Goal: Task Accomplishment & Management: Complete application form

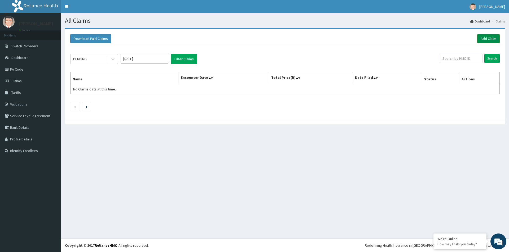
click at [495, 38] on link "Add Claim" at bounding box center [488, 38] width 23 height 9
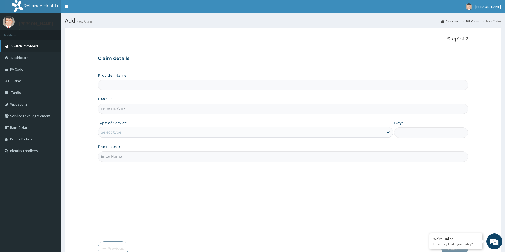
click at [25, 50] on link "Switch Providers" at bounding box center [30, 46] width 61 height 12
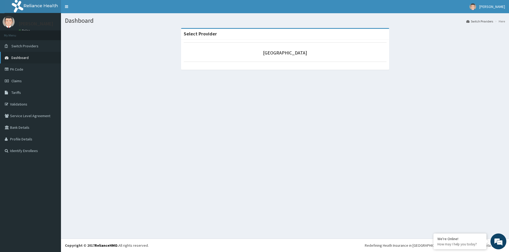
click at [21, 61] on link "Dashboard" at bounding box center [30, 58] width 61 height 12
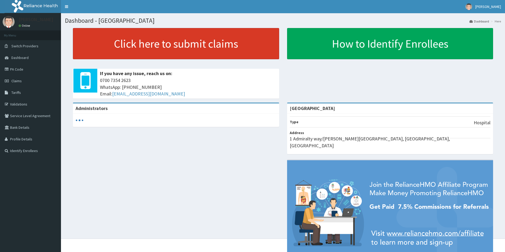
drag, startPoint x: 131, startPoint y: 47, endPoint x: 146, endPoint y: 43, distance: 15.5
click at [131, 46] on link "Click here to submit claims" at bounding box center [176, 43] width 206 height 31
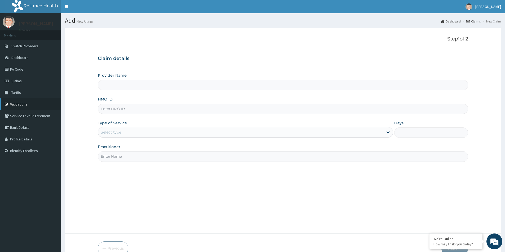
type input "Evercare Hospital"
click at [29, 81] on link "Claims" at bounding box center [30, 81] width 61 height 12
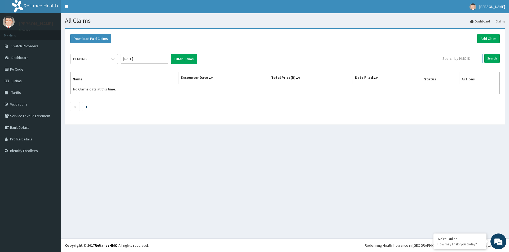
paste input "LBP/10028/C"
type input "LBP/10028/C"
click at [492, 57] on input "Search" at bounding box center [491, 58] width 15 height 9
click at [465, 59] on input "LBP/10028/C" at bounding box center [451, 58] width 41 height 9
click at [438, 59] on input "LBP/10028/C" at bounding box center [451, 58] width 41 height 9
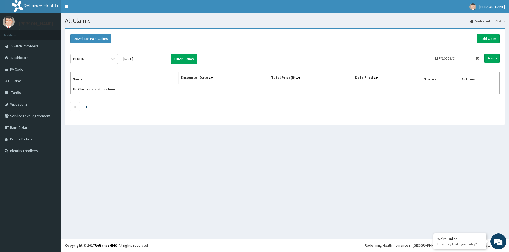
click at [484, 54] on input "Search" at bounding box center [491, 58] width 15 height 9
click at [479, 37] on link "Add Claim" at bounding box center [488, 38] width 23 height 9
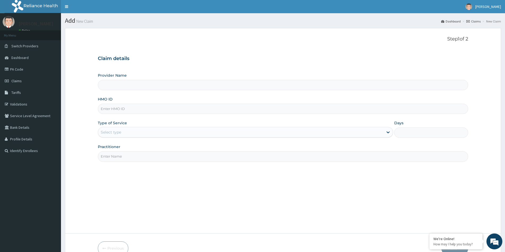
type input "[GEOGRAPHIC_DATA]"
paste input "LBP/10028/C"
type input "LBP/10028/C"
click at [148, 127] on div "Select type" at bounding box center [245, 132] width 295 height 11
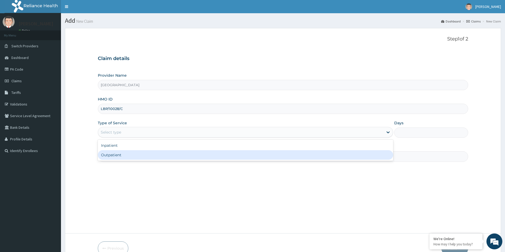
click at [147, 153] on div "Outpatient" at bounding box center [245, 155] width 295 height 10
type input "1"
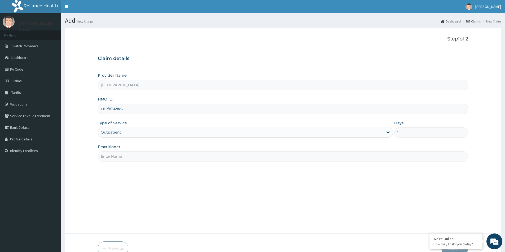
click at [144, 153] on input "Practitioner" at bounding box center [283, 157] width 370 height 10
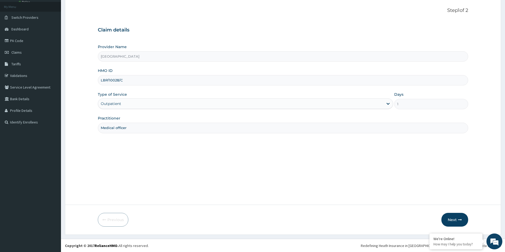
scroll to position [29, 0]
type input "Medical officer"
click at [462, 223] on button "Next" at bounding box center [454, 220] width 27 height 14
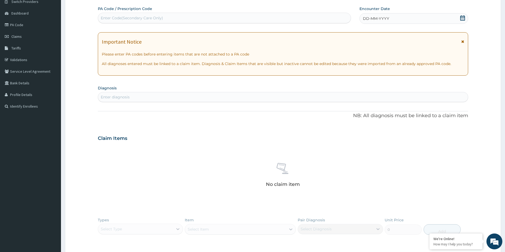
scroll to position [82, 0]
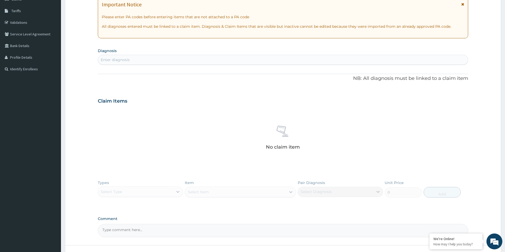
click at [188, 55] on div "Enter diagnosis" at bounding box center [283, 60] width 370 height 10
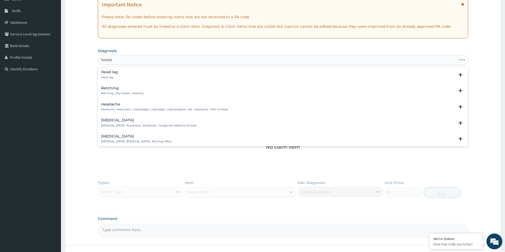
type input "headac"
click at [188, 78] on p "Headache , Head pain , Cephalalgia , Cephalgia , Cephalodynia , HA - Headache ,…" at bounding box center [164, 78] width 127 height 4
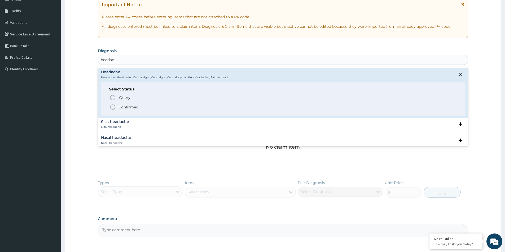
click at [121, 103] on div "Query Query covers suspected (?), Keep in view (kiv), Ruled out (r/o) Confirmed" at bounding box center [283, 102] width 348 height 16
click at [120, 108] on p "Confirmed" at bounding box center [128, 107] width 20 height 5
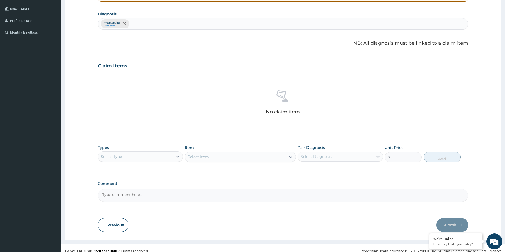
scroll to position [124, 0]
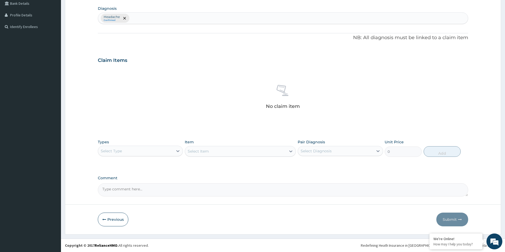
click at [123, 147] on div "Select Type" at bounding box center [135, 151] width 75 height 8
drag, startPoint x: 126, startPoint y: 187, endPoint x: 176, endPoint y: 174, distance: 52.2
click at [126, 187] on div "Procedures" at bounding box center [140, 184] width 85 height 10
click at [348, 151] on div "Select Diagnosis" at bounding box center [335, 151] width 75 height 8
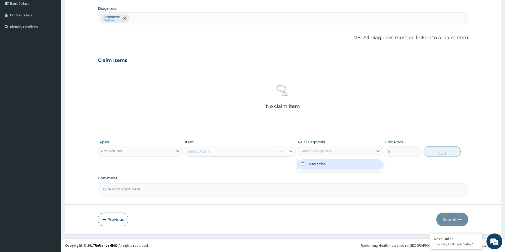
click at [314, 162] on label "Headache" at bounding box center [315, 164] width 19 height 5
checkbox input "true"
click at [253, 149] on div "Select Item" at bounding box center [240, 151] width 111 height 11
click at [250, 150] on div "Select Item" at bounding box center [240, 151] width 111 height 11
click at [228, 153] on div "Select Item" at bounding box center [235, 151] width 101 height 8
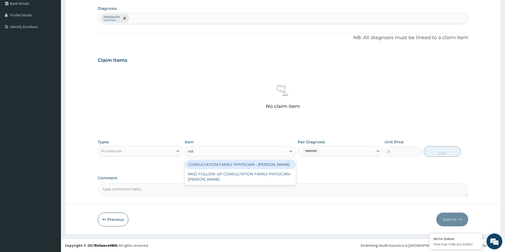
type input "odia"
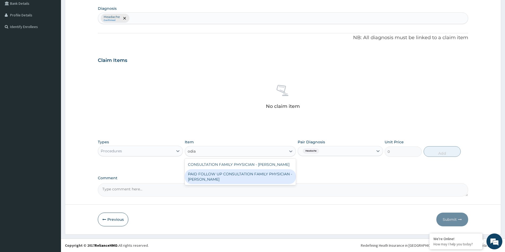
click at [265, 173] on div "PAID FOLLOW UP CONSULTATION FAMILY PHYSICIAN - DR ODIA" at bounding box center [240, 177] width 111 height 15
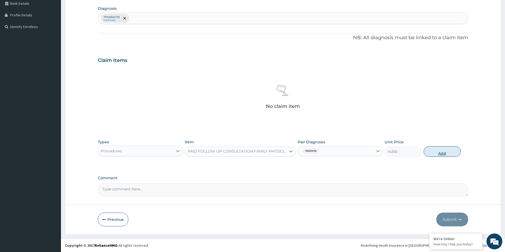
click at [430, 153] on button "Add" at bounding box center [441, 151] width 37 height 11
type input "0"
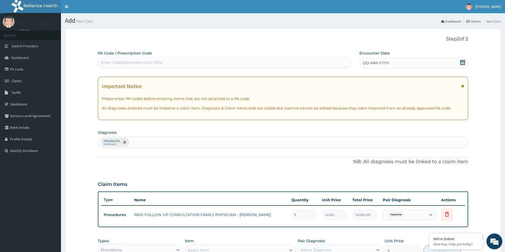
drag, startPoint x: 462, startPoint y: 62, endPoint x: 462, endPoint y: 65, distance: 2.9
click at [462, 65] on icon at bounding box center [462, 62] width 5 height 5
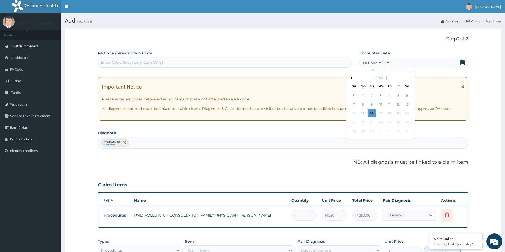
click at [353, 79] on div "September 2025" at bounding box center [380, 77] width 64 height 5
click at [352, 78] on div "September 2025" at bounding box center [380, 77] width 64 height 5
click at [352, 77] on div "September 2025" at bounding box center [380, 77] width 64 height 5
click at [350, 78] on button "Previous Month" at bounding box center [350, 78] width 3 height 3
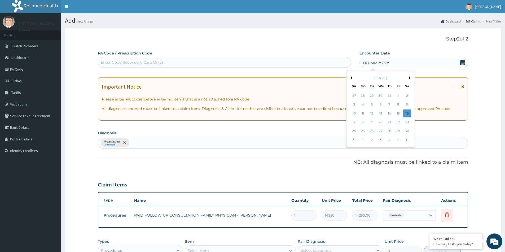
click at [370, 132] on div "26" at bounding box center [372, 131] width 8 height 8
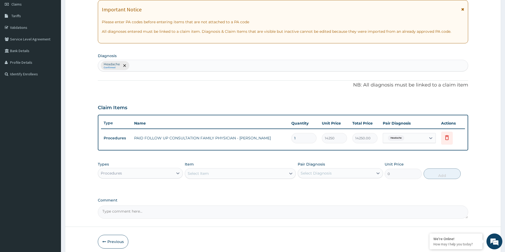
scroll to position [99, 0]
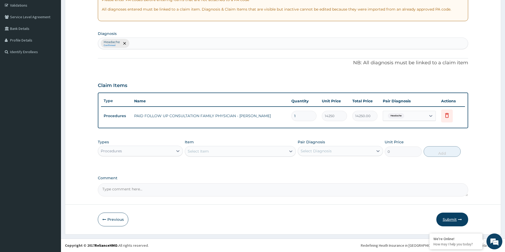
click at [453, 220] on button "Submit" at bounding box center [452, 220] width 32 height 14
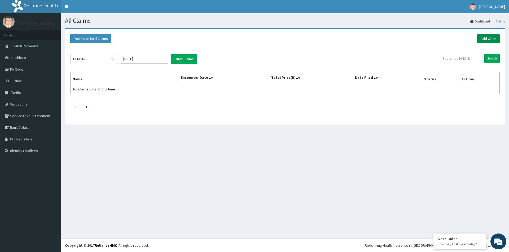
click at [494, 35] on link "Add Claim" at bounding box center [488, 38] width 23 height 9
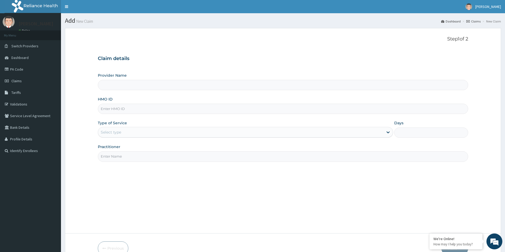
type input "Evercare Hospital"
paste input "AOM/10097/D"
type input "AOM/10097/D"
click at [131, 134] on div "Select type" at bounding box center [240, 132] width 285 height 8
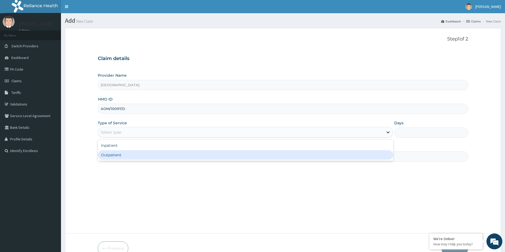
click at [124, 158] on div "Outpatient" at bounding box center [245, 155] width 295 height 10
type input "1"
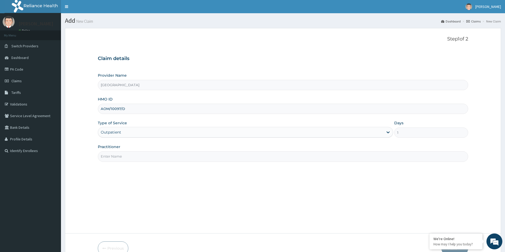
click at [123, 152] on input "Practitioner" at bounding box center [283, 157] width 370 height 10
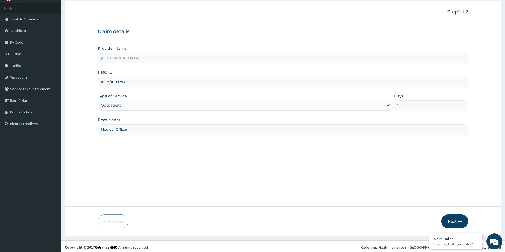
scroll to position [29, 0]
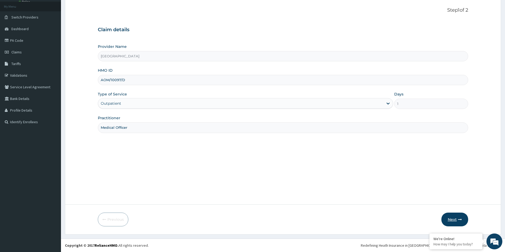
type input "Medical Officer"
click at [455, 220] on button "Next" at bounding box center [454, 220] width 27 height 14
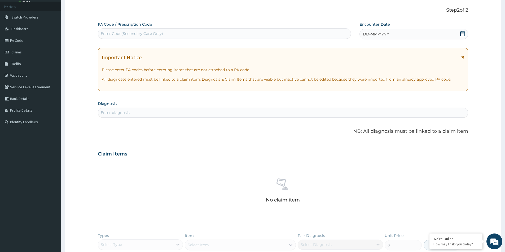
click at [154, 32] on div "Enter Code(Secondary Care Only)" at bounding box center [132, 33] width 62 height 5
paste input "PA/5D0E46"
type input "PA/5D0E46"
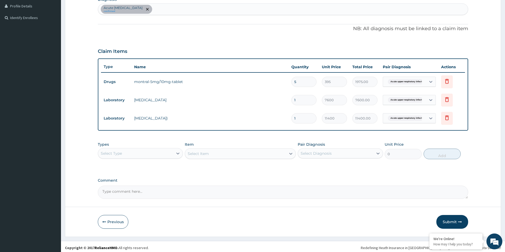
scroll to position [136, 0]
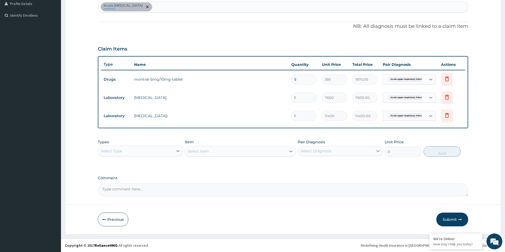
drag, startPoint x: 304, startPoint y: 75, endPoint x: 300, endPoint y: 68, distance: 8.3
click at [303, 74] on td "5" at bounding box center [303, 80] width 30 height 16
type input "0.00"
type input "6"
type input "2370.00"
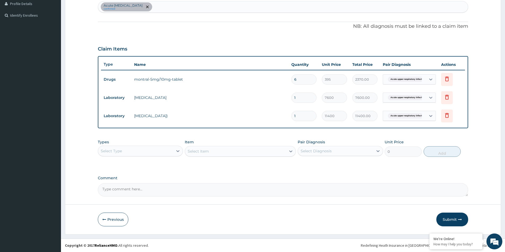
type input "6"
type input "0.00"
type input "5"
type input "1975.00"
type input "5"
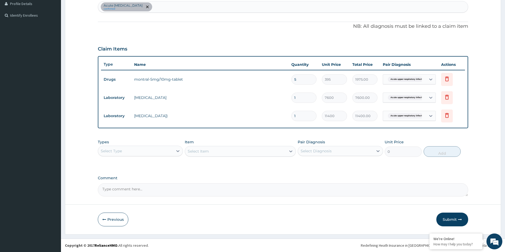
click at [310, 173] on div "PA Code / Prescription Code PA/5D0E46 Encounter Date 29-08-2025 Important Notic…" at bounding box center [283, 56] width 370 height 282
click at [129, 146] on div "Select Type" at bounding box center [140, 151] width 85 height 11
click at [246, 194] on textarea "Comment" at bounding box center [283, 190] width 370 height 13
click at [449, 217] on button "Submit" at bounding box center [452, 220] width 32 height 14
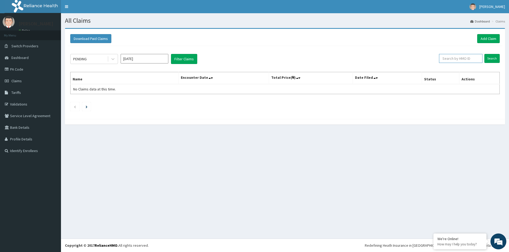
paste input "AOM/10097/D"
type input "AOM/10097/D"
click at [489, 60] on input "Search" at bounding box center [491, 58] width 15 height 9
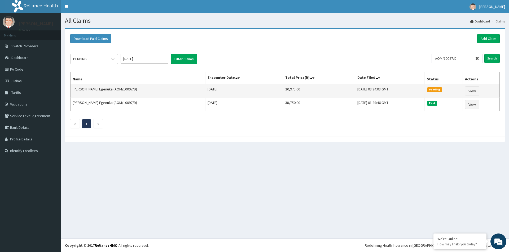
click at [283, 90] on td "20,975.00" at bounding box center [319, 91] width 72 height 14
copy td "20,975.00"
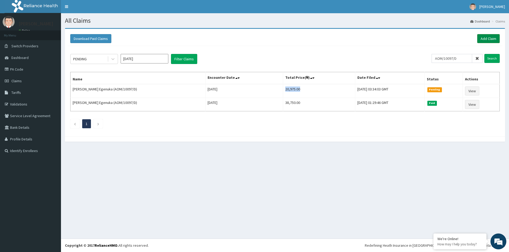
click at [487, 39] on link "Add Claim" at bounding box center [488, 38] width 23 height 9
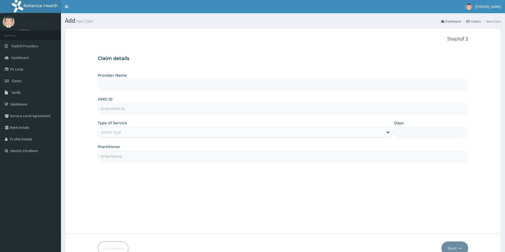
click at [136, 109] on input "HMO ID" at bounding box center [283, 109] width 370 height 10
paste input "FLH/10168/A"
type input "FLH/10168/A"
type input "[GEOGRAPHIC_DATA]"
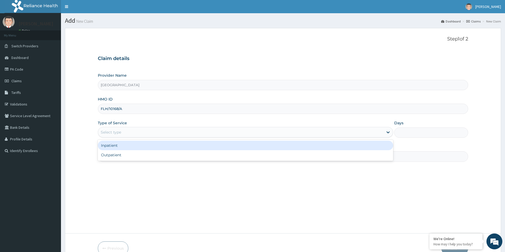
drag, startPoint x: 164, startPoint y: 129, endPoint x: 163, endPoint y: 135, distance: 5.8
click at [164, 131] on div "Select type" at bounding box center [240, 132] width 285 height 8
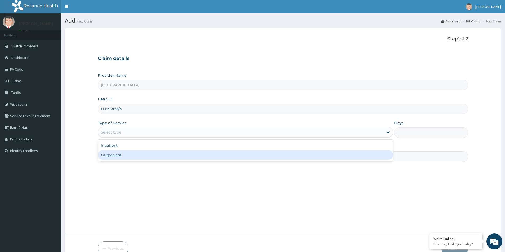
click at [147, 156] on div "Outpatient" at bounding box center [245, 155] width 295 height 10
type input "1"
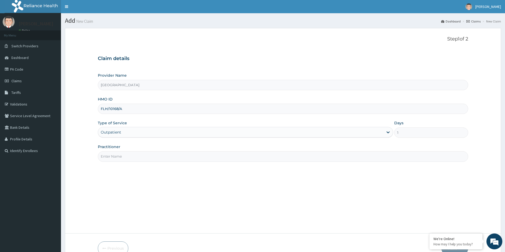
click at [147, 155] on input "Practitioner" at bounding box center [283, 157] width 370 height 10
click at [126, 201] on form "Step 1 of 2 Claim details Provider Name Evercare Hospital HMO ID FLH/10168/A Ty…" at bounding box center [283, 146] width 436 height 236
click at [121, 159] on input "M" at bounding box center [283, 157] width 370 height 10
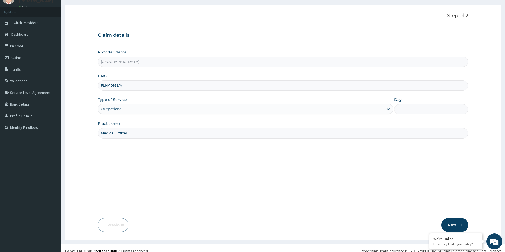
scroll to position [29, 0]
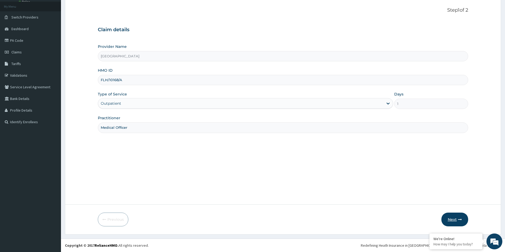
type input "Medical Officer"
click at [450, 222] on button "Next" at bounding box center [454, 220] width 27 height 14
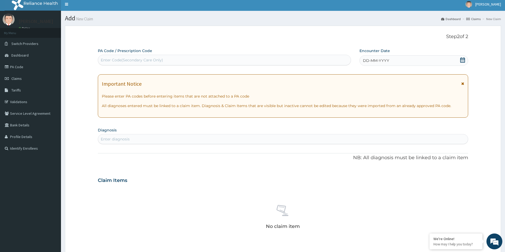
scroll to position [0, 0]
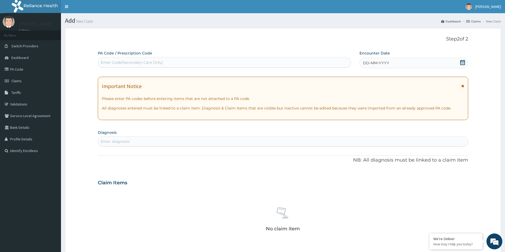
click at [105, 61] on div "Enter Code(Secondary Care Only)" at bounding box center [132, 62] width 62 height 5
paste input "PA/36EB86"
type input "PA/36EB86"
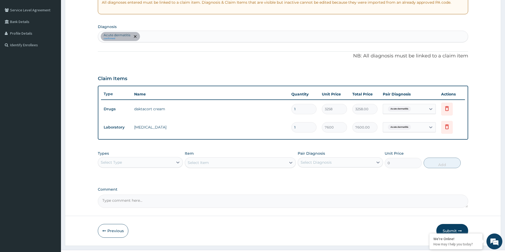
scroll to position [117, 0]
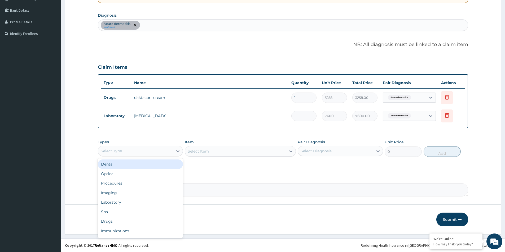
click at [159, 146] on div "Select Type" at bounding box center [140, 151] width 85 height 11
click at [137, 181] on div "Procedures" at bounding box center [140, 184] width 85 height 10
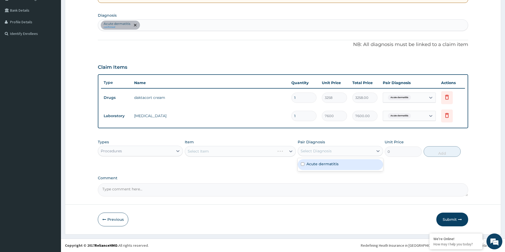
click at [313, 152] on div "Select Diagnosis" at bounding box center [315, 151] width 31 height 5
click at [302, 164] on input "checkbox" at bounding box center [302, 164] width 3 height 3
checkbox input "true"
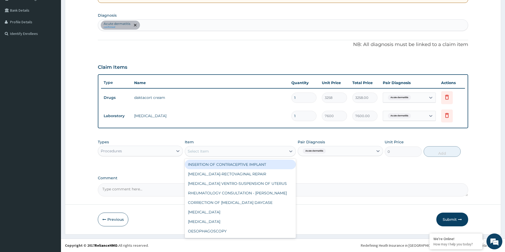
click at [242, 149] on div "Select Item" at bounding box center [235, 151] width 101 height 8
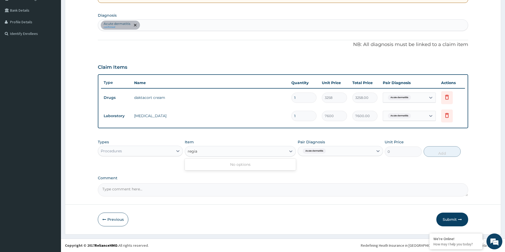
type input "regi"
click at [241, 166] on div "REGISTRATION FEE" at bounding box center [240, 165] width 111 height 10
click at [446, 150] on button "Add" at bounding box center [441, 151] width 37 height 11
type input "0"
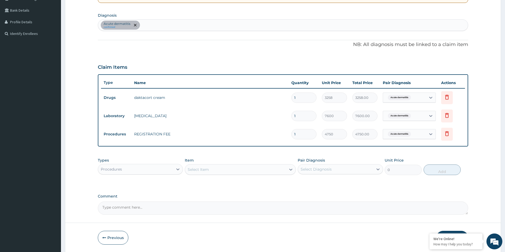
click at [210, 172] on div "Select Item" at bounding box center [235, 170] width 101 height 8
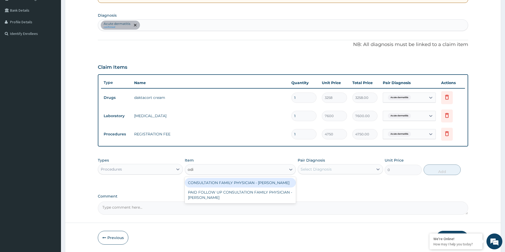
type input "odia"
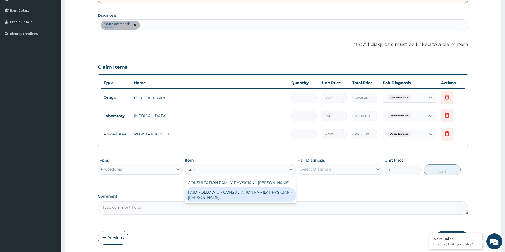
click at [221, 194] on div "PAID FOLLOW UP CONSULTATION FAMILY PHYSICIAN - [PERSON_NAME]" at bounding box center [240, 195] width 111 height 15
type input "14250"
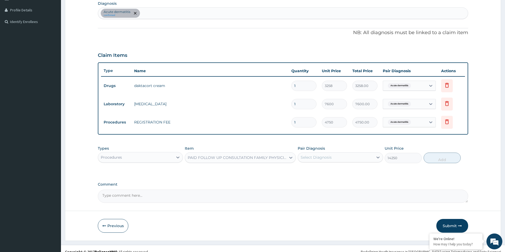
scroll to position [136, 0]
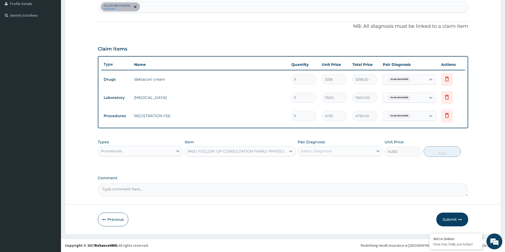
click at [326, 146] on div "Pair Diagnosis Select Diagnosis" at bounding box center [339, 148] width 85 height 17
click at [318, 150] on div "Select Diagnosis" at bounding box center [315, 151] width 31 height 5
click at [306, 165] on label "Acute dermatitis" at bounding box center [322, 164] width 32 height 5
checkbox input "true"
click at [450, 151] on button "Add" at bounding box center [441, 151] width 37 height 11
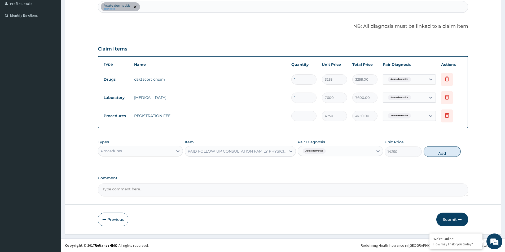
type input "0"
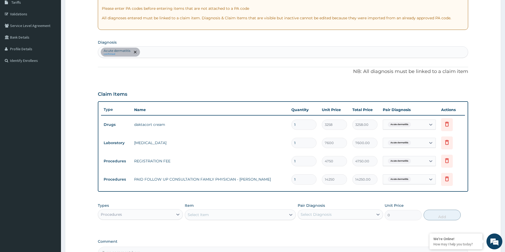
scroll to position [154, 0]
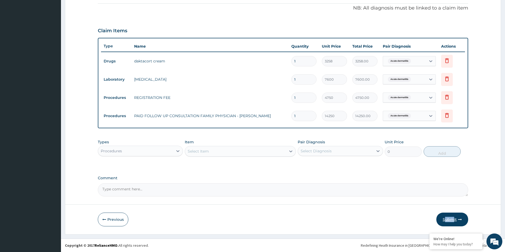
drag, startPoint x: 446, startPoint y: 229, endPoint x: 452, endPoint y: 220, distance: 10.8
click at [452, 220] on form "Step 2 of 2 PA Code / Prescription Code PA/36EB86 Encounter Date 29-08-2025 Imp…" at bounding box center [283, 54] width 436 height 361
click at [453, 225] on button "Submit" at bounding box center [452, 220] width 32 height 14
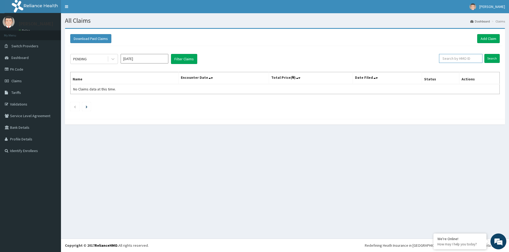
paste input "FLH/10168/A"
type input "FLH/10168/A"
click at [488, 61] on input "Search" at bounding box center [491, 58] width 15 height 9
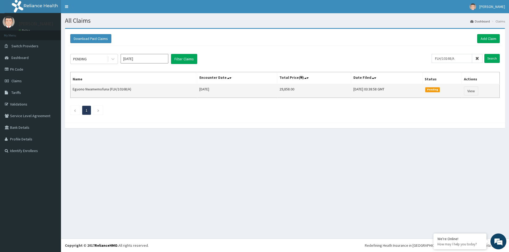
click at [277, 90] on td "29,858.00" at bounding box center [314, 91] width 74 height 14
copy td "29,858.00"
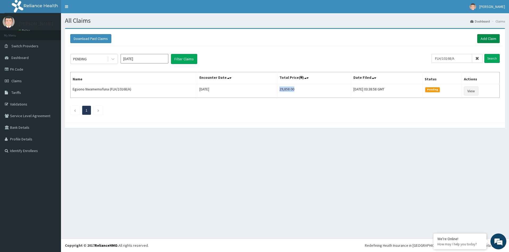
click at [482, 40] on link "Add Claim" at bounding box center [488, 38] width 23 height 9
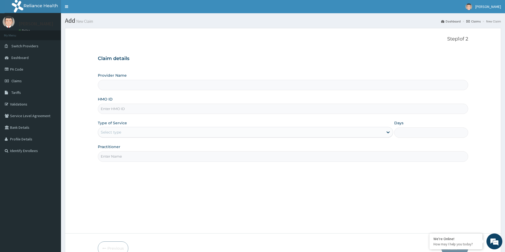
paste input "QCN/10045/A"
type input "QCN/10045/A"
type input "[GEOGRAPHIC_DATA]"
type input "QCN/10045/A"
click at [132, 131] on div "Select type" at bounding box center [240, 132] width 285 height 8
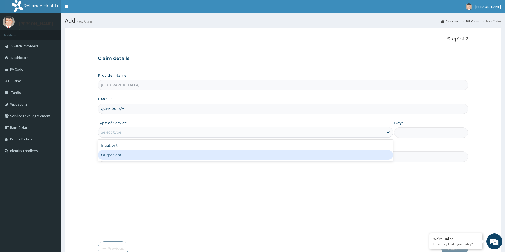
click at [130, 153] on div "Outpatient" at bounding box center [245, 155] width 295 height 10
type input "1"
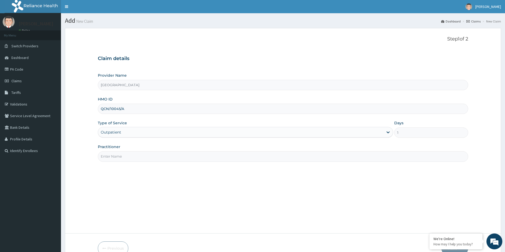
click at [129, 153] on input "Practitioner" at bounding box center [283, 157] width 370 height 10
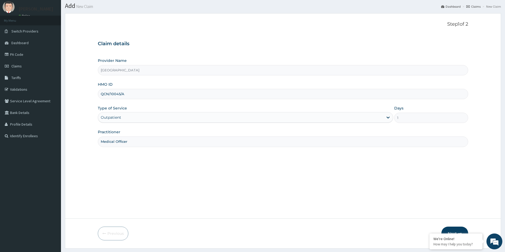
scroll to position [29, 0]
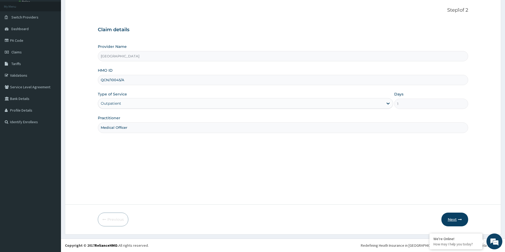
type input "Medical Officer"
click at [456, 219] on button "Next" at bounding box center [454, 220] width 27 height 14
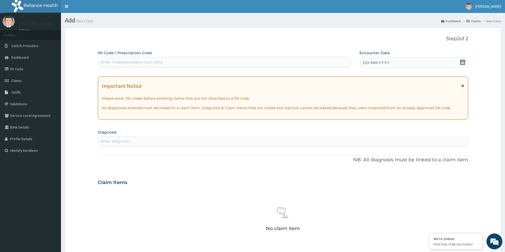
scroll to position [0, 0]
click at [132, 62] on div "Enter Code(Secondary Care Only)" at bounding box center [132, 62] width 62 height 5
click at [211, 65] on div "Enter Code(Secondary Care Only)" at bounding box center [224, 62] width 252 height 8
paste input "PA/33EEAB"
type input "PA/33EEAB"
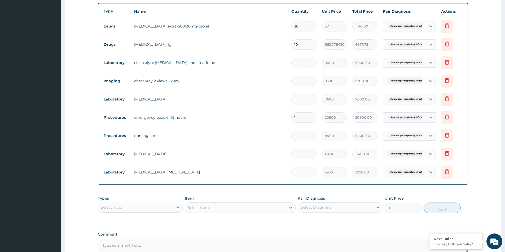
scroll to position [182, 0]
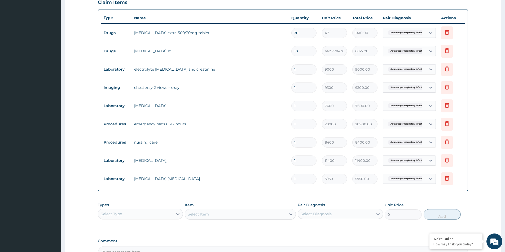
click at [330, 217] on div "Select Diagnosis" at bounding box center [315, 214] width 31 height 5
click at [304, 230] on div "Acute upper respiratory infection" at bounding box center [339, 228] width 85 height 11
checkbox input "true"
click at [165, 211] on div "Select Type" at bounding box center [135, 214] width 75 height 8
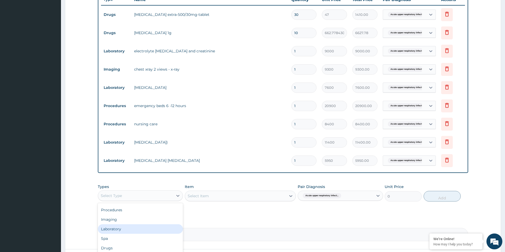
scroll to position [209, 0]
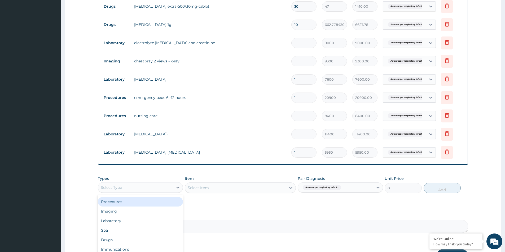
click at [144, 205] on div "Procedures" at bounding box center [140, 202] width 85 height 10
click at [206, 187] on div "Select Item" at bounding box center [240, 188] width 111 height 11
click at [234, 187] on div "Select Item" at bounding box center [240, 188] width 111 height 11
click at [273, 190] on div "Select Item" at bounding box center [235, 188] width 101 height 8
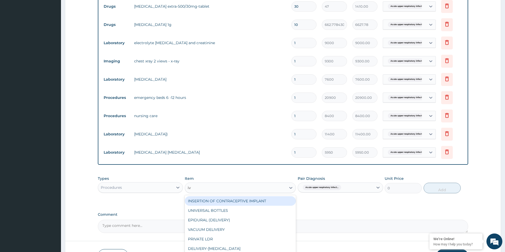
type input "iv c"
click at [276, 201] on div "IV CANNULATION" at bounding box center [240, 202] width 111 height 10
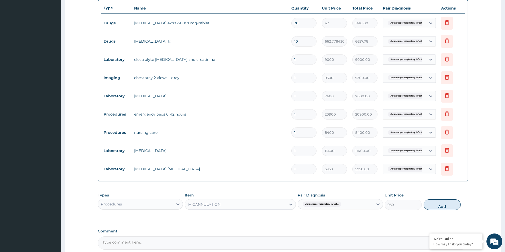
scroll to position [245, 0]
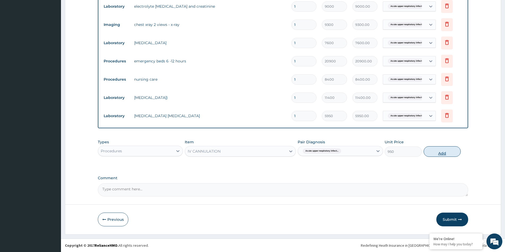
click at [438, 153] on button "Add" at bounding box center [441, 151] width 37 height 11
type input "0"
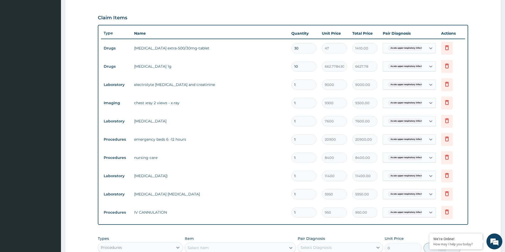
scroll to position [219, 0]
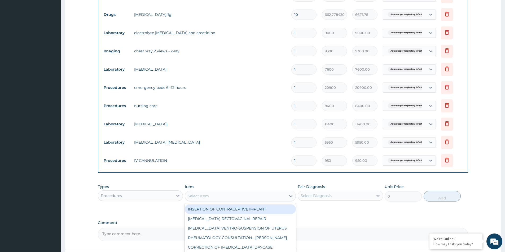
click at [191, 192] on div "Select Item" at bounding box center [235, 196] width 101 height 8
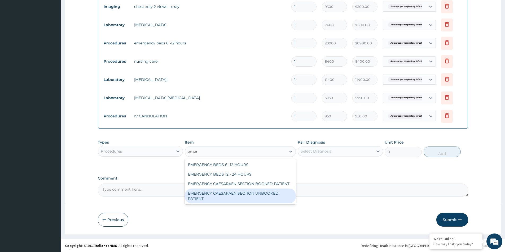
scroll to position [264, 0]
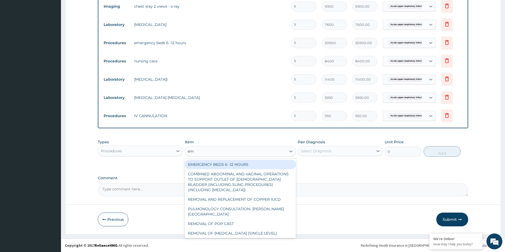
type input "e"
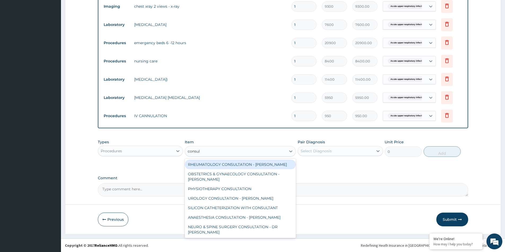
type input "consul"
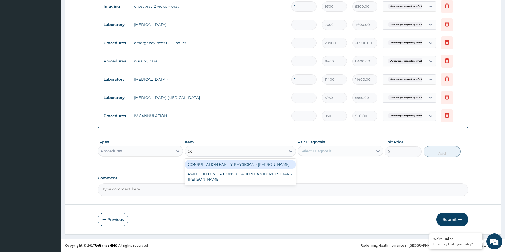
type input "odia"
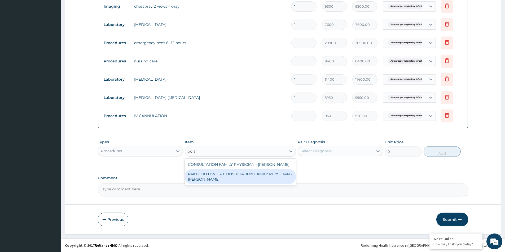
click at [262, 172] on div "PAID FOLLOW UP CONSULTATION FAMILY PHYSICIAN - DR ODIA" at bounding box center [240, 177] width 111 height 15
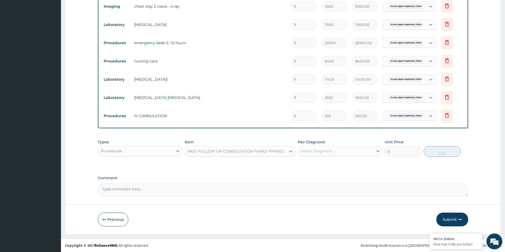
type input "14250"
click at [310, 149] on div "Select Diagnosis" at bounding box center [315, 151] width 31 height 5
click at [306, 163] on div "Acute upper respiratory infection" at bounding box center [339, 164] width 85 height 11
checkbox input "true"
click at [447, 151] on button "Add" at bounding box center [441, 151] width 37 height 11
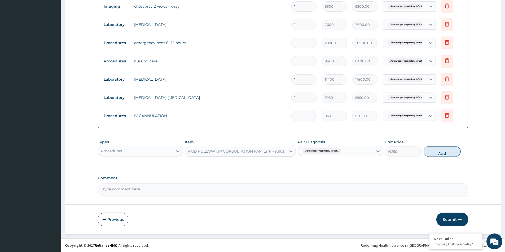
type input "0"
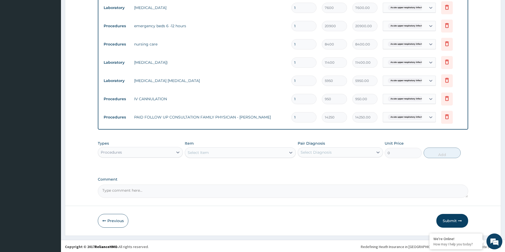
scroll to position [282, 0]
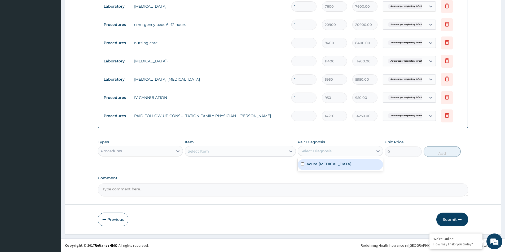
click at [312, 152] on div "Select Diagnosis" at bounding box center [315, 151] width 31 height 5
click at [303, 164] on input "checkbox" at bounding box center [302, 164] width 3 height 3
checkbox input "true"
click at [146, 148] on div "Procedures" at bounding box center [135, 151] width 75 height 8
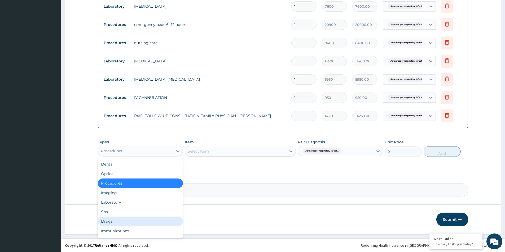
click at [122, 221] on div "Drugs" at bounding box center [140, 222] width 85 height 10
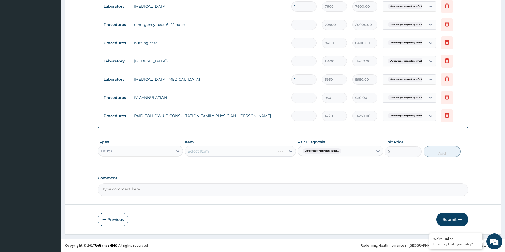
click at [248, 153] on div "Select Item" at bounding box center [240, 151] width 111 height 11
click at [240, 149] on div "Select Item" at bounding box center [240, 151] width 111 height 11
click at [268, 148] on div "Select Item" at bounding box center [235, 151] width 101 height 8
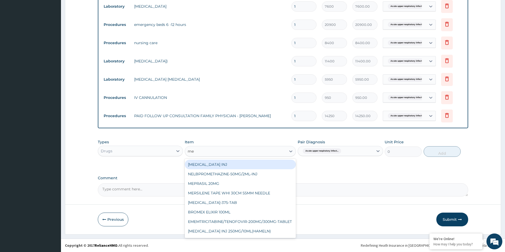
type input "mep"
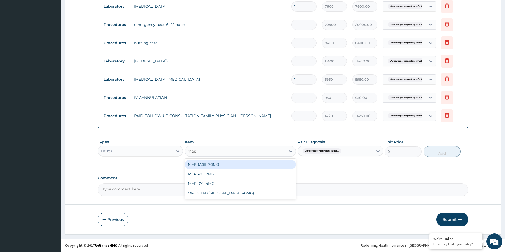
click at [254, 163] on div "MEPRASIL 20MG" at bounding box center [240, 165] width 111 height 10
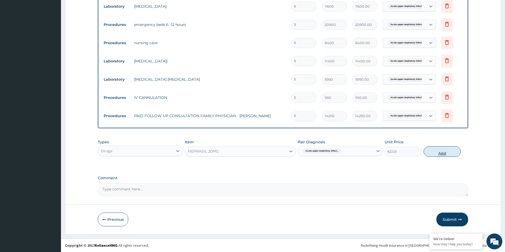
click at [446, 151] on button "Add" at bounding box center [441, 151] width 37 height 11
type input "0"
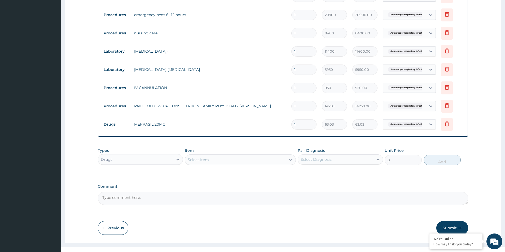
scroll to position [300, 0]
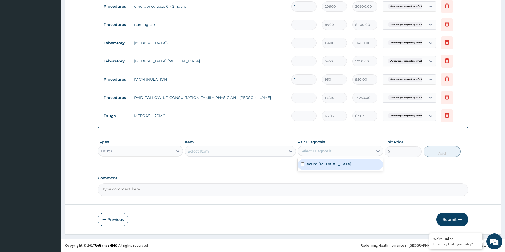
click at [303, 152] on div "Select Diagnosis" at bounding box center [315, 151] width 31 height 5
click at [301, 167] on div "Acute upper respiratory infection" at bounding box center [339, 164] width 85 height 11
checkbox input "true"
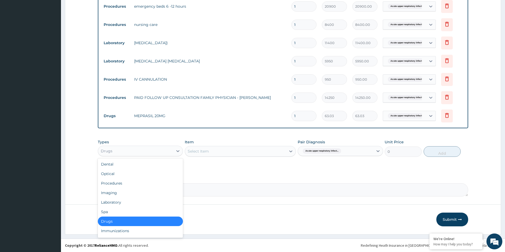
click at [136, 148] on div "Drugs" at bounding box center [135, 151] width 75 height 8
click at [127, 219] on div "Drugs" at bounding box center [140, 222] width 85 height 10
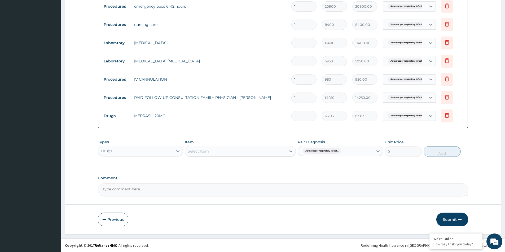
click at [217, 148] on div "Select Item" at bounding box center [235, 151] width 101 height 8
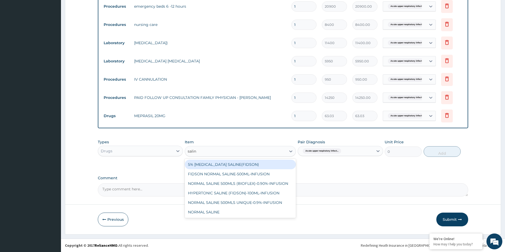
type input "salin"
type input "saline"
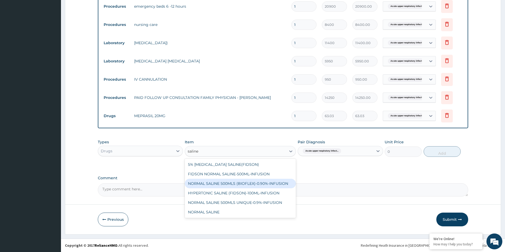
click at [249, 186] on div "NORMAL SALINE 500MLS (BIOFLEX)-0.90%-INFUSION" at bounding box center [240, 184] width 111 height 10
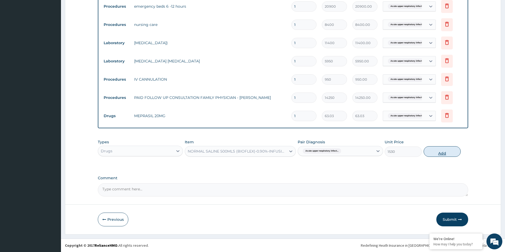
click at [444, 150] on button "Add" at bounding box center [441, 151] width 37 height 11
type input "0"
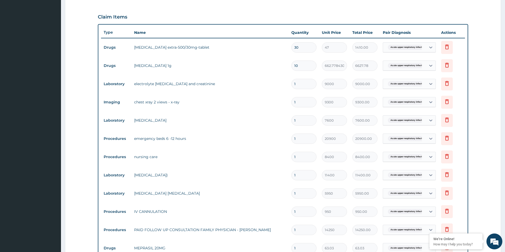
scroll to position [141, 0]
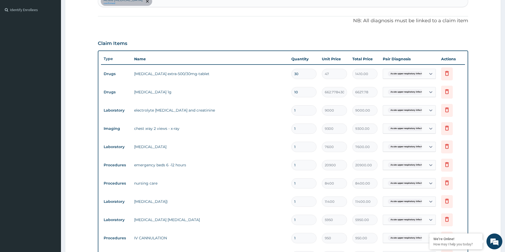
click at [300, 74] on input "30" at bounding box center [303, 74] width 25 height 10
type input "3"
type input "141.00"
type input "32"
type input "1504.00"
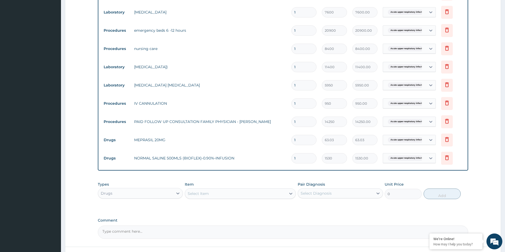
scroll to position [318, 0]
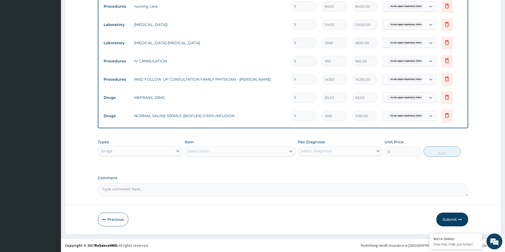
type input "32"
drag, startPoint x: 324, startPoint y: 149, endPoint x: 306, endPoint y: 163, distance: 22.9
click at [324, 149] on div "Select Diagnosis" at bounding box center [315, 151] width 31 height 5
click at [301, 164] on input "checkbox" at bounding box center [302, 164] width 3 height 3
checkbox input "true"
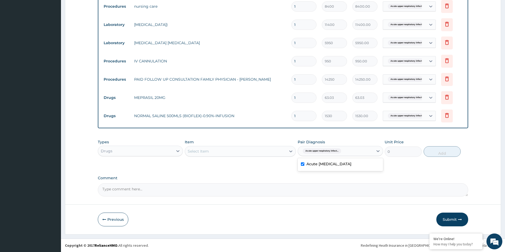
click at [246, 152] on div "Select Item" at bounding box center [235, 151] width 101 height 8
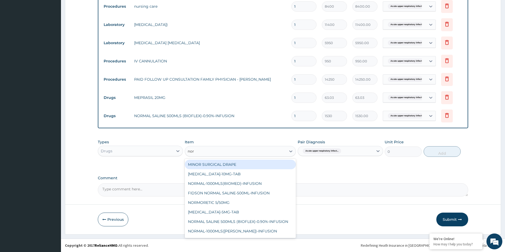
type input "norv"
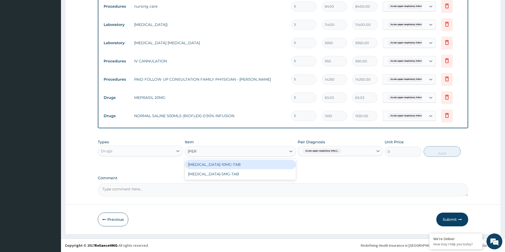
click at [242, 168] on div "NORVASC-10MG-TAB" at bounding box center [240, 165] width 111 height 10
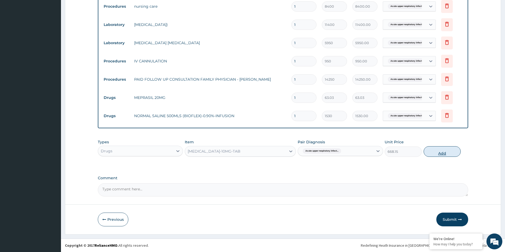
click at [437, 151] on button "Add" at bounding box center [441, 151] width 37 height 11
type input "0"
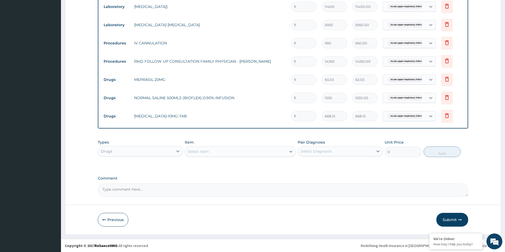
scroll to position [337, 0]
click at [323, 150] on div "Select Diagnosis" at bounding box center [315, 151] width 31 height 5
drag, startPoint x: 308, startPoint y: 162, endPoint x: 304, endPoint y: 166, distance: 5.6
click at [305, 164] on div "Acute upper respiratory infection" at bounding box center [339, 164] width 85 height 11
checkbox input "true"
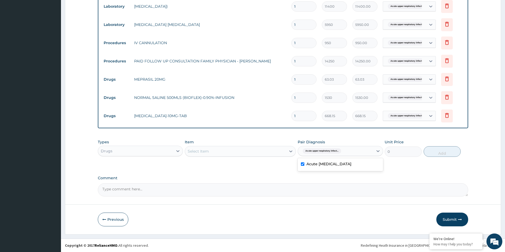
click at [228, 153] on div "Select Item" at bounding box center [235, 151] width 101 height 8
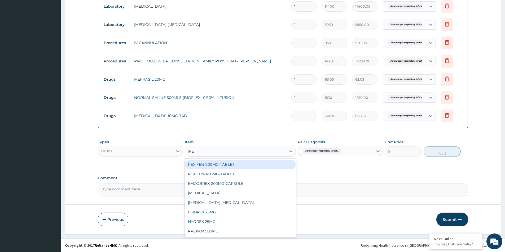
type input "rexi"
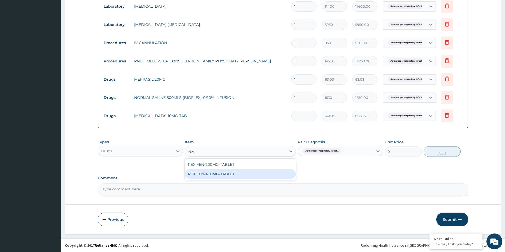
click at [207, 172] on div "REXIFEN-400MG-TABLET" at bounding box center [240, 175] width 111 height 10
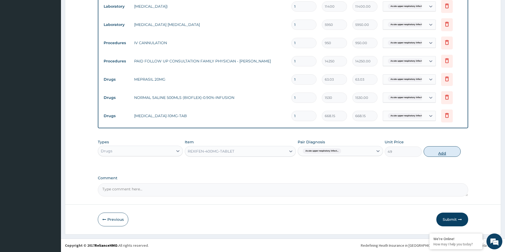
click at [445, 152] on button "Add" at bounding box center [441, 151] width 37 height 11
type input "0"
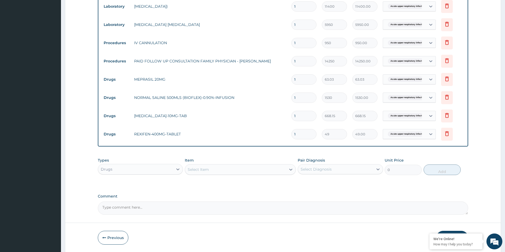
click at [300, 167] on div "Select Diagnosis" at bounding box center [315, 169] width 31 height 5
click at [305, 182] on div "Acute upper respiratory infection" at bounding box center [339, 183] width 85 height 11
checkbox input "true"
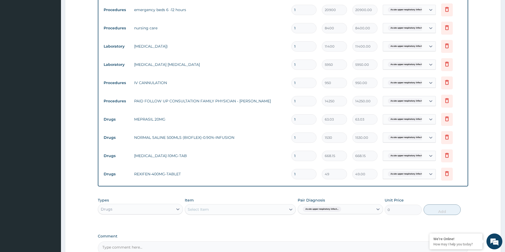
scroll to position [355, 0]
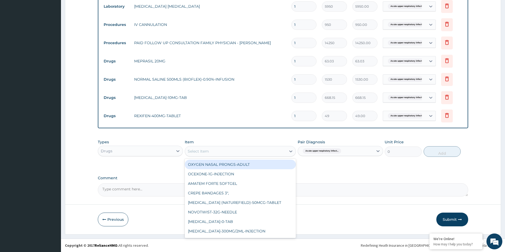
click at [268, 153] on div "Select Item" at bounding box center [235, 151] width 101 height 8
type input "gam"
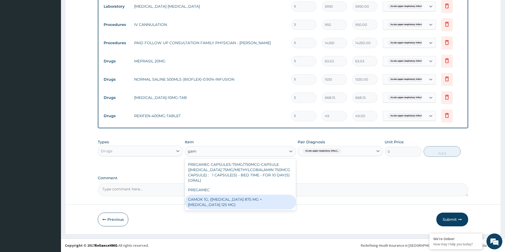
click at [223, 205] on div "GAMOK 1G, (AMOXICILLIN 875 MG + CLAVULANATE POTASSIUM 125 MG)" at bounding box center [240, 202] width 111 height 15
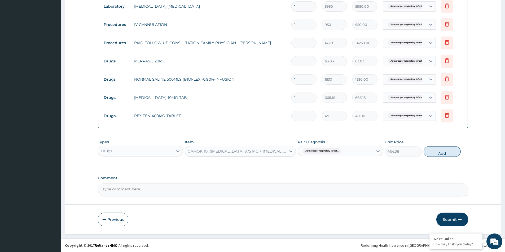
click at [444, 153] on button "Add" at bounding box center [441, 151] width 37 height 11
type input "0"
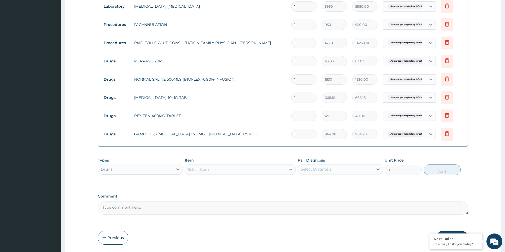
type input "10"
type input "9642.80"
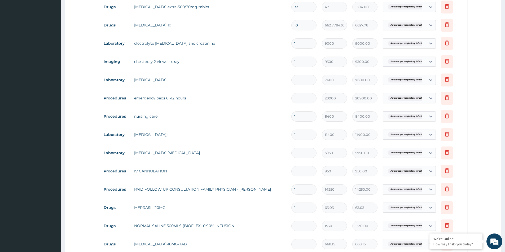
scroll to position [196, 0]
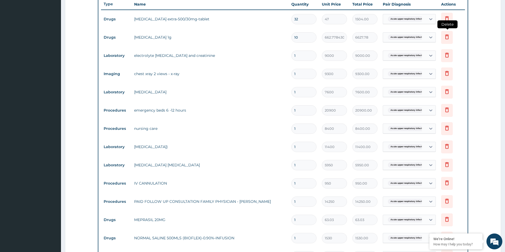
type input "10"
click at [442, 38] on icon at bounding box center [447, 37] width 12 height 13
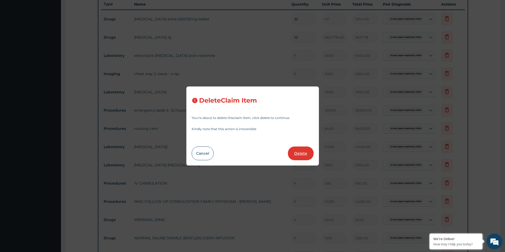
click at [305, 153] on button "Delete" at bounding box center [301, 154] width 26 height 14
type input "1"
type input "9000"
type input "9000.00"
type input "9300"
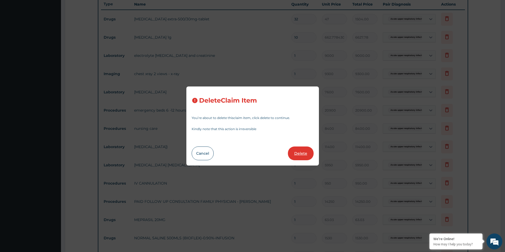
type input "9300.00"
type input "7600"
type input "7600.00"
type input "20900"
type input "20900.00"
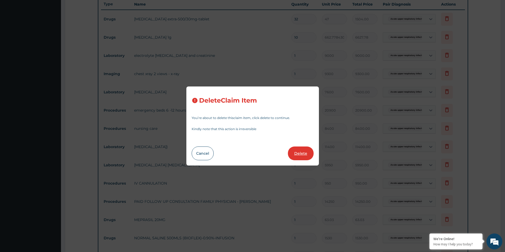
type input "8400"
type input "8400.00"
type input "11400"
type input "11400.00"
type input "5950"
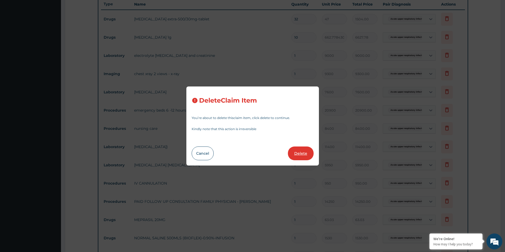
type input "5950.00"
type input "950"
type input "950.00"
type input "14250"
type input "14250.00"
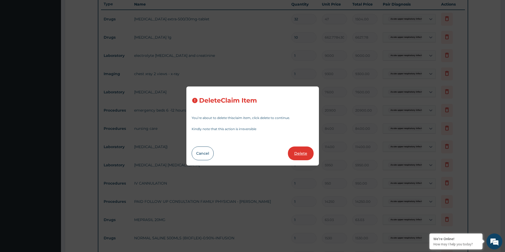
type input "63.03"
type input "1530"
type input "1530.00"
type input "668.15"
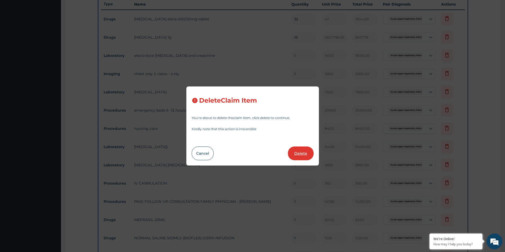
type input "668.15"
type input "49"
type input "49.00"
type input "10"
type input "964.28"
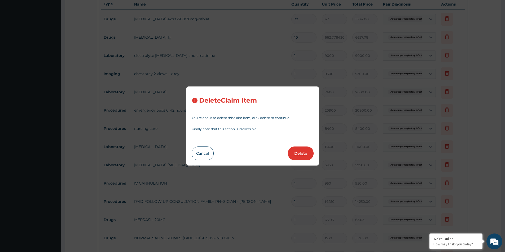
type input "9642.80"
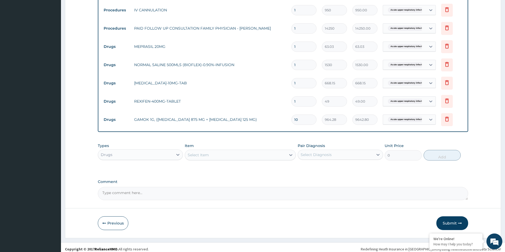
scroll to position [355, 0]
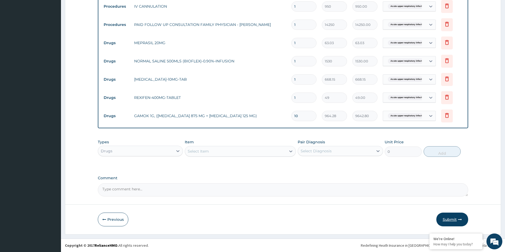
click at [447, 218] on button "Submit" at bounding box center [452, 220] width 32 height 14
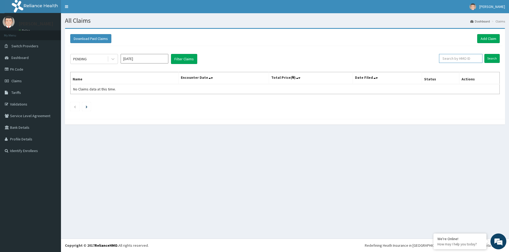
paste input "QCN/10045/A"
type input "QCN/10045/A"
click at [487, 59] on input "Search" at bounding box center [491, 58] width 15 height 9
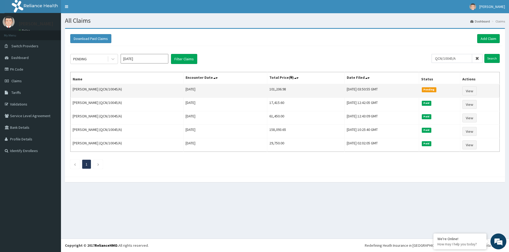
click at [267, 90] on td "101,206.98" at bounding box center [305, 91] width 77 height 14
copy td "101,206.98"
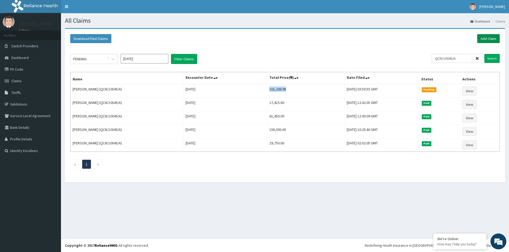
click at [493, 38] on link "Add Claim" at bounding box center [488, 38] width 23 height 9
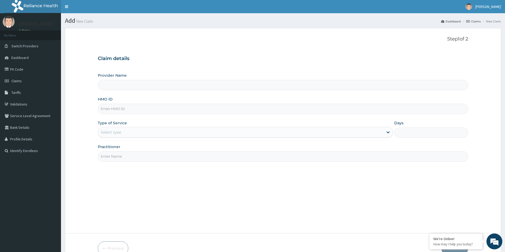
paste input "EQZ/10004/D"
type input "EQZ/10004/D"
type input "[GEOGRAPHIC_DATA]"
type input "EQZ/10004/D"
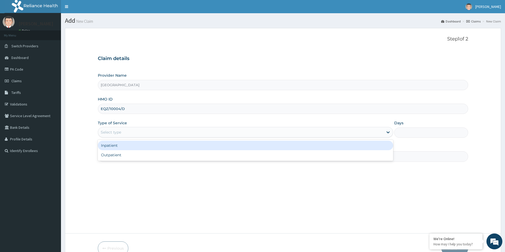
click at [127, 133] on div "Select type" at bounding box center [240, 132] width 285 height 8
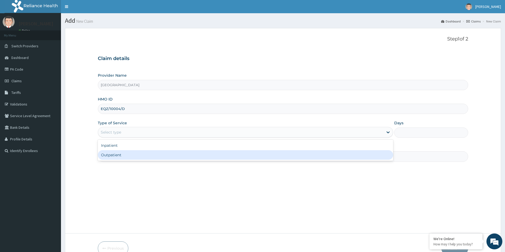
click at [124, 151] on div "Outpatient" at bounding box center [245, 155] width 295 height 10
type input "1"
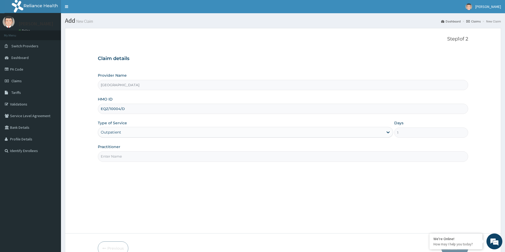
click at [124, 147] on div "Practitioner" at bounding box center [283, 152] width 370 height 17
drag, startPoint x: 121, startPoint y: 153, endPoint x: 120, endPoint y: 155, distance: 2.9
click at [121, 154] on input "Practitioner" at bounding box center [283, 157] width 370 height 10
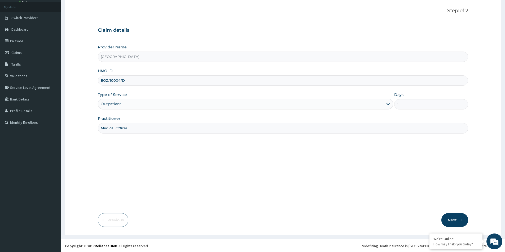
scroll to position [29, 0]
type input "Medical Officer"
click at [456, 221] on button "Next" at bounding box center [454, 220] width 27 height 14
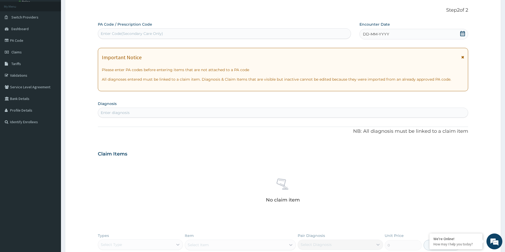
click at [165, 38] on div "Enter Code(Secondary Care Only)" at bounding box center [224, 33] width 252 height 8
paste input "PA/030858"
type input "PA/030858"
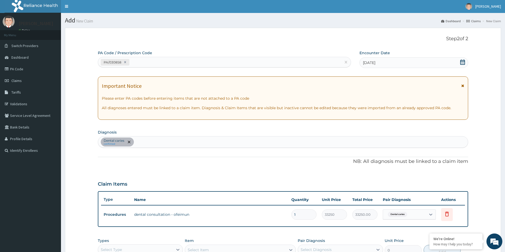
scroll to position [0, 0]
click at [460, 63] on icon at bounding box center [462, 62] width 5 height 5
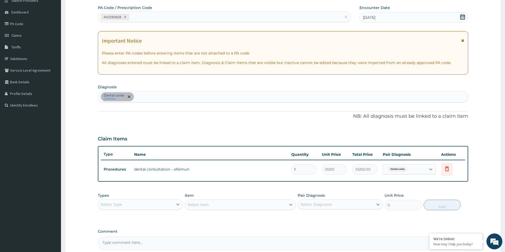
scroll to position [99, 0]
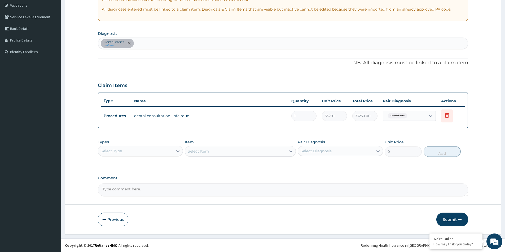
click at [449, 220] on button "Submit" at bounding box center [452, 220] width 32 height 14
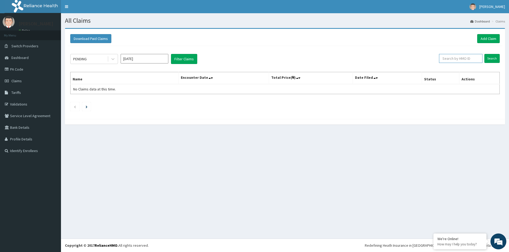
paste input "PA/030858"
click at [492, 59] on input "Search" at bounding box center [491, 58] width 15 height 9
click at [451, 60] on input "PA/030858" at bounding box center [451, 58] width 41 height 9
click at [450, 60] on input "PA/030858" at bounding box center [451, 58] width 41 height 9
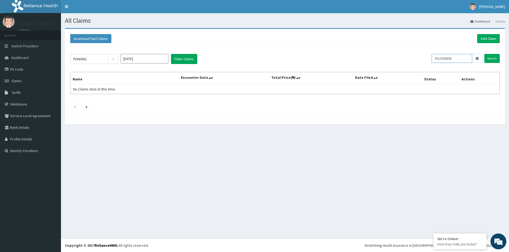
click at [449, 58] on input "PA/030858" at bounding box center [451, 58] width 41 height 9
paste input "EQZ/10004/D"
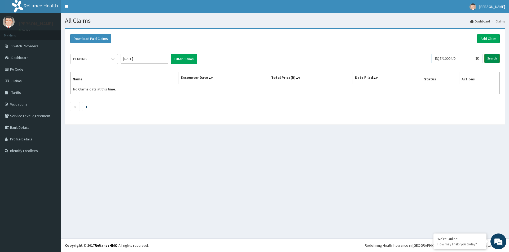
type input "EQZ/10004/D"
click at [490, 57] on input "Search" at bounding box center [491, 58] width 15 height 9
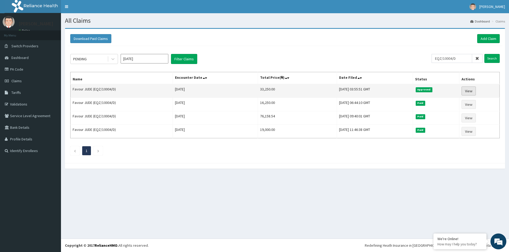
click at [469, 88] on link "View" at bounding box center [468, 91] width 14 height 9
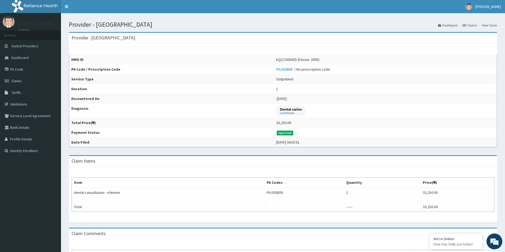
click at [277, 124] on div "33,250.00" at bounding box center [283, 122] width 15 height 5
copy div "33,250.00"
click at [24, 61] on link "Dashboard" at bounding box center [30, 58] width 61 height 12
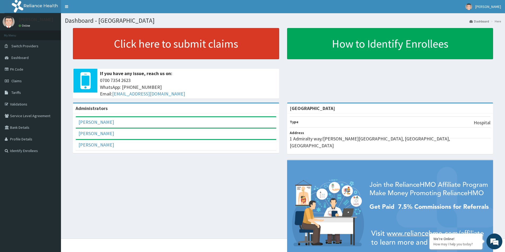
click at [132, 34] on link "Click here to submit claims" at bounding box center [176, 43] width 206 height 31
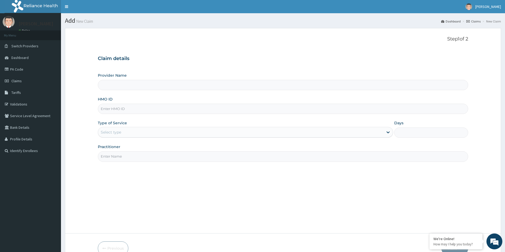
type input "[GEOGRAPHIC_DATA]"
paste input "EQZ/10004/D"
type input "EQZ/10004/D"
click at [146, 137] on div "Select type" at bounding box center [245, 132] width 295 height 11
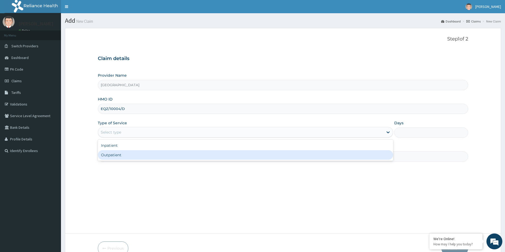
click at [144, 158] on div "Outpatient" at bounding box center [245, 155] width 295 height 10
type input "1"
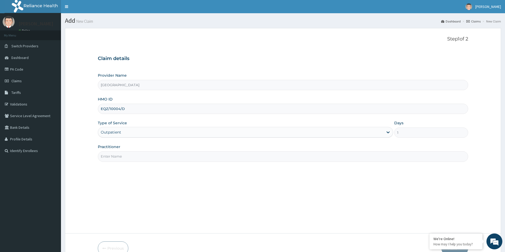
click at [146, 155] on input "Practitioner" at bounding box center [283, 157] width 370 height 10
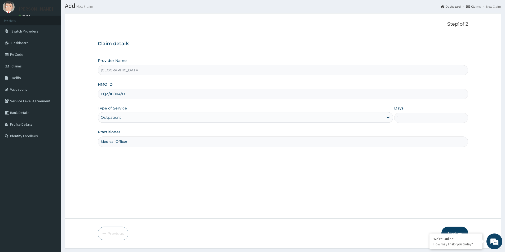
scroll to position [29, 0]
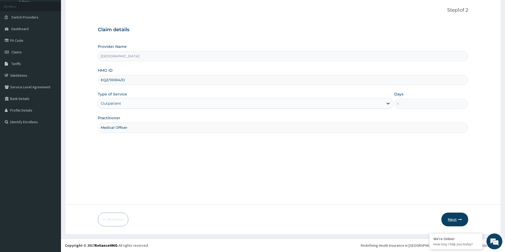
type input "Medical Officer"
click at [456, 220] on button "Next" at bounding box center [454, 220] width 27 height 14
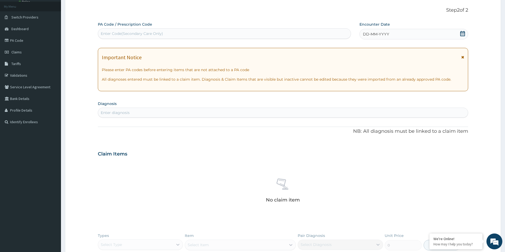
click at [219, 31] on div "Enter Code(Secondary Care Only)" at bounding box center [224, 33] width 252 height 8
paste input "PA/13658D"
type input "PA/13658D"
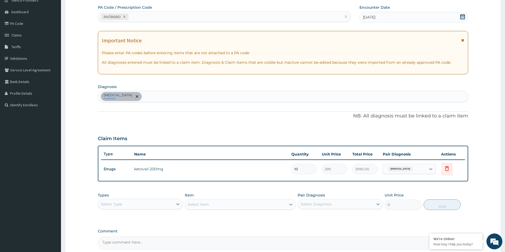
scroll to position [55, 0]
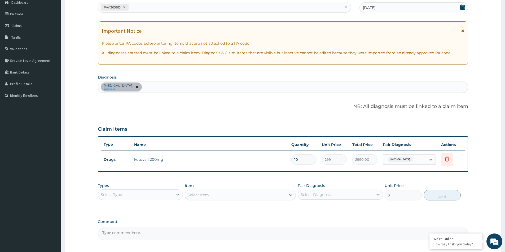
click at [336, 192] on div "Select Diagnosis" at bounding box center [335, 195] width 75 height 8
click at [327, 206] on label "[MEDICAL_DATA]" at bounding box center [322, 207] width 33 height 5
checkbox input "true"
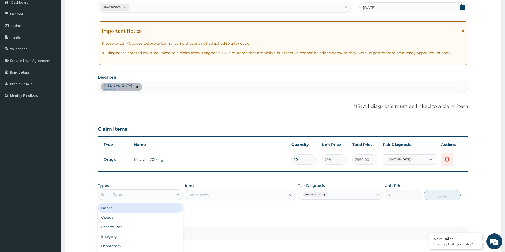
drag, startPoint x: 169, startPoint y: 191, endPoint x: 157, endPoint y: 196, distance: 12.6
click at [165, 193] on div "Select Type" at bounding box center [135, 195] width 75 height 8
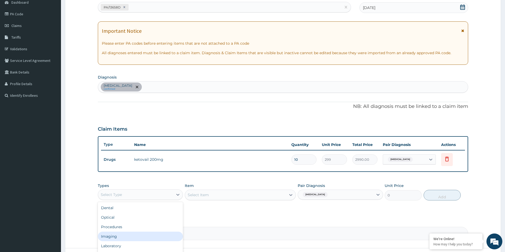
scroll to position [18, 0]
click at [120, 246] on div "Drugs" at bounding box center [140, 248] width 85 height 10
click at [217, 194] on div "Select Item" at bounding box center [240, 195] width 111 height 11
click at [260, 186] on div "Item Select Item" at bounding box center [240, 191] width 111 height 17
click at [266, 189] on div "Item Select Item" at bounding box center [240, 191] width 111 height 17
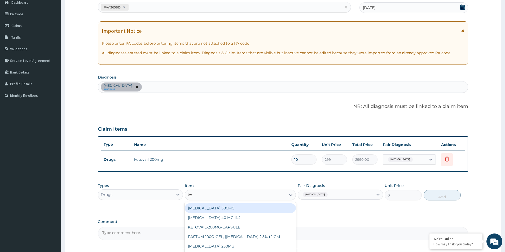
type input "ket"
click at [257, 210] on div "KETOVAIL-200MG-CAPSULE" at bounding box center [240, 209] width 111 height 10
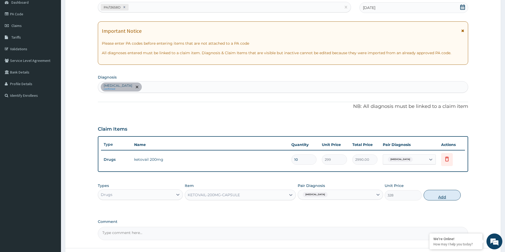
click at [435, 196] on button "Add" at bounding box center [441, 195] width 37 height 11
type input "0"
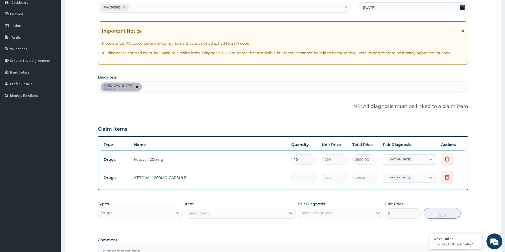
type input "10"
type input "3280.00"
type input "10"
click at [447, 163] on icon at bounding box center [447, 159] width 12 height 13
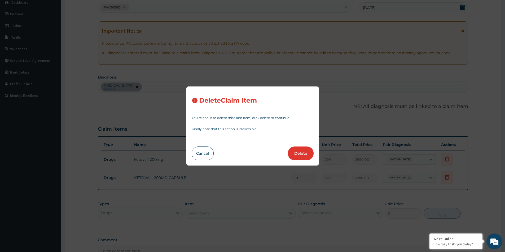
click at [311, 155] on button "Delete" at bounding box center [301, 154] width 26 height 14
type input "328"
type input "3280.00"
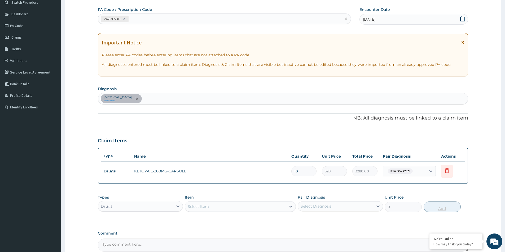
scroll to position [99, 0]
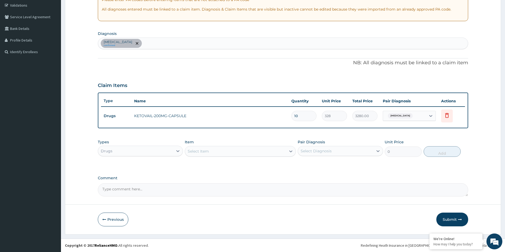
click at [456, 216] on button "Submit" at bounding box center [452, 220] width 32 height 14
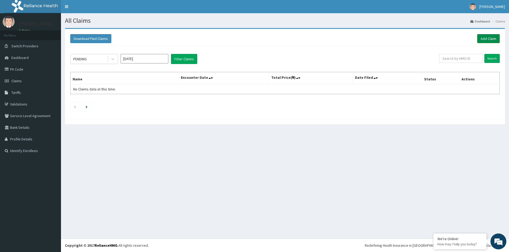
click at [495, 40] on link "Add Claim" at bounding box center [488, 38] width 23 height 9
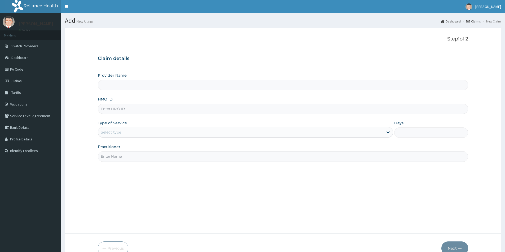
type input "[GEOGRAPHIC_DATA]"
paste input "WLM/10003/A"
type input "WLM/10003/A"
click at [131, 136] on div "Select type" at bounding box center [240, 132] width 285 height 8
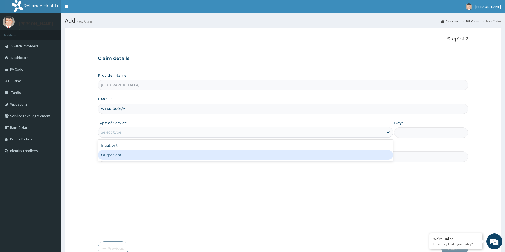
click at [131, 155] on div "Outpatient" at bounding box center [245, 155] width 295 height 10
type input "1"
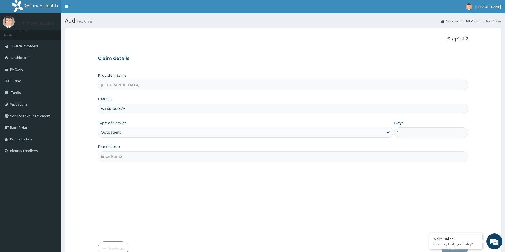
click at [131, 156] on input "Practitioner" at bounding box center [283, 157] width 370 height 10
click at [114, 156] on input "Medica Officer" at bounding box center [283, 157] width 370 height 10
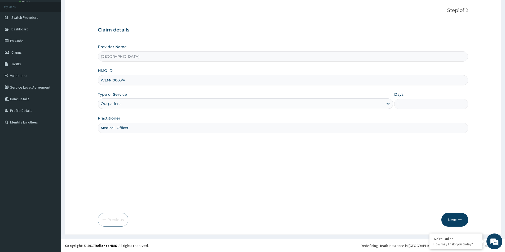
scroll to position [29, 0]
type input "Medical Officer"
click at [454, 216] on button "Next" at bounding box center [454, 220] width 27 height 14
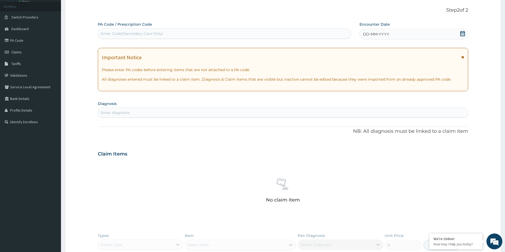
click at [195, 36] on div "Enter Code(Secondary Care Only)" at bounding box center [224, 33] width 252 height 8
paste input "PA/1F05D9"
type input "PA/1F05D9"
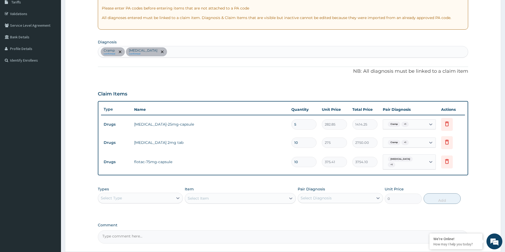
scroll to position [108, 0]
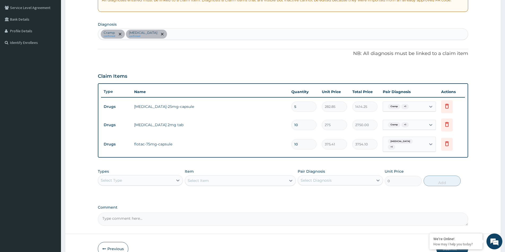
click at [325, 176] on div "Select Diagnosis" at bounding box center [335, 180] width 75 height 8
drag, startPoint x: 311, startPoint y: 190, endPoint x: 311, endPoint y: 195, distance: 4.8
click at [311, 191] on label "Cramp" at bounding box center [312, 193] width 13 height 5
checkbox input "true"
click at [309, 203] on label "[MEDICAL_DATA]" at bounding box center [322, 204] width 33 height 5
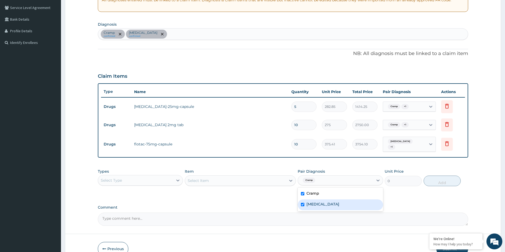
checkbox input "true"
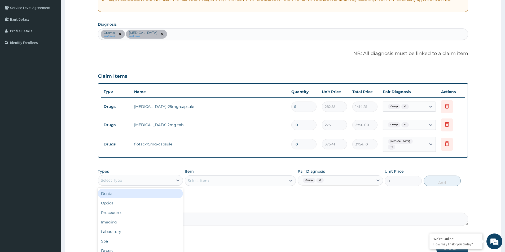
click at [114, 180] on div "Select Type" at bounding box center [111, 180] width 21 height 5
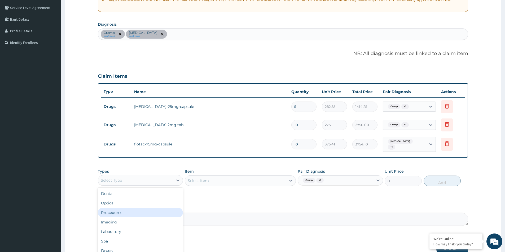
scroll to position [18, 0]
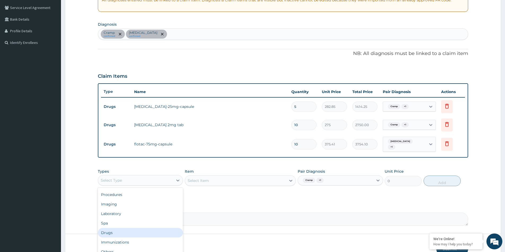
click at [117, 231] on div "Drugs" at bounding box center [140, 233] width 85 height 10
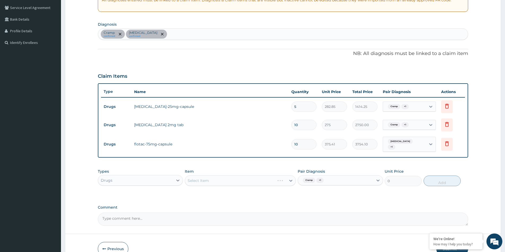
click at [223, 178] on div "Select Item" at bounding box center [240, 181] width 111 height 11
click at [237, 181] on div "Select Item" at bounding box center [240, 181] width 111 height 11
click at [238, 180] on div "Select Item" at bounding box center [235, 181] width 101 height 8
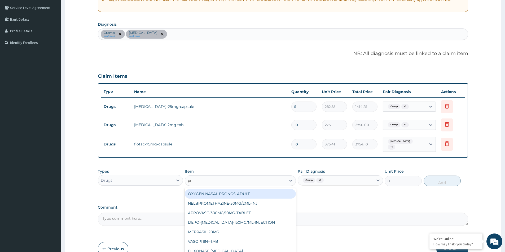
type input "preg"
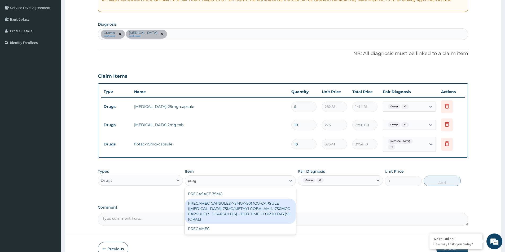
click at [240, 204] on div "PREGAMEC CAPSULES-75MG/750MCG-CAPSULE ([MEDICAL_DATA] 75MG/METHYLCOBALAMIN 750M…" at bounding box center [240, 211] width 111 height 25
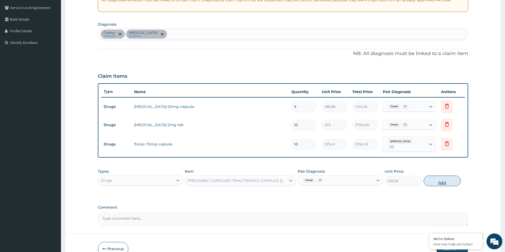
click at [443, 180] on button "Add" at bounding box center [441, 181] width 37 height 11
type input "0"
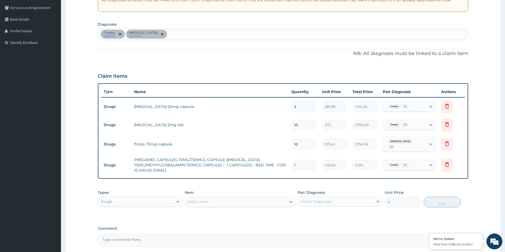
type input "0.00"
type input "5"
type input "2266.70"
type input "5"
click at [354, 227] on label "Comment" at bounding box center [283, 229] width 370 height 5
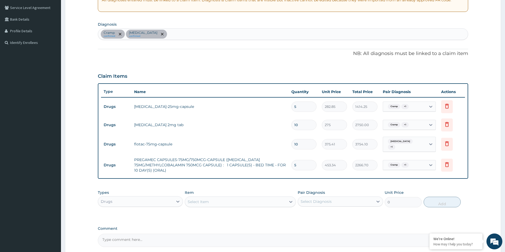
click at [354, 234] on textarea "Comment" at bounding box center [283, 240] width 370 height 13
click at [355, 201] on div "Select Diagnosis" at bounding box center [335, 202] width 75 height 8
click at [323, 213] on div "Cramp" at bounding box center [339, 215] width 85 height 11
checkbox input "true"
click at [318, 227] on div "Comment" at bounding box center [283, 237] width 370 height 21
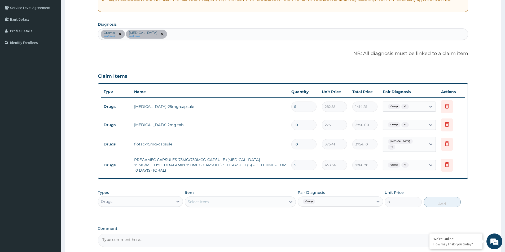
drag, startPoint x: 313, startPoint y: 202, endPoint x: 313, endPoint y: 206, distance: 4.0
click at [313, 202] on span "Cramp" at bounding box center [308, 201] width 12 height 5
click at [306, 226] on label "[MEDICAL_DATA]" at bounding box center [322, 225] width 33 height 5
checkbox input "true"
click at [147, 198] on div "Drugs" at bounding box center [135, 202] width 75 height 8
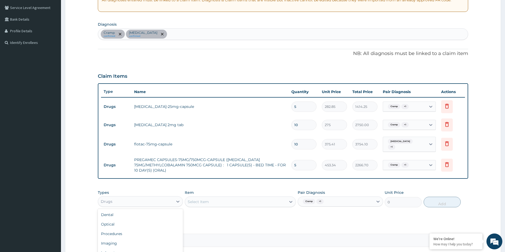
click at [214, 201] on div "Select Item" at bounding box center [235, 202] width 101 height 8
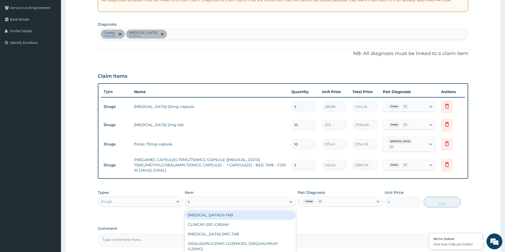
type input "li"
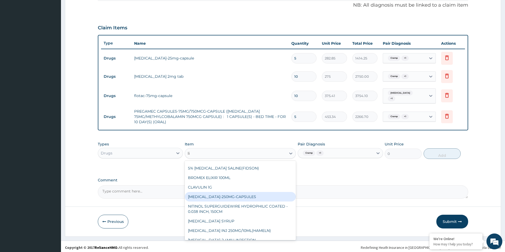
scroll to position [106, 0]
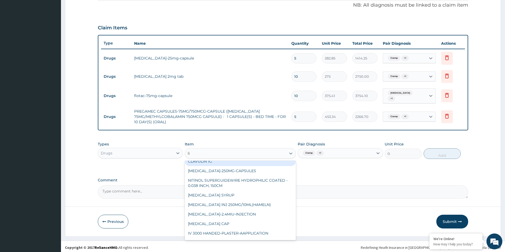
type input "li"
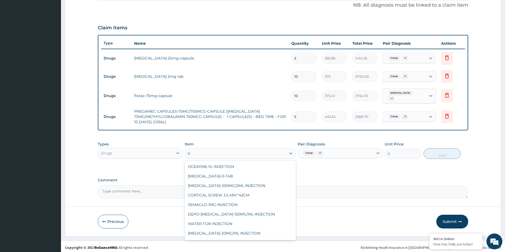
type input "ti"
type input "l"
click at [339, 186] on textarea "Comment" at bounding box center [283, 192] width 370 height 13
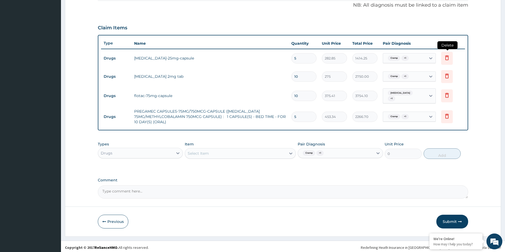
click at [448, 57] on icon at bounding box center [446, 58] width 6 height 6
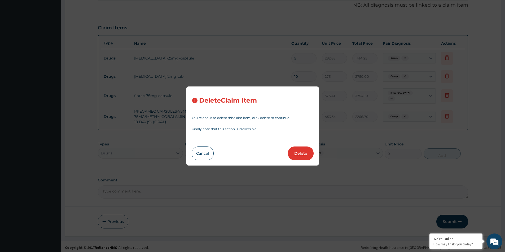
click at [295, 155] on button "Delete" at bounding box center [301, 154] width 26 height 14
type input "10"
type input "275"
type input "2750.00"
type input "375.41"
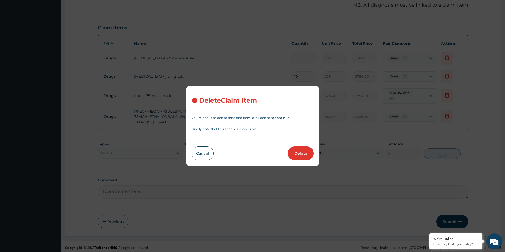
type input "3754.10"
type input "5"
type input "453.34"
type input "2266.70"
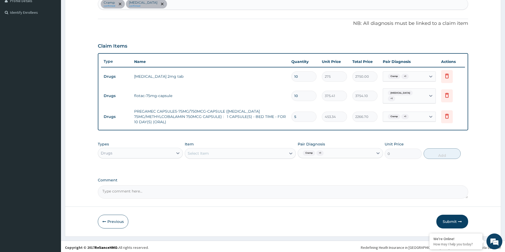
click at [305, 78] on input "10" at bounding box center [303, 77] width 25 height 10
type input "1"
type input "275.00"
type input "11"
type input "3025.00"
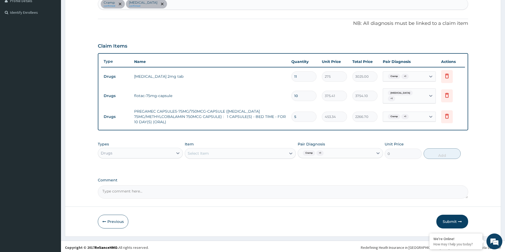
type input "1"
type input "275.00"
type input "10"
type input "2750.00"
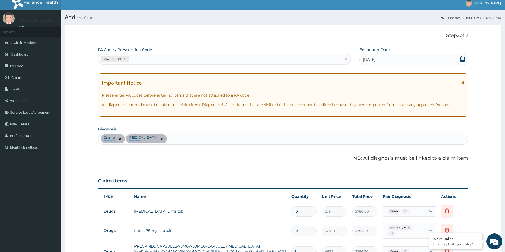
scroll to position [0, 0]
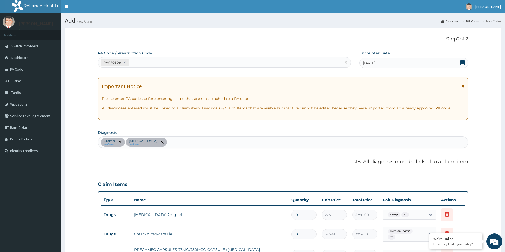
type input "10"
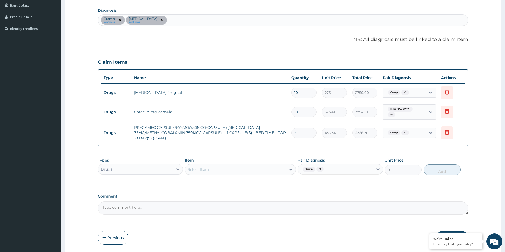
scroll to position [139, 0]
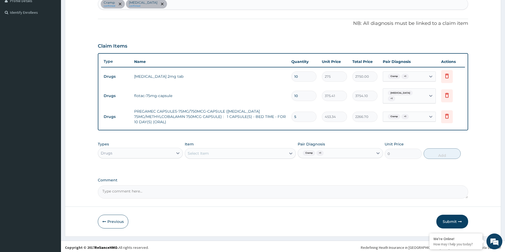
click at [152, 144] on div "Types Drugs" at bounding box center [140, 150] width 85 height 17
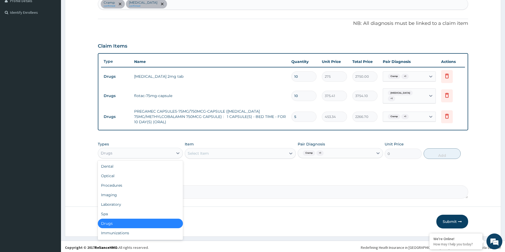
click at [151, 149] on div "Drugs" at bounding box center [135, 153] width 75 height 8
click at [133, 181] on div "Procedures" at bounding box center [140, 186] width 85 height 10
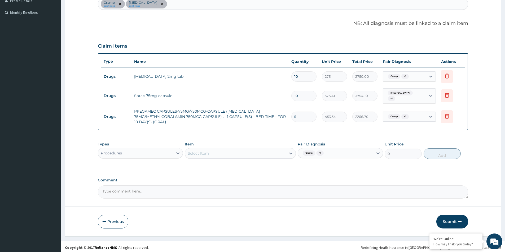
click at [220, 154] on div "Select Item" at bounding box center [235, 153] width 101 height 8
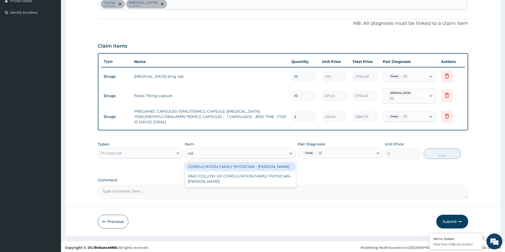
type input "odia"
click at [238, 164] on div "CONSULTATION FAMILY PHYSICIAN - DR ODIA" at bounding box center [240, 167] width 111 height 10
type input "16100"
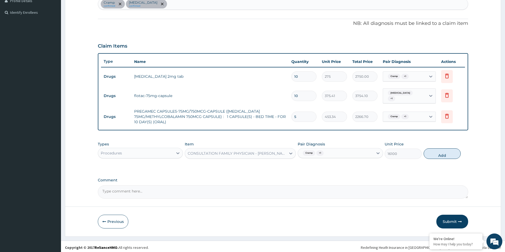
click at [282, 155] on div "CONSULTATION FAMILY PHYSICIAN - DR ODIA" at bounding box center [235, 153] width 101 height 8
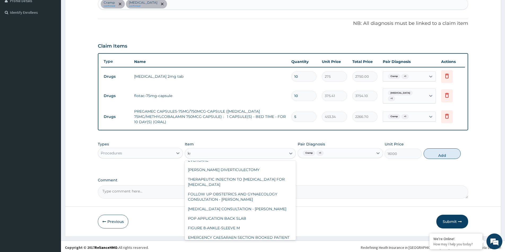
scroll to position [0, 0]
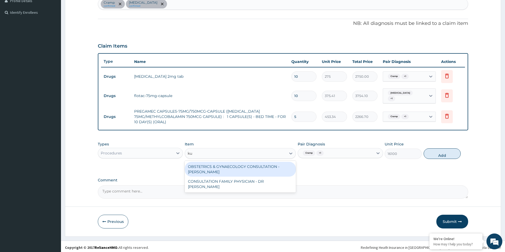
type input "kuf"
click at [280, 165] on div "CONSULTATION FAMILY PHYSICIAN - DR KUFRE" at bounding box center [240, 169] width 111 height 15
type input "13200"
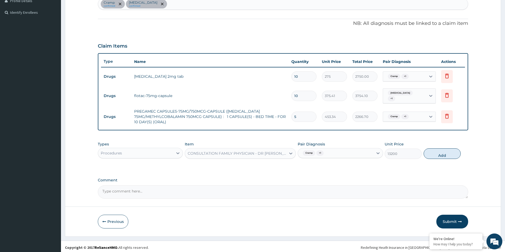
click at [255, 153] on div "CONSULTATION FAMILY PHYSICIAN - DR KUFRE" at bounding box center [237, 153] width 99 height 5
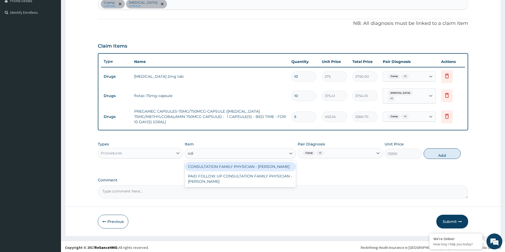
type input "odia"
click at [259, 164] on div "CONSULTATION FAMILY PHYSICIAN - DR ODIA" at bounding box center [240, 167] width 111 height 10
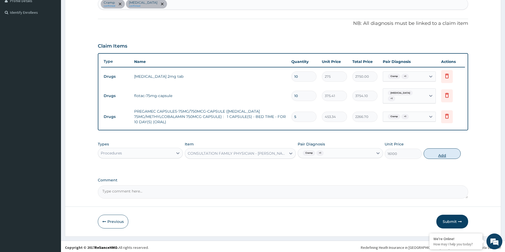
click at [439, 152] on button "Add" at bounding box center [441, 154] width 37 height 11
type input "0"
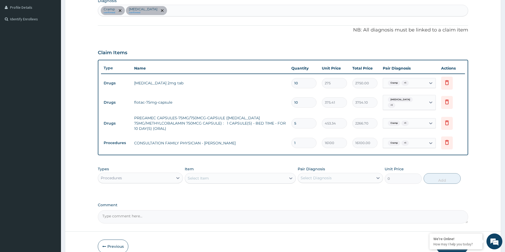
scroll to position [157, 0]
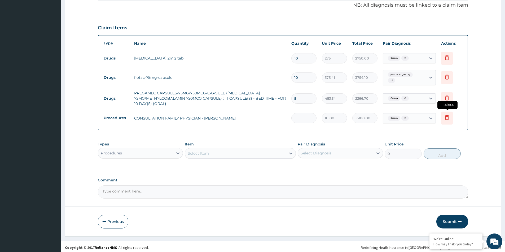
click at [444, 118] on icon at bounding box center [446, 117] width 6 height 6
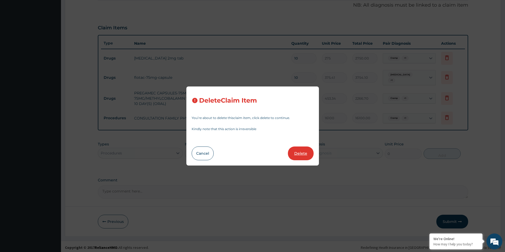
click at [304, 153] on button "Delete" at bounding box center [301, 154] width 26 height 14
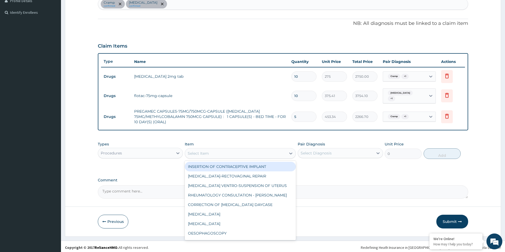
click at [207, 154] on div "Select Item" at bounding box center [235, 153] width 101 height 8
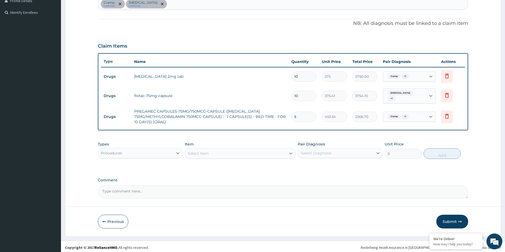
click at [360, 156] on div "Select Diagnosis" at bounding box center [339, 153] width 85 height 10
click at [327, 172] on div "Spasm" at bounding box center [339, 177] width 85 height 11
checkbox input "true"
click at [318, 162] on div "Cramp" at bounding box center [339, 167] width 85 height 11
checkbox input "true"
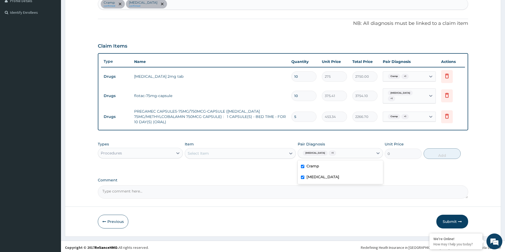
click at [151, 152] on div "Procedures" at bounding box center [135, 153] width 75 height 8
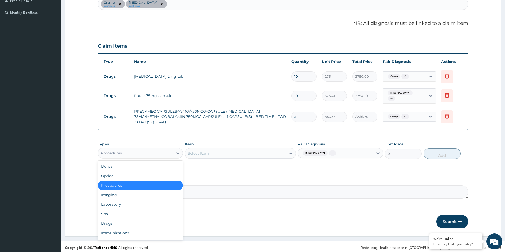
click at [211, 153] on div "Select Item" at bounding box center [235, 153] width 101 height 8
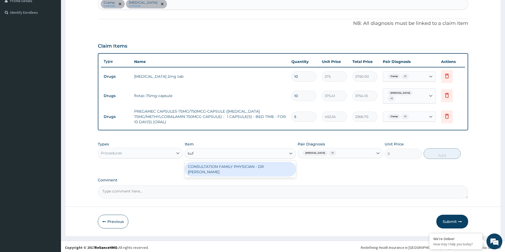
type input "kufr"
click at [219, 164] on div "CONSULTATION FAMILY PHYSICIAN - DR KUFRE" at bounding box center [240, 169] width 111 height 15
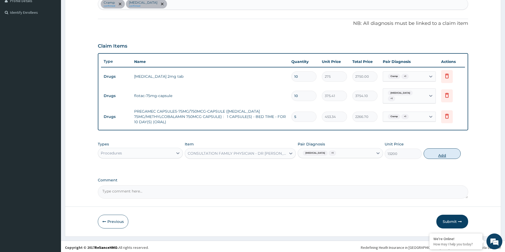
click at [441, 152] on button "Add" at bounding box center [441, 154] width 37 height 11
type input "0"
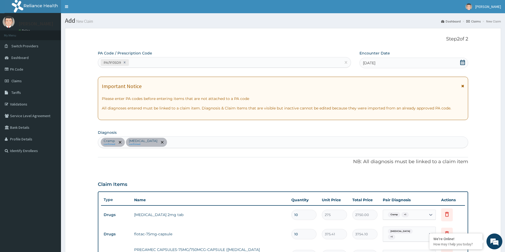
scroll to position [157, 0]
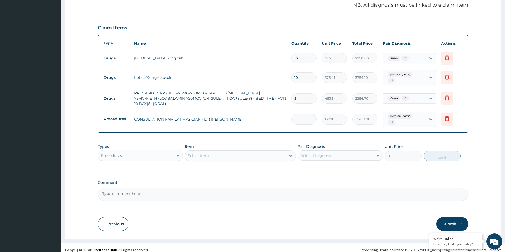
click at [451, 223] on button "Submit" at bounding box center [452, 224] width 32 height 14
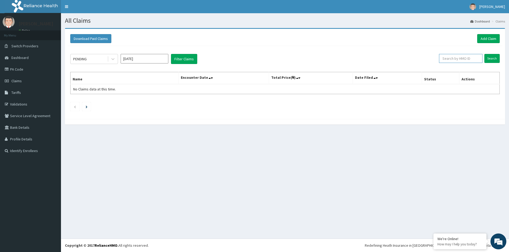
paste input "WLM/10003/A"
type input "WLM/10003/A"
click at [493, 61] on input "Search" at bounding box center [491, 58] width 15 height 9
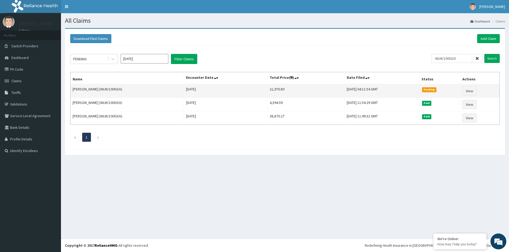
click at [267, 88] on td "21,970.80" at bounding box center [305, 91] width 77 height 14
click at [267, 89] on td "21,970.80" at bounding box center [305, 91] width 77 height 14
copy td "21,970.80"
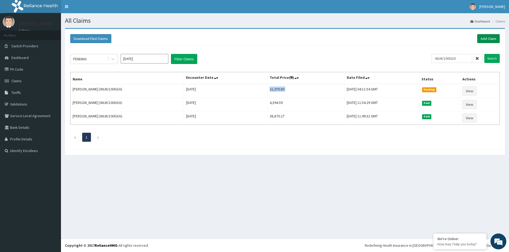
click at [494, 37] on link "Add Claim" at bounding box center [488, 38] width 23 height 9
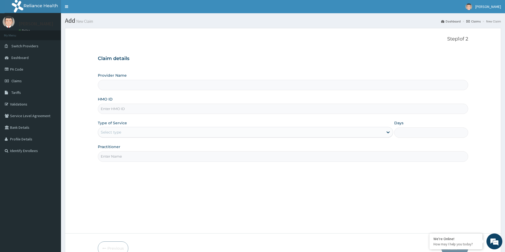
type input "[GEOGRAPHIC_DATA]"
paste input "PKT/10044/A"
type input "PKT/10044/A"
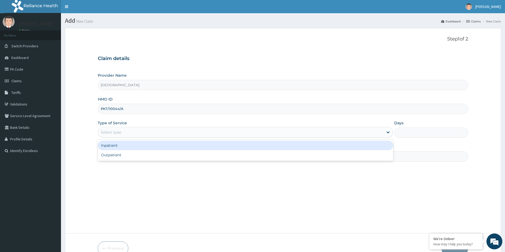
click at [135, 132] on div "Select type" at bounding box center [240, 132] width 285 height 8
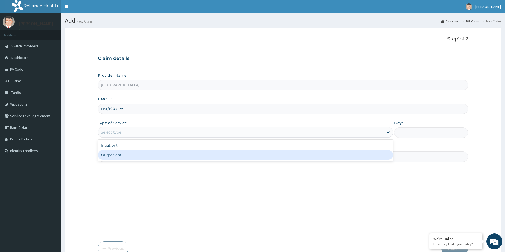
click at [137, 156] on div "Outpatient" at bounding box center [245, 155] width 295 height 10
type input "1"
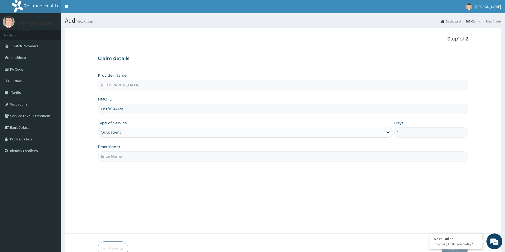
click at [134, 157] on input "Practitioner" at bounding box center [283, 157] width 370 height 10
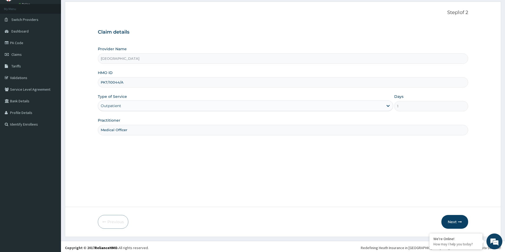
scroll to position [29, 0]
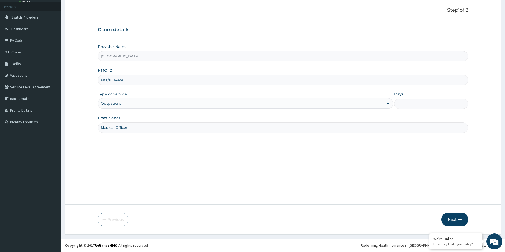
type input "Medical Officer"
drag, startPoint x: 456, startPoint y: 222, endPoint x: 453, endPoint y: 220, distance: 2.9
click at [453, 220] on button "Next" at bounding box center [454, 220] width 27 height 14
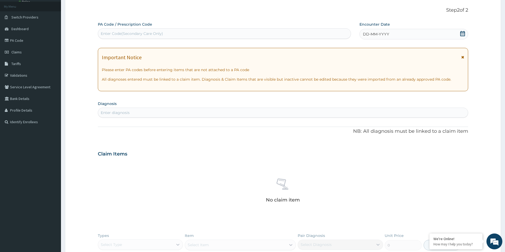
click at [460, 32] on icon at bounding box center [462, 33] width 5 height 5
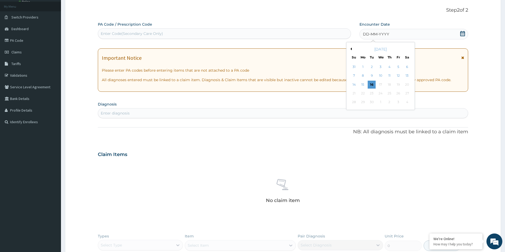
click at [352, 48] on div "[DATE]" at bounding box center [380, 49] width 64 height 5
click at [351, 48] on button "Previous Month" at bounding box center [350, 49] width 3 height 3
click at [391, 100] on div "28" at bounding box center [389, 103] width 8 height 8
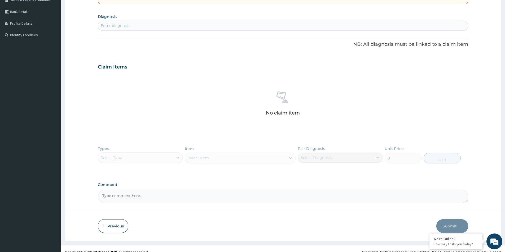
scroll to position [123, 0]
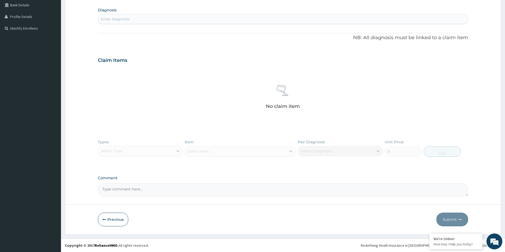
paste textarea "DIAGNOSIS Primary Diagnosis: [MEDICAL_DATA] (ICD Code:K80.). Remarks : Symptoma…"
type textarea "DIAGNOSIS Primary Diagnosis: [MEDICAL_DATA] (ICD Code:K80.). Remarks : Symptoma…"
click at [128, 20] on div "Enter diagnosis" at bounding box center [115, 18] width 29 height 5
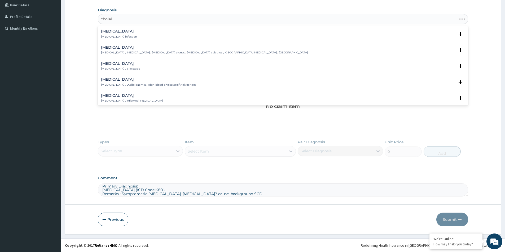
type input "choleli"
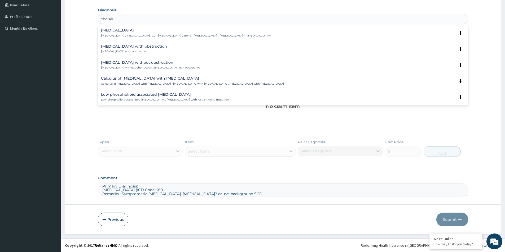
scroll to position [0, 0]
click at [155, 63] on h4 "[MEDICAL_DATA] without obstruction" at bounding box center [150, 64] width 99 height 4
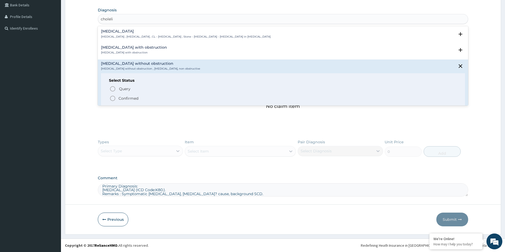
click at [137, 98] on p "Confirmed" at bounding box center [128, 98] width 20 height 5
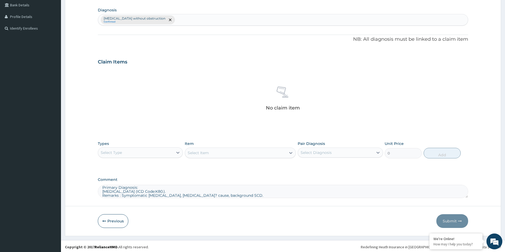
click at [140, 154] on div "Select Type" at bounding box center [135, 153] width 75 height 8
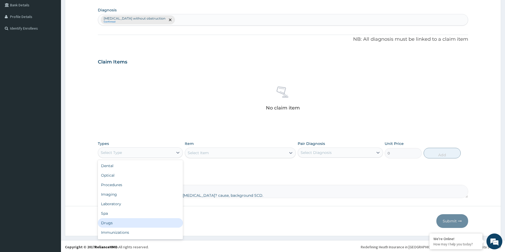
click at [117, 222] on div "Drugs" at bounding box center [140, 224] width 85 height 10
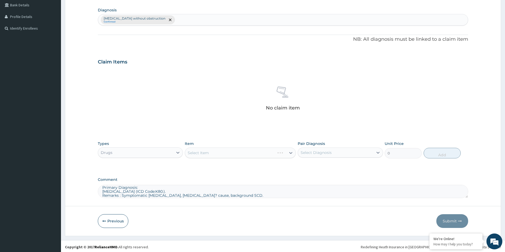
click at [307, 152] on div "Select Diagnosis" at bounding box center [315, 152] width 31 height 5
drag, startPoint x: 305, startPoint y: 165, endPoint x: 302, endPoint y: 166, distance: 2.7
click at [305, 165] on div "[MEDICAL_DATA] without obstruction" at bounding box center [339, 166] width 85 height 11
checkbox input "true"
click at [265, 153] on div "Select Item" at bounding box center [240, 153] width 111 height 11
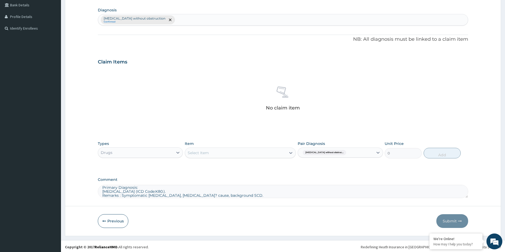
click at [223, 153] on div "Select Item" at bounding box center [235, 153] width 101 height 8
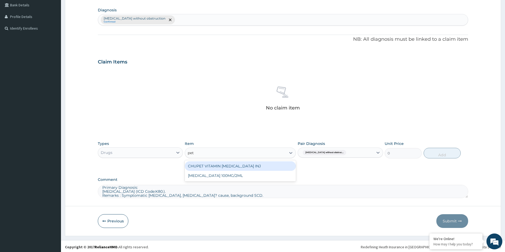
type input "peth"
click at [282, 166] on div "[MEDICAL_DATA] 100MG/2ML" at bounding box center [240, 167] width 111 height 10
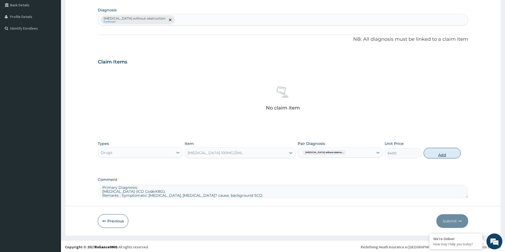
click at [445, 154] on button "Add" at bounding box center [441, 153] width 37 height 11
type input "0"
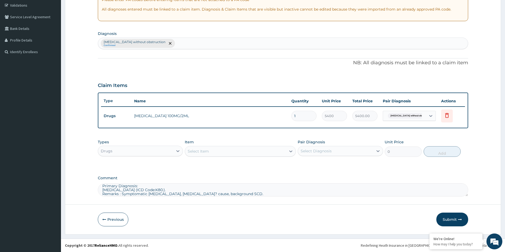
scroll to position [99, 0]
click at [323, 150] on div "Select Diagnosis" at bounding box center [315, 151] width 31 height 5
click at [317, 168] on div "[MEDICAL_DATA] without obstruction" at bounding box center [339, 164] width 85 height 11
checkbox input "true"
click at [137, 153] on div "Drugs" at bounding box center [135, 151] width 75 height 8
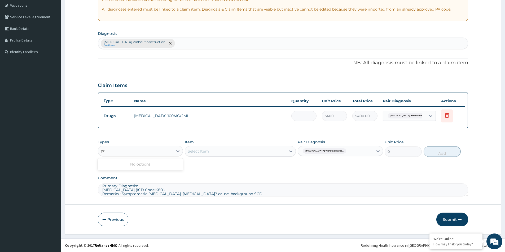
type input "p"
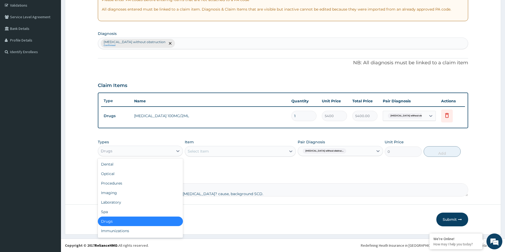
click at [111, 219] on div "Drugs" at bounding box center [140, 222] width 85 height 10
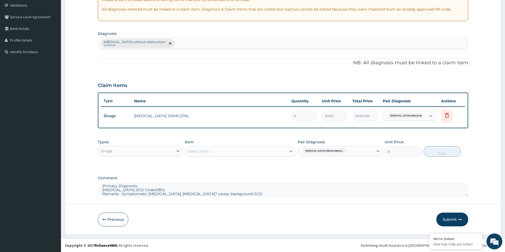
click at [198, 152] on div "Select Item" at bounding box center [198, 151] width 21 height 5
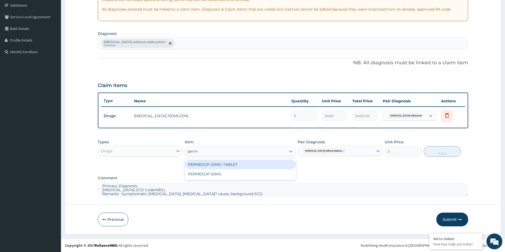
type input "perm"
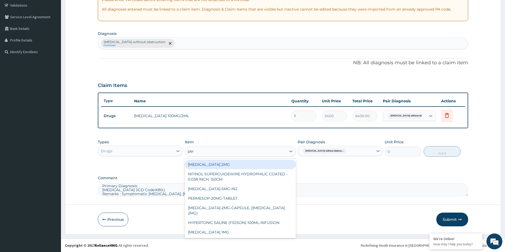
type input "perm"
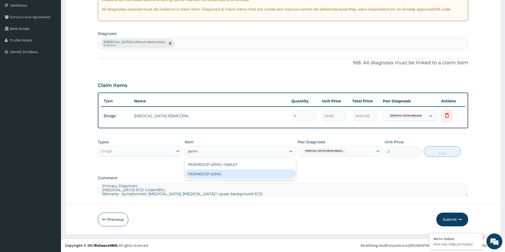
click at [212, 177] on div "PERMESOP 20MG" at bounding box center [240, 175] width 111 height 10
type input "264"
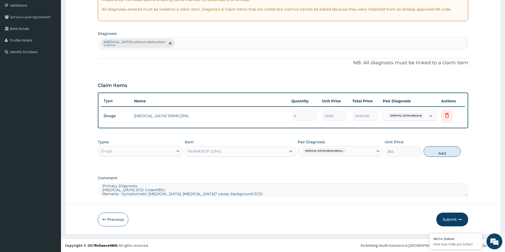
click at [228, 152] on div "PERMESOP 20MG" at bounding box center [235, 151] width 101 height 8
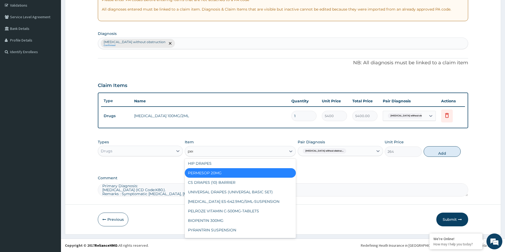
scroll to position [52, 0]
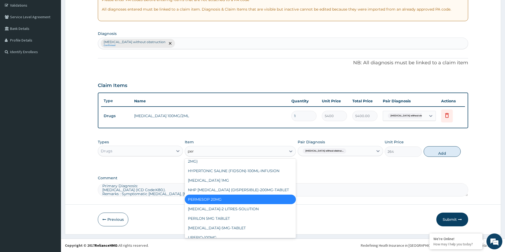
type input "perm"
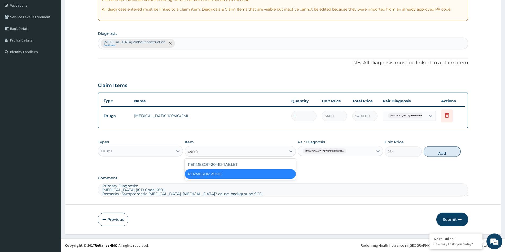
scroll to position [0, 0]
click at [234, 163] on div "PERMESOP-20MG-TABLET" at bounding box center [240, 165] width 111 height 10
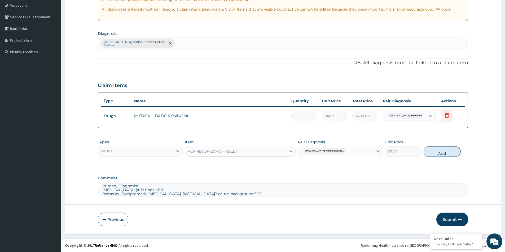
click at [430, 153] on button "Add" at bounding box center [441, 151] width 37 height 11
type input "0"
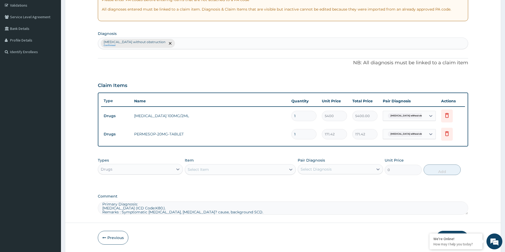
type input "0.00"
type input "5"
type input "857.10"
type input "56"
type input "9599.52"
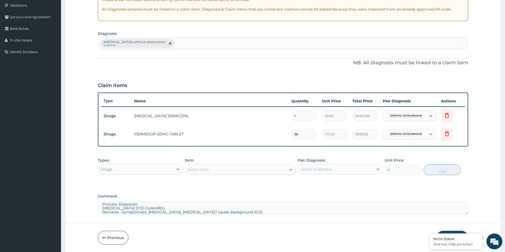
type input "56"
click at [345, 197] on label "Comment" at bounding box center [283, 196] width 370 height 5
click at [345, 202] on textarea "DIAGNOSIS Primary Diagnosis: [MEDICAL_DATA] (ICD Code:K80.). Remarks : Symptoma…" at bounding box center [283, 208] width 370 height 13
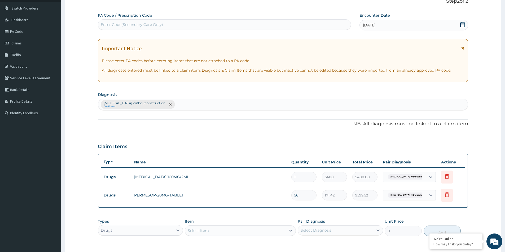
scroll to position [117, 0]
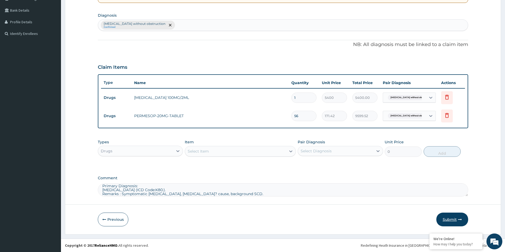
click at [442, 221] on button "Submit" at bounding box center [452, 220] width 32 height 14
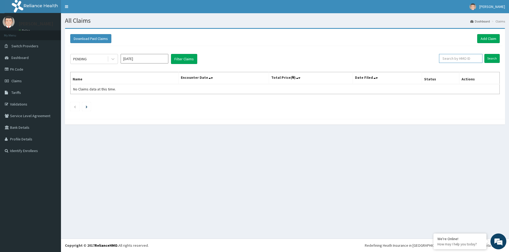
paste input "PKT/10044/A"
type input "PKT/10044/A"
click at [488, 55] on input "Search" at bounding box center [491, 58] width 15 height 9
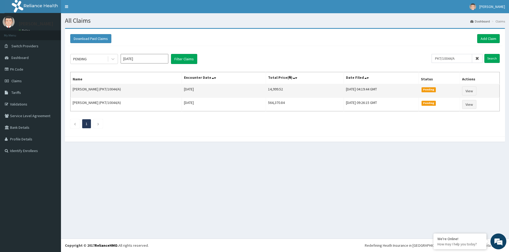
click at [266, 90] on td "14,999.52" at bounding box center [305, 91] width 78 height 14
copy td "14,999.52"
click at [471, 89] on link "View" at bounding box center [469, 91] width 14 height 9
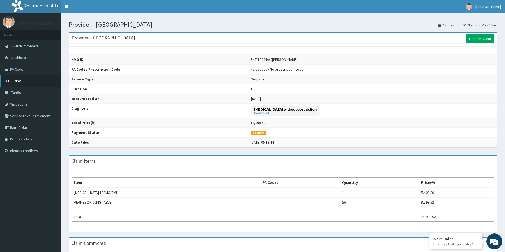
click at [24, 81] on link "Claims" at bounding box center [30, 81] width 61 height 12
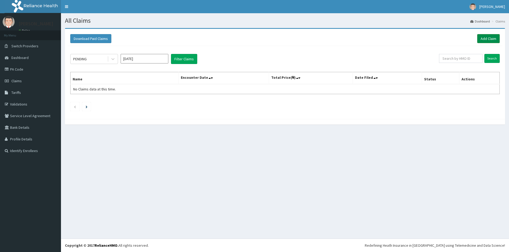
click at [480, 43] on link "Add Claim" at bounding box center [488, 38] width 23 height 9
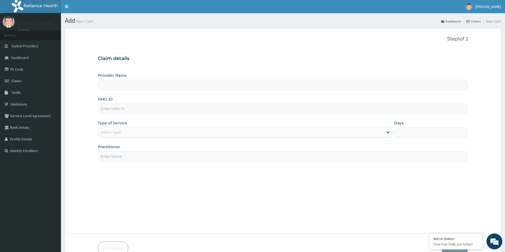
paste input "Reliance (Sponsor)"
type input "Reliance (Sponsor)"
type input "Evercare Hospital"
type input "Reliance (Sponsor)"
click at [140, 133] on div "Select type" at bounding box center [240, 132] width 285 height 8
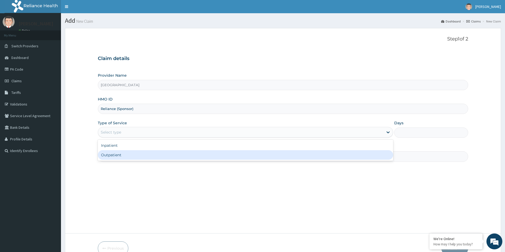
click at [140, 157] on div "Outpatient" at bounding box center [245, 155] width 295 height 10
type input "1"
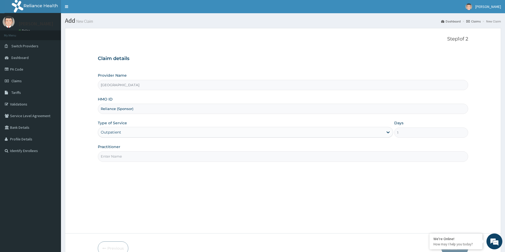
click at [141, 152] on input "Practitioner" at bounding box center [283, 157] width 370 height 10
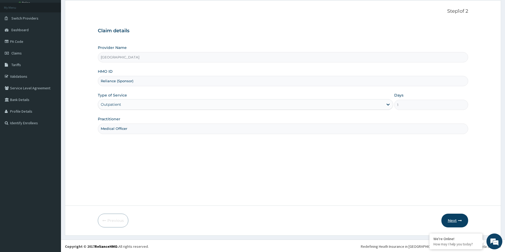
scroll to position [29, 0]
type input "Medical Officer"
click at [452, 218] on button "Next" at bounding box center [454, 220] width 27 height 14
drag, startPoint x: 141, startPoint y: 82, endPoint x: 111, endPoint y: 79, distance: 30.3
click at [111, 79] on input "Reliance (Sponsor)" at bounding box center [283, 80] width 370 height 10
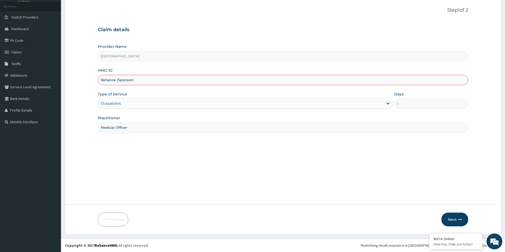
click at [157, 84] on input "Reliance (Sponsor)" at bounding box center [283, 80] width 370 height 10
click at [161, 81] on input "Reliance (Sponsor)" at bounding box center [283, 80] width 370 height 10
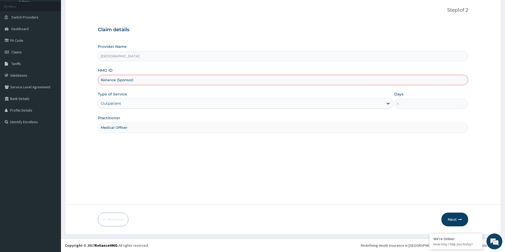
click at [161, 81] on input "Reliance (Sponsor)" at bounding box center [283, 80] width 370 height 10
paste input "PKT/10044/A"
type input "PKT/10044/A"
click at [455, 219] on button "Next" at bounding box center [454, 220] width 27 height 14
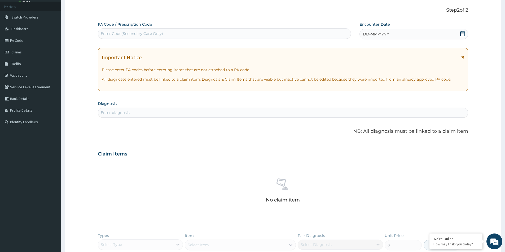
click at [461, 33] on icon at bounding box center [462, 33] width 5 height 5
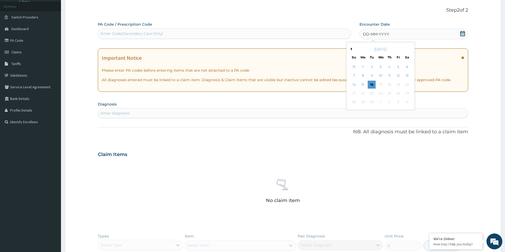
click at [352, 49] on div "September 2025" at bounding box center [380, 49] width 64 height 5
click at [350, 49] on button "Previous Month" at bounding box center [350, 49] width 3 height 3
click at [382, 103] on div "27" at bounding box center [380, 103] width 8 height 8
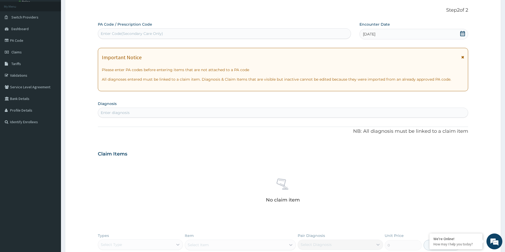
click at [286, 145] on div "PA Code / Prescription Code Enter Code(Secondary Care Only) Encounter Date 27-0…" at bounding box center [283, 156] width 370 height 269
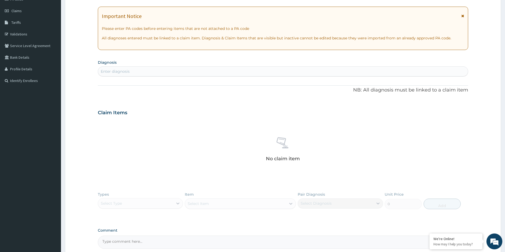
scroll to position [123, 0]
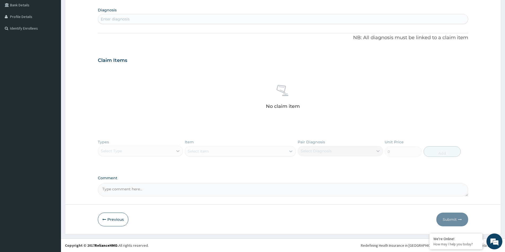
paste textarea "DIAGNOSIS Primary Diagnosis: Acute gastritis (ICD Code:K29.0). Provisional Diag…"
type textarea "DIAGNOSIS Primary Diagnosis: Acute gastritis (ICD Code:K29.0). Provisional Diag…"
click at [130, 14] on div "Enter diagnosis" at bounding box center [283, 19] width 370 height 10
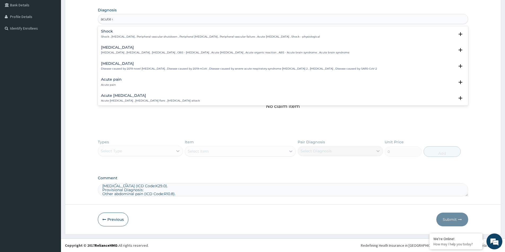
type input "acute ga"
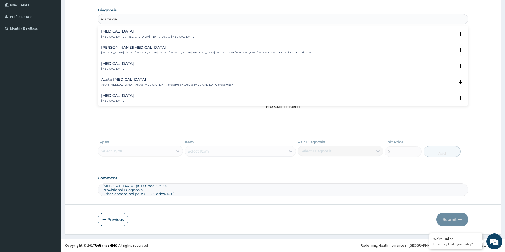
click at [111, 66] on h4 "Acute gastritis" at bounding box center [117, 64] width 33 height 4
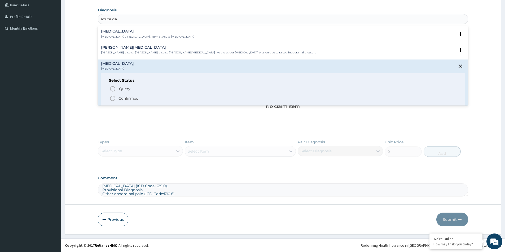
click at [126, 98] on p "Confirmed" at bounding box center [128, 98] width 20 height 5
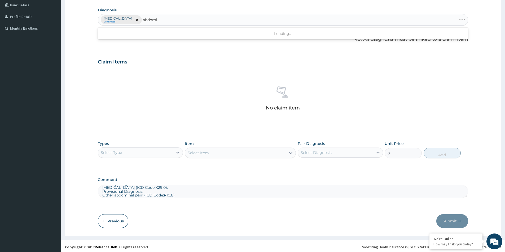
type input "abdomin"
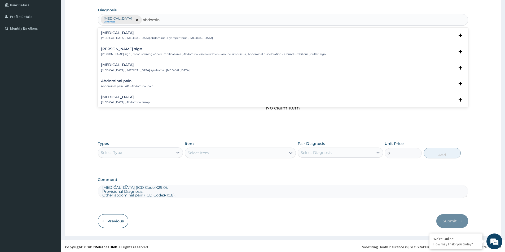
click at [140, 80] on h4 "Abdominal pain" at bounding box center [127, 81] width 52 height 4
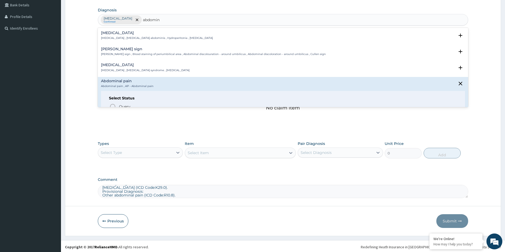
scroll to position [26, 0]
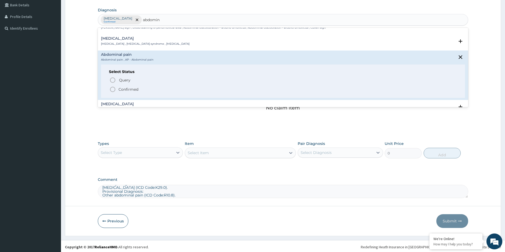
click at [121, 90] on p "Confirmed" at bounding box center [128, 89] width 20 height 5
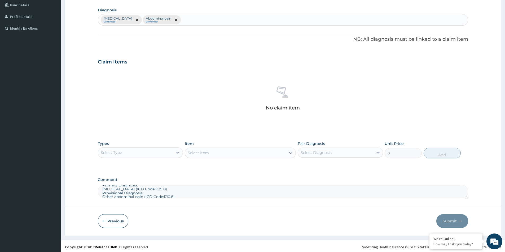
scroll to position [14, 0]
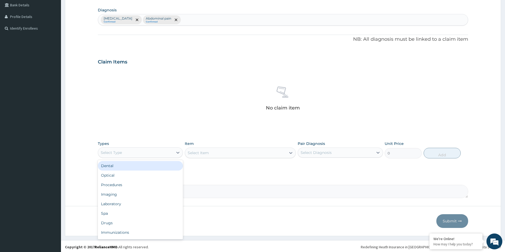
click at [144, 150] on div "Select Type" at bounding box center [135, 153] width 75 height 8
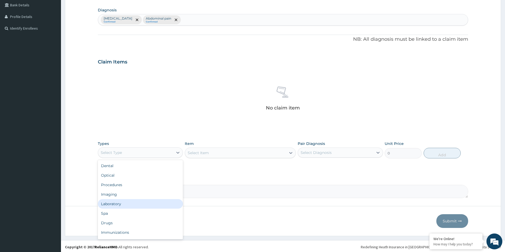
click at [126, 205] on div "Laboratory" at bounding box center [140, 204] width 85 height 10
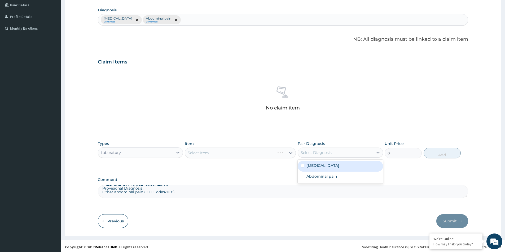
click at [303, 152] on div "Select Diagnosis" at bounding box center [315, 152] width 31 height 5
click at [301, 169] on div "Acute gastritis" at bounding box center [339, 166] width 85 height 11
checkbox input "true"
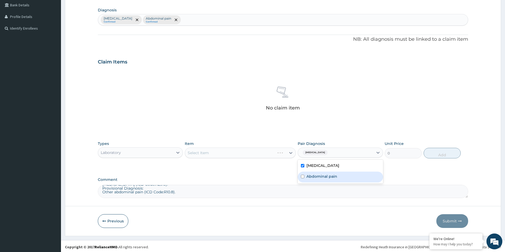
click at [301, 175] on input "checkbox" at bounding box center [302, 176] width 3 height 3
checkbox input "true"
click at [250, 155] on div "Select Item" at bounding box center [240, 153] width 111 height 11
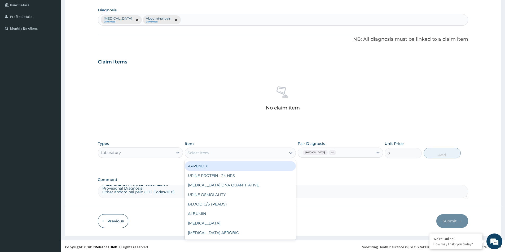
click at [227, 155] on div "Select Item" at bounding box center [235, 153] width 101 height 8
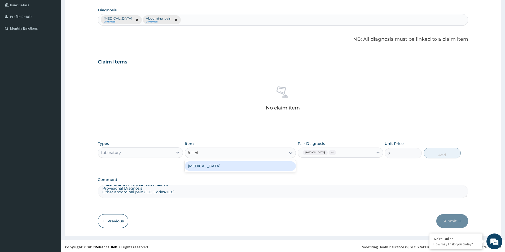
type input "full blo"
click at [227, 164] on div "FULL BLOOD COUNT" at bounding box center [240, 167] width 111 height 10
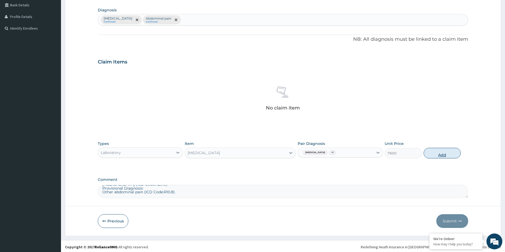
click at [435, 155] on button "Add" at bounding box center [441, 153] width 37 height 11
type input "0"
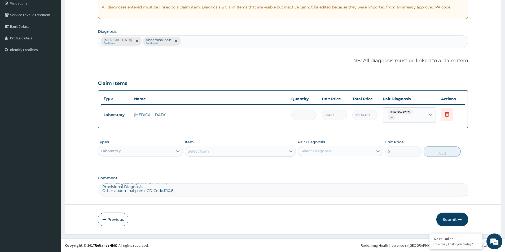
scroll to position [99, 0]
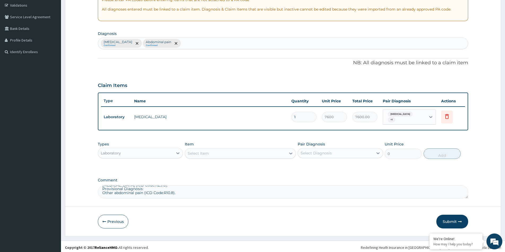
click at [308, 151] on div "Select Diagnosis" at bounding box center [315, 153] width 31 height 5
click at [302, 165] on input "checkbox" at bounding box center [302, 166] width 3 height 3
checkbox input "true"
click at [300, 177] on div "Abdominal pain" at bounding box center [339, 177] width 85 height 11
checkbox input "true"
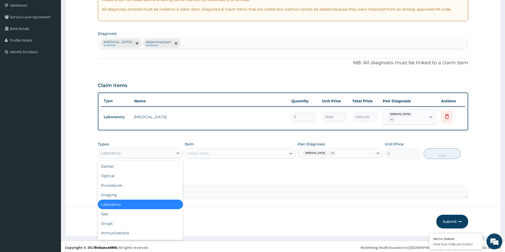
click at [139, 154] on div "Laboratory" at bounding box center [135, 153] width 75 height 8
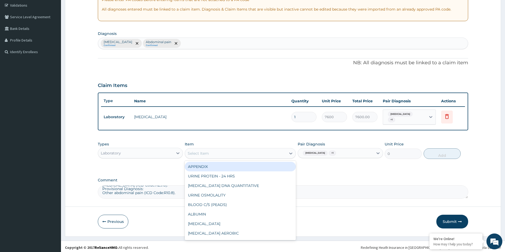
click at [194, 152] on div "Select Item" at bounding box center [198, 153] width 21 height 5
type input "heli"
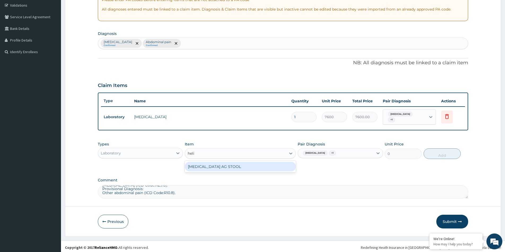
click at [251, 165] on div "HELICOBACTER PYLORI AG STOOL" at bounding box center [240, 167] width 111 height 10
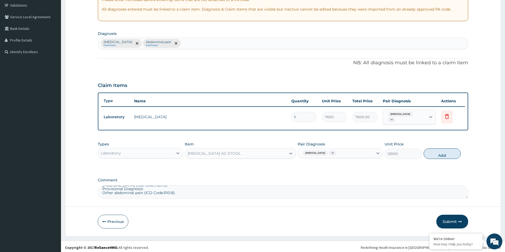
click at [380, 174] on div "PA Code / Prescription Code Enter Code(Secondary Care Only) Encounter Date 27-0…" at bounding box center [283, 75] width 370 height 247
click at [437, 152] on button "Add" at bounding box center [441, 154] width 37 height 11
type input "0"
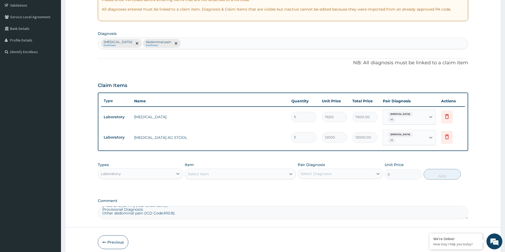
click at [332, 172] on div "Select Diagnosis" at bounding box center [335, 174] width 75 height 8
click at [313, 184] on label "Acute gastritis" at bounding box center [322, 186] width 33 height 5
checkbox input "true"
click at [302, 196] on div "Abdominal pain" at bounding box center [339, 198] width 85 height 11
checkbox input "true"
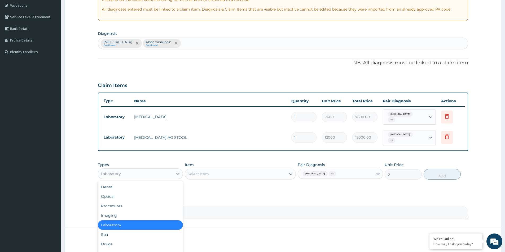
click at [159, 173] on div "Laboratory" at bounding box center [135, 174] width 75 height 8
click at [122, 214] on div "Imaging" at bounding box center [140, 216] width 85 height 10
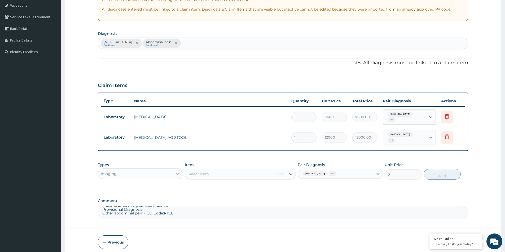
click at [199, 171] on div "Select Item" at bounding box center [240, 174] width 111 height 11
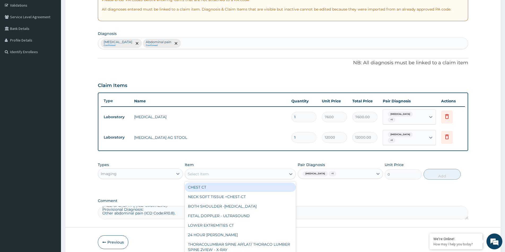
click at [215, 174] on div "Select Item" at bounding box center [240, 174] width 111 height 11
type input "b"
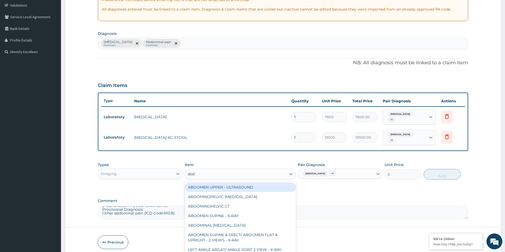
type input "abdo"
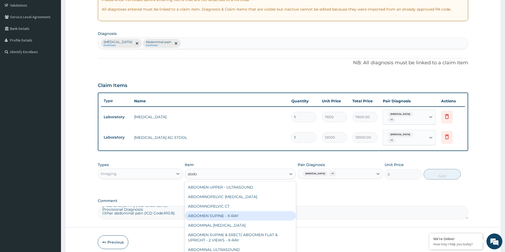
scroll to position [4, 0]
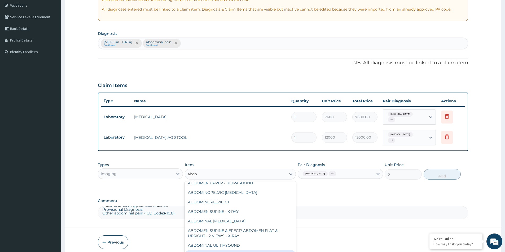
click at [225, 252] on div "ABDOMINOPELVIC SCAN" at bounding box center [240, 256] width 111 height 10
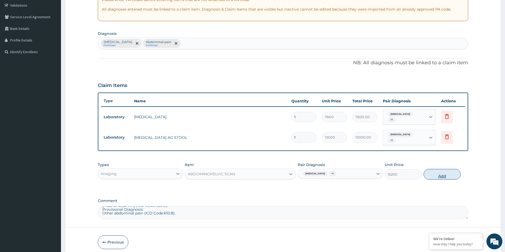
click at [448, 171] on button "Add" at bounding box center [441, 174] width 37 height 11
type input "0"
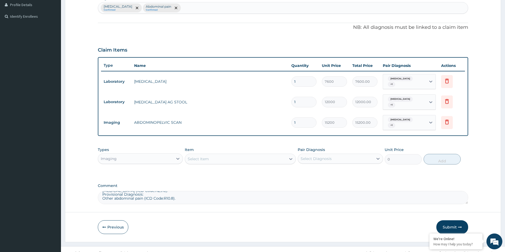
scroll to position [136, 0]
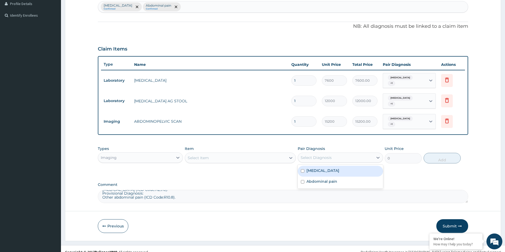
click at [340, 154] on div "Select Diagnosis" at bounding box center [335, 158] width 75 height 8
drag, startPoint x: 304, startPoint y: 165, endPoint x: 302, endPoint y: 168, distance: 3.4
click at [303, 170] on input "checkbox" at bounding box center [302, 171] width 3 height 3
checkbox input "true"
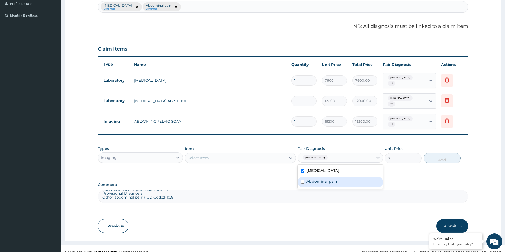
click at [304, 180] on input "checkbox" at bounding box center [302, 181] width 3 height 3
checkbox input "true"
click at [130, 154] on div "Imaging" at bounding box center [135, 158] width 75 height 8
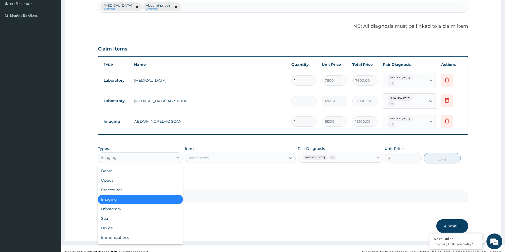
click at [127, 154] on div "Imaging" at bounding box center [135, 158] width 75 height 8
click at [121, 224] on div "Drugs" at bounding box center [140, 229] width 85 height 10
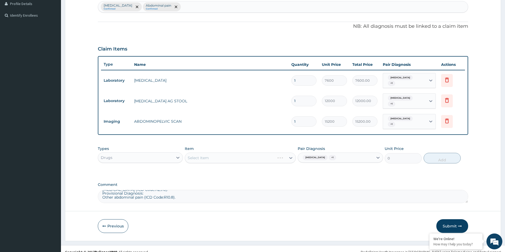
click at [203, 153] on div "Select Item" at bounding box center [240, 158] width 111 height 11
click at [215, 153] on div "Select Item" at bounding box center [240, 158] width 111 height 11
click at [208, 173] on div "PA Code / Prescription Code Enter Code(Secondary Care Only) Encounter Date 27-0…" at bounding box center [283, 59] width 370 height 288
click at [269, 154] on div "Select Item" at bounding box center [235, 158] width 101 height 8
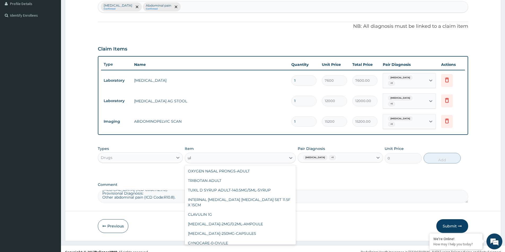
type input "ulg"
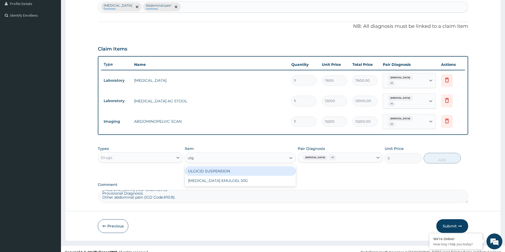
click at [254, 167] on div "ULGICID SUSPENSION" at bounding box center [240, 172] width 111 height 10
type input "5675"
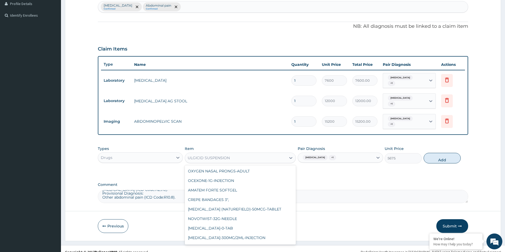
click at [215, 155] on div "ULGICID SUSPENSION" at bounding box center [209, 157] width 42 height 5
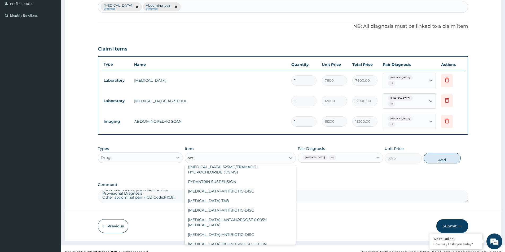
scroll to position [0, 0]
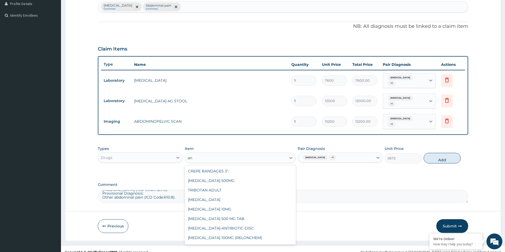
type input "a"
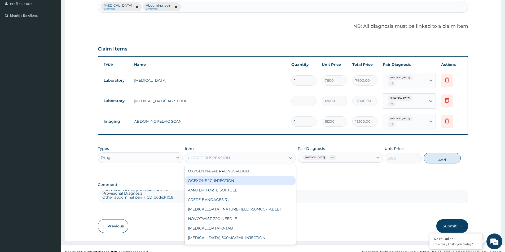
drag, startPoint x: 363, startPoint y: 179, endPoint x: 380, endPoint y: 170, distance: 18.7
click at [363, 183] on label "Comment" at bounding box center [283, 185] width 370 height 5
click at [363, 190] on textarea "DIAGNOSIS Primary Diagnosis: Acute gastritis (ICD Code:K29.0). Provisional Diag…" at bounding box center [283, 196] width 370 height 13
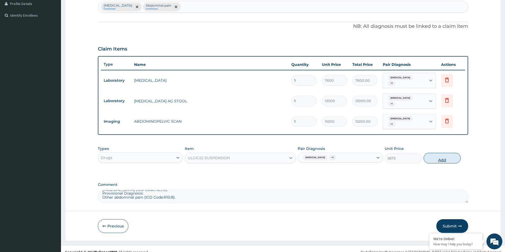
click at [437, 153] on button "Add" at bounding box center [441, 158] width 37 height 11
type input "0"
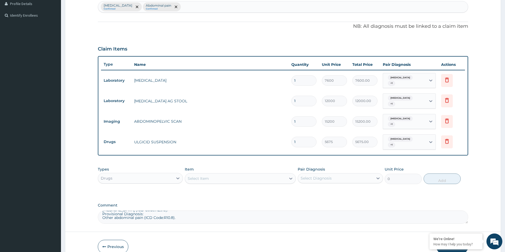
click at [306, 176] on div "Select Diagnosis" at bounding box center [315, 178] width 31 height 5
drag, startPoint x: 302, startPoint y: 181, endPoint x: 304, endPoint y: 193, distance: 11.5
click at [302, 190] on input "checkbox" at bounding box center [302, 191] width 3 height 3
checkbox input "true"
click at [301, 198] on div "Abdominal pain" at bounding box center [339, 203] width 85 height 11
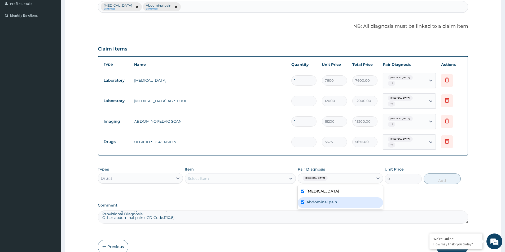
checkbox input "true"
click at [244, 175] on div "Select Item" at bounding box center [235, 179] width 101 height 8
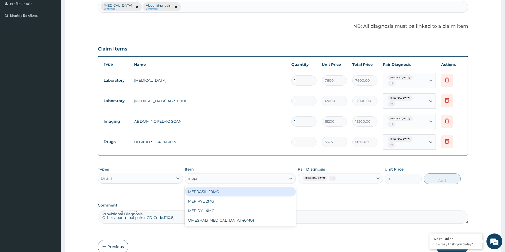
type input "mepra"
click at [234, 187] on div "MEPRASIL 20MG" at bounding box center [240, 192] width 111 height 10
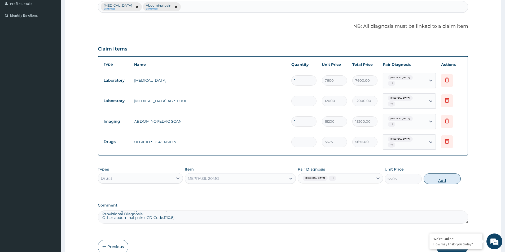
click at [430, 174] on button "Add" at bounding box center [441, 179] width 37 height 11
type input "0"
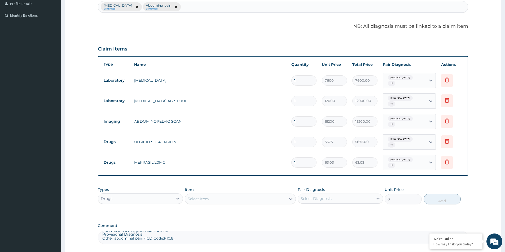
type input "14"
type input "882.42"
type input "14"
click at [487, 184] on form "Step 2 of 2 PA Code / Prescription Code Enter Code(Secondary Care Only) Encount…" at bounding box center [283, 87] width 436 height 390
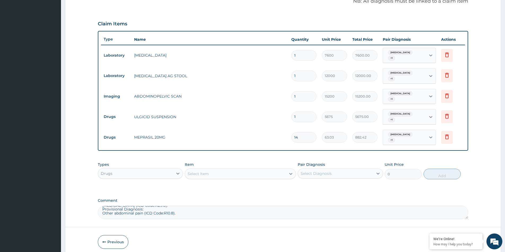
scroll to position [162, 0]
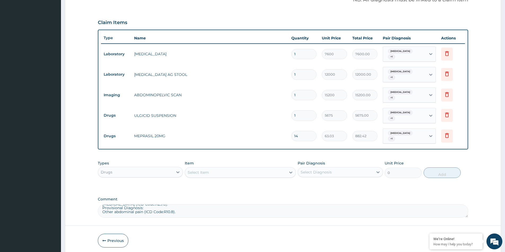
click at [312, 167] on div "Pair Diagnosis Select Diagnosis" at bounding box center [339, 169] width 85 height 17
click at [305, 168] on div "Select Diagnosis" at bounding box center [335, 172] width 75 height 8
drag, startPoint x: 304, startPoint y: 174, endPoint x: 307, endPoint y: 198, distance: 23.8
click at [303, 184] on input "checkbox" at bounding box center [302, 185] width 3 height 3
checkbox input "true"
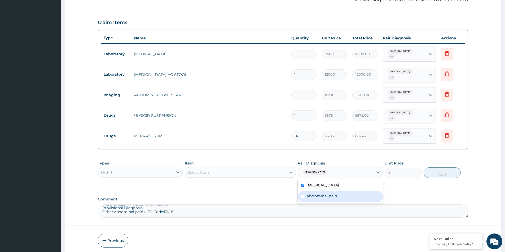
click at [303, 195] on input "checkbox" at bounding box center [302, 196] width 3 height 3
checkbox input "true"
click at [259, 168] on div "Select Item" at bounding box center [235, 172] width 101 height 8
type input "nel"
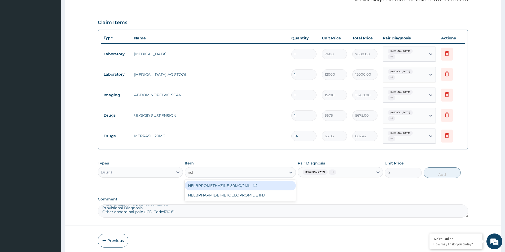
click at [204, 181] on div "NELBPROMETHAZINE-50MG/2ML-INJ" at bounding box center [240, 186] width 111 height 10
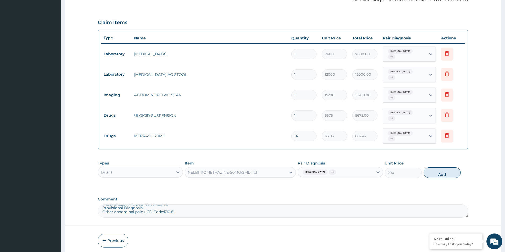
click at [439, 168] on button "Add" at bounding box center [441, 173] width 37 height 11
type input "0"
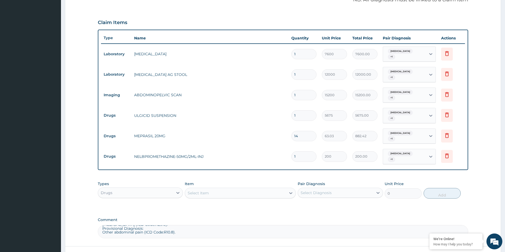
click at [333, 189] on div "Select Diagnosis" at bounding box center [335, 193] width 75 height 8
click at [301, 204] on input "checkbox" at bounding box center [302, 205] width 3 height 3
checkbox input "true"
click at [301, 215] on input "checkbox" at bounding box center [302, 216] width 3 height 3
checkbox input "true"
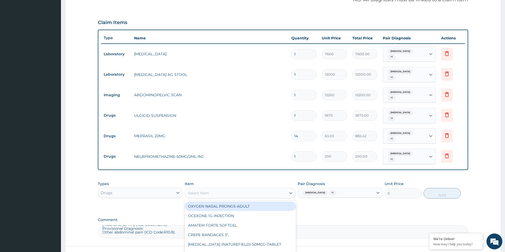
click at [205, 191] on div "Select Item" at bounding box center [198, 193] width 21 height 5
type input "omep"
click at [219, 202] on div "OMESHAL(OMEPRAZOLE 40MG)" at bounding box center [240, 207] width 111 height 10
type input "1626"
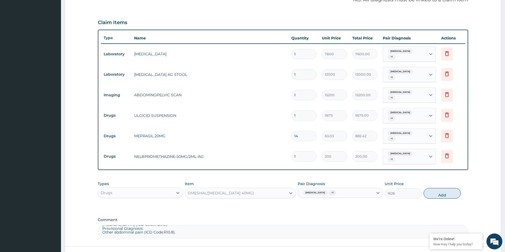
click at [243, 191] on div "OMESHAL(OMEPRAZOLE 40MG)" at bounding box center [221, 193] width 66 height 5
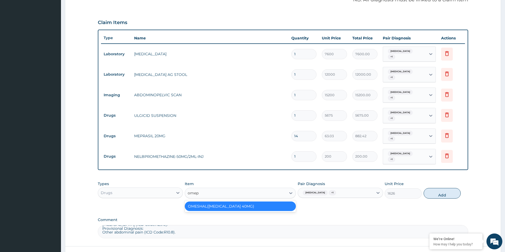
scroll to position [0, 0]
type input "omep"
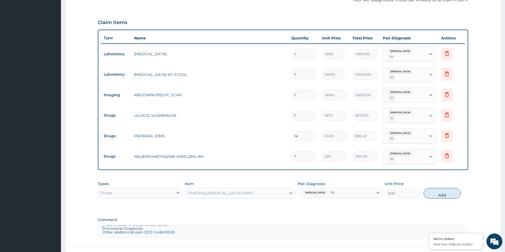
drag, startPoint x: 359, startPoint y: 200, endPoint x: 400, endPoint y: 178, distance: 46.0
click at [360, 200] on div "PA Code / Prescription Code Enter Code(Secondary Care Only) Encounter Date 27-0…" at bounding box center [283, 63] width 370 height 350
click at [434, 188] on button "Add" at bounding box center [441, 193] width 37 height 11
type input "0"
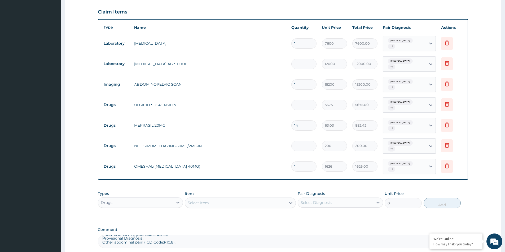
type input "0"
type input "0.00"
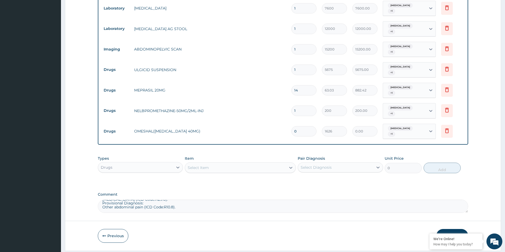
scroll to position [209, 0]
type input "0"
drag, startPoint x: 329, startPoint y: 148, endPoint x: 316, endPoint y: 161, distance: 17.6
click at [329, 163] on div "Select Diagnosis" at bounding box center [335, 167] width 75 height 8
click at [301, 179] on input "checkbox" at bounding box center [302, 180] width 3 height 3
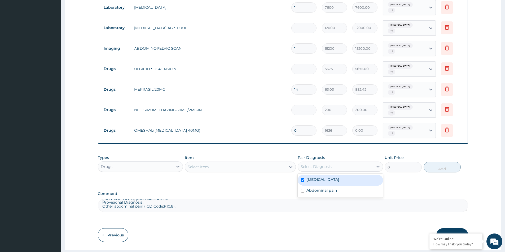
checkbox input "true"
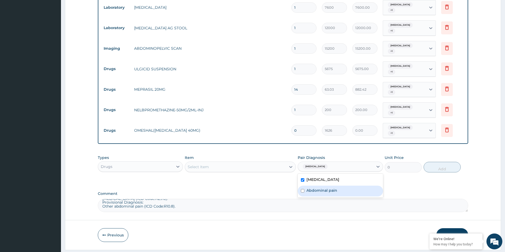
click at [301, 186] on div "Abdominal pain" at bounding box center [339, 191] width 85 height 11
checkbox input "true"
click at [255, 162] on div "Select Item" at bounding box center [240, 167] width 111 height 11
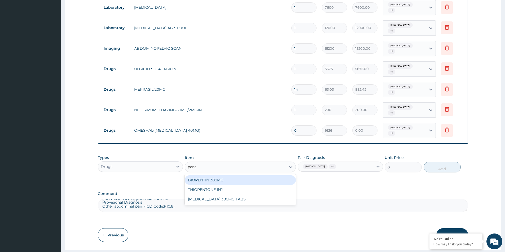
type input "pent"
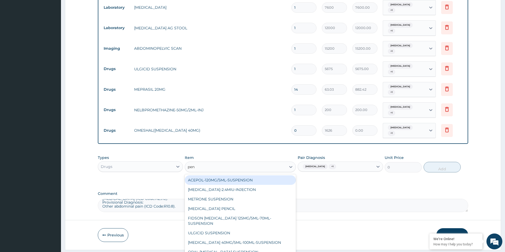
type input "pent"
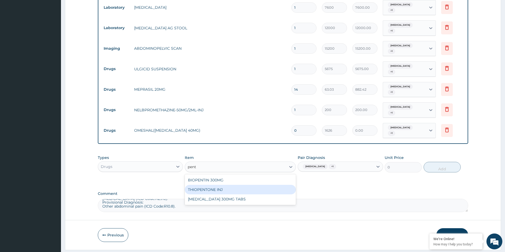
click at [195, 185] on div "THIOPENTONE INJ" at bounding box center [240, 190] width 111 height 10
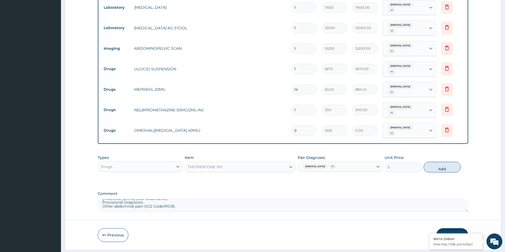
type input "3510"
click at [216, 164] on div "THIOPENTONE INJ" at bounding box center [205, 166] width 35 height 5
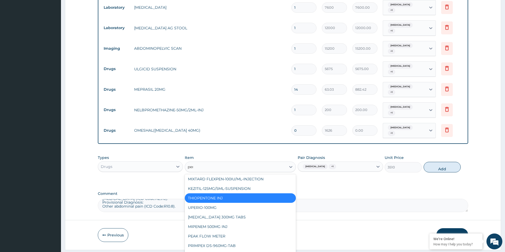
scroll to position [200, 0]
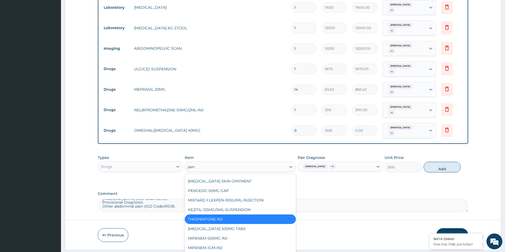
type input "pent"
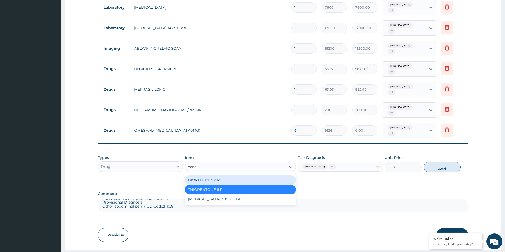
click at [206, 176] on div "BIOPENTIN 300MG" at bounding box center [240, 181] width 111 height 10
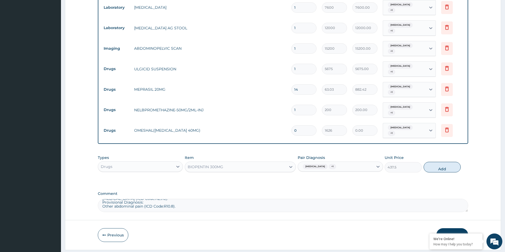
click at [211, 164] on div "BIOPENTIN 300MG" at bounding box center [205, 166] width 35 height 5
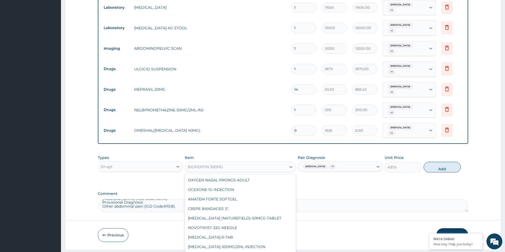
scroll to position [6001, 0]
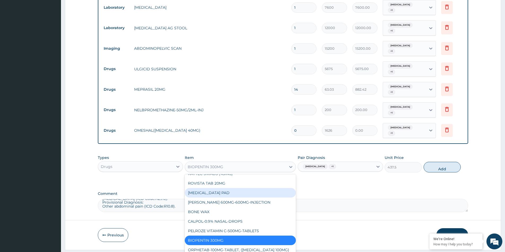
click at [152, 162] on div "Drugs" at bounding box center [140, 167] width 85 height 11
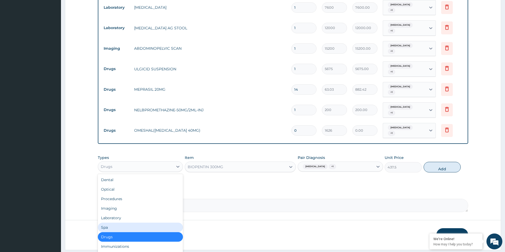
scroll to position [18, 0]
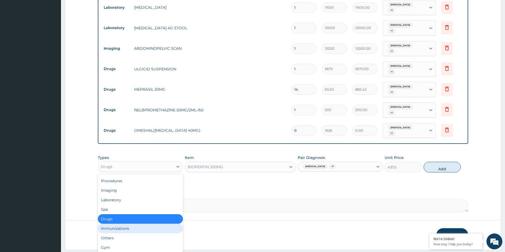
click at [122, 224] on div "Immunizations" at bounding box center [140, 229] width 85 height 10
type input "0"
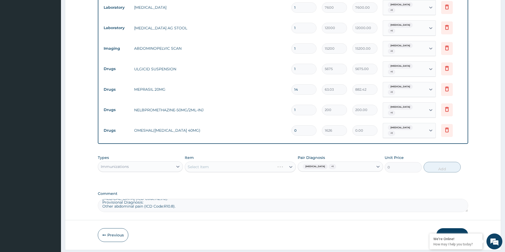
click at [202, 162] on div "Select Item" at bounding box center [240, 167] width 111 height 11
click at [244, 163] on div "Select Item" at bounding box center [235, 167] width 101 height 8
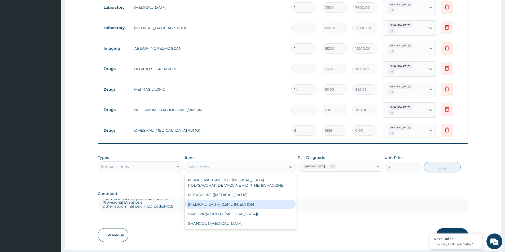
click at [148, 163] on div "Immunizations" at bounding box center [135, 167] width 75 height 8
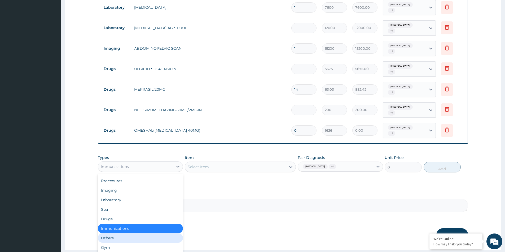
click at [113, 234] on div "Others" at bounding box center [140, 239] width 85 height 10
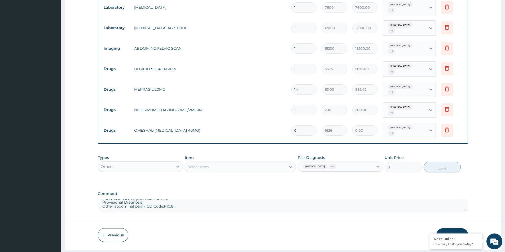
click at [220, 155] on div "Item Select Item" at bounding box center [240, 163] width 111 height 17
click at [220, 163] on div "Select Item" at bounding box center [235, 167] width 101 height 8
click at [135, 155] on div "Types Others" at bounding box center [140, 163] width 85 height 17
click at [134, 163] on div "Others" at bounding box center [135, 167] width 75 height 8
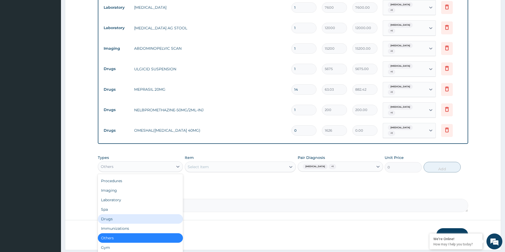
scroll to position [0, 0]
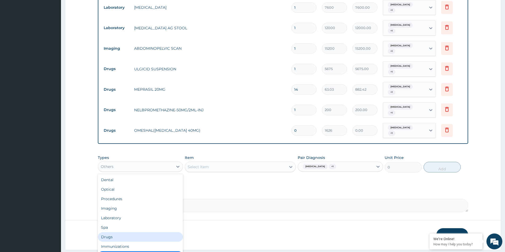
click at [109, 233] on div "Drugs" at bounding box center [140, 238] width 85 height 10
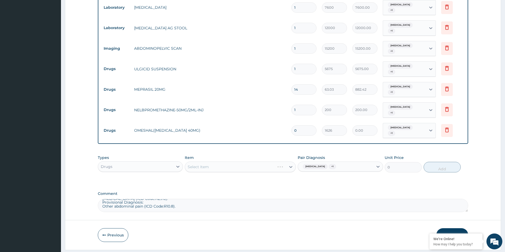
click at [235, 162] on div "Select Item" at bounding box center [240, 167] width 111 height 11
click at [200, 164] on div "Select Item" at bounding box center [198, 166] width 21 height 5
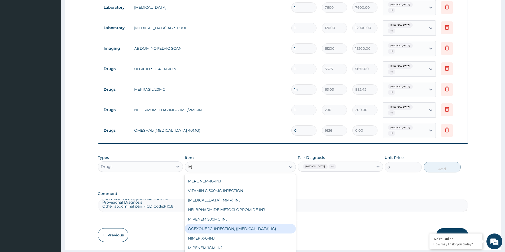
scroll to position [696, 0]
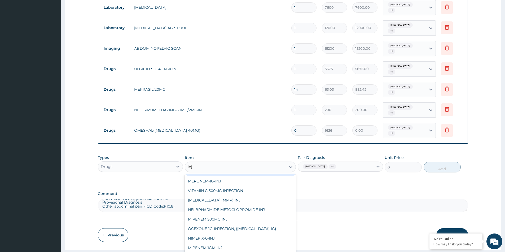
type input "inj"
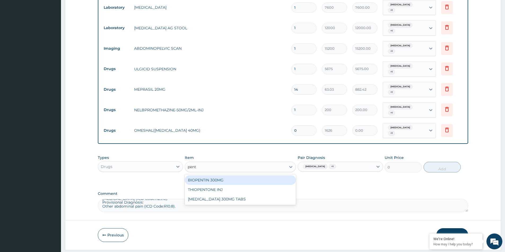
scroll to position [0, 0]
type input "pent"
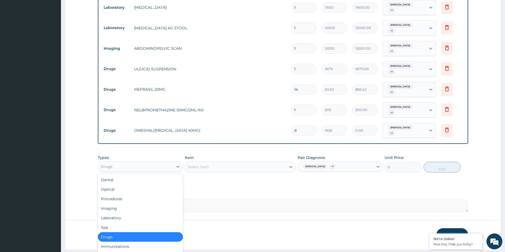
click at [154, 163] on div "Drugs" at bounding box center [135, 167] width 75 height 8
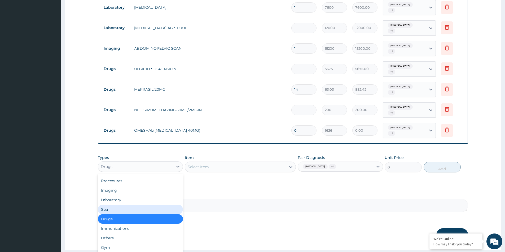
click at [219, 163] on div "Select Item" at bounding box center [235, 167] width 101 height 8
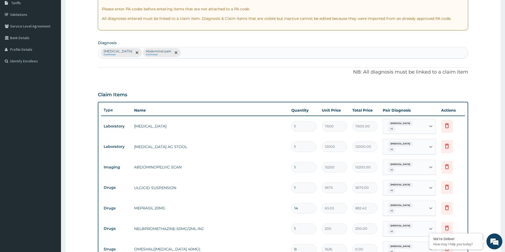
scroll to position [182, 0]
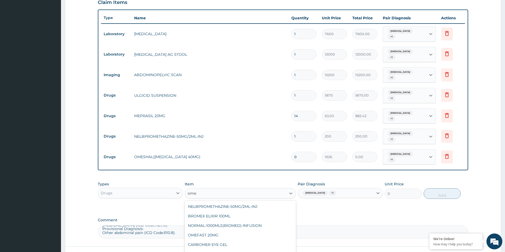
type input "ome"
click at [296, 152] on input "0" at bounding box center [303, 157] width 25 height 10
type input "1"
type input "1626.00"
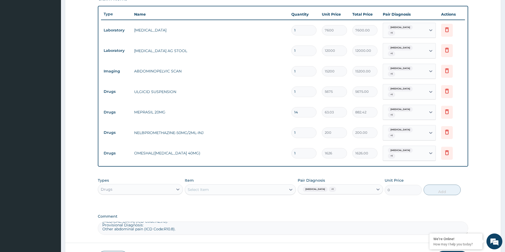
scroll to position [209, 0]
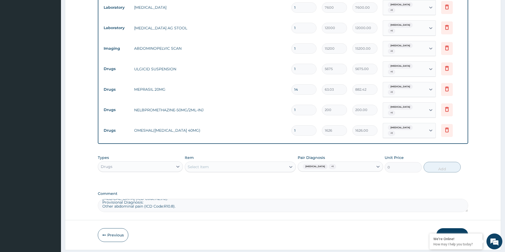
type input "1"
drag, startPoint x: 461, startPoint y: 175, endPoint x: 461, endPoint y: 208, distance: 33.1
click at [462, 175] on div "PA Code / Prescription Code Enter Code(Secondary Care Only) Encounter Date 27-0…" at bounding box center [283, 27] width 370 height 371
click at [445, 229] on button "Submit" at bounding box center [452, 236] width 32 height 14
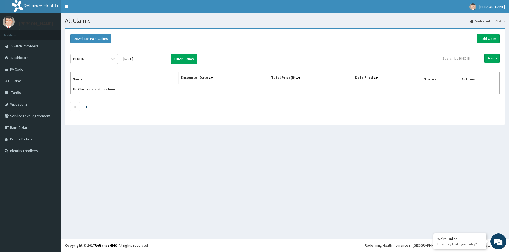
paste input "DIAGNOSIS Primary Diagnosis: [MEDICAL_DATA] (ICD Code:K29.0). Provisional Diagn…"
type input "DIAGNOSIS Primary Diagnosis: [MEDICAL_DATA] (ICD Code:K29.0). Provisional Diagn…"
paste input "PKT/10044/A"
type input "PKT/10044/A"
click at [489, 57] on input "Search" at bounding box center [491, 58] width 15 height 9
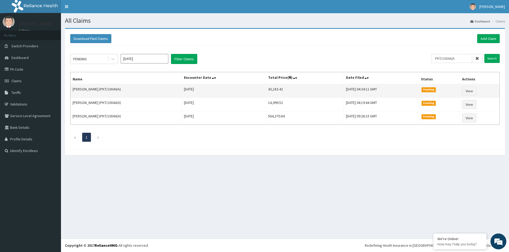
click at [266, 91] on td "43,183.42" at bounding box center [305, 91] width 78 height 14
drag, startPoint x: 259, startPoint y: 91, endPoint x: 259, endPoint y: 86, distance: 4.2
click at [266, 88] on td "43,183.42" at bounding box center [305, 91] width 78 height 14
copy td "43,183.42"
click at [470, 91] on link "View" at bounding box center [469, 91] width 14 height 9
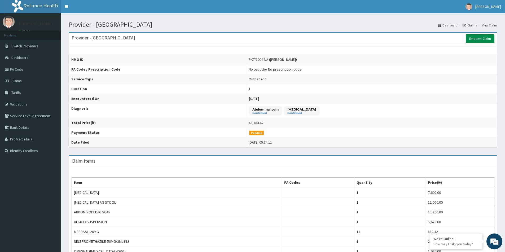
click at [480, 39] on link "Reopen Claim" at bounding box center [479, 38] width 29 height 9
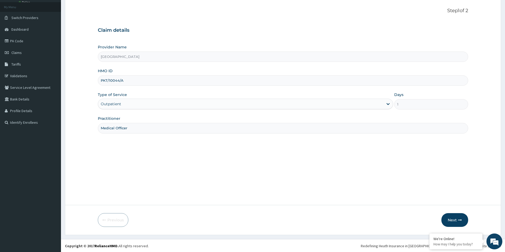
scroll to position [29, 0]
click at [454, 220] on button "Next" at bounding box center [454, 220] width 27 height 14
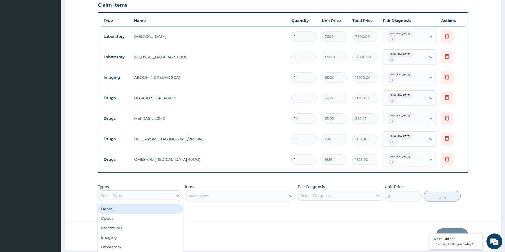
scroll to position [15, 0]
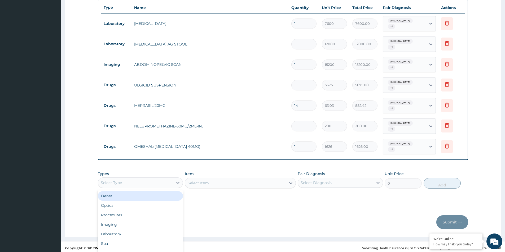
click at [138, 181] on div "option Dental focused, 1 of 10. 10 results available. Use Up and Down to choose…" at bounding box center [140, 183] width 85 height 11
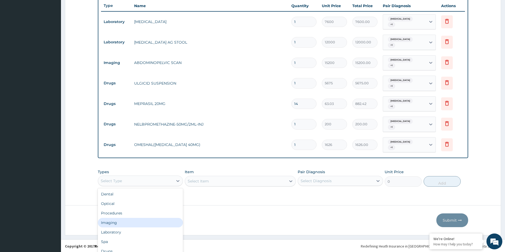
scroll to position [18, 0]
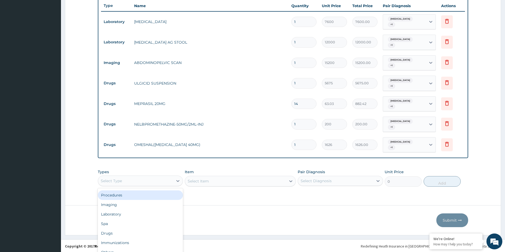
click at [124, 191] on div "Procedures" at bounding box center [140, 196] width 85 height 10
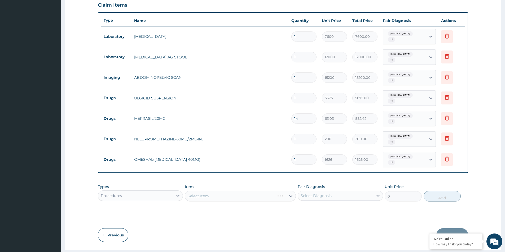
click at [314, 193] on div "Select Diagnosis" at bounding box center [315, 195] width 31 height 5
click at [302, 208] on input "checkbox" at bounding box center [302, 209] width 3 height 3
checkbox input "true"
click at [302, 219] on input "checkbox" at bounding box center [302, 220] width 3 height 3
checkbox input "true"
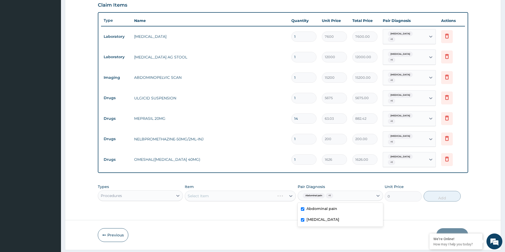
click at [232, 191] on div "Select Item" at bounding box center [240, 196] width 111 height 11
click at [231, 191] on div "Select Item" at bounding box center [240, 196] width 111 height 11
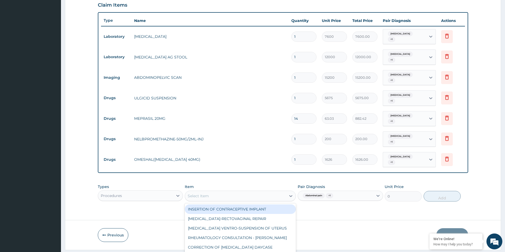
click at [225, 191] on div "option INSERTION OF CONTRACEPTIVE IMPLANT focused, 1 of 356. 356 results availa…" at bounding box center [240, 196] width 111 height 11
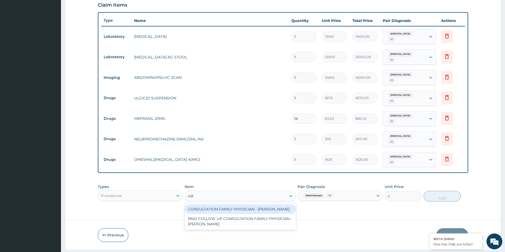
type input "odia"
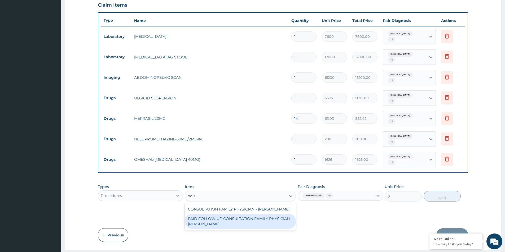
click at [228, 214] on div "PAID FOLLOW UP CONSULTATION FAMILY PHYSICIAN - [PERSON_NAME]" at bounding box center [240, 221] width 111 height 15
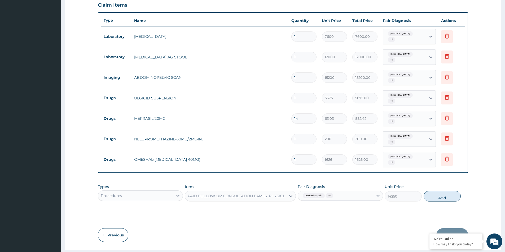
click at [438, 191] on button "Add" at bounding box center [441, 196] width 37 height 11
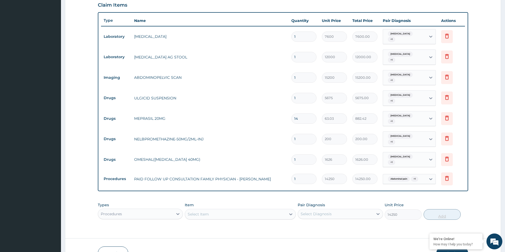
type input "0"
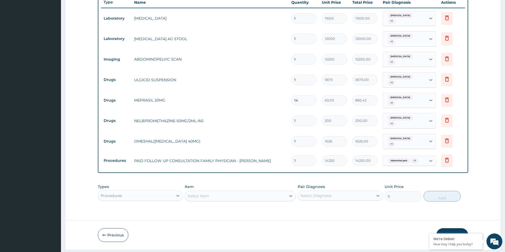
click at [452, 229] on button "Submit" at bounding box center [452, 236] width 32 height 14
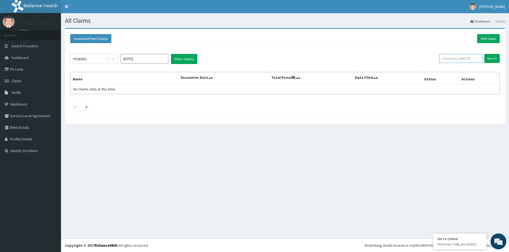
paste input "43,183.42"
type input "43,183.42"
click at [457, 59] on input "43,183.42" at bounding box center [451, 58] width 41 height 9
paste input "PKT/10044/A"
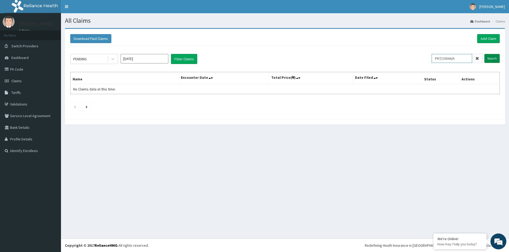
type input "PKT/10044/A"
click at [488, 57] on input "Search" at bounding box center [491, 58] width 15 height 9
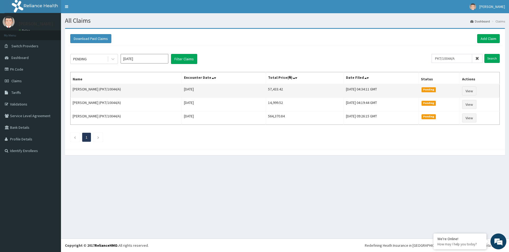
click at [266, 89] on td "57,433.42" at bounding box center [305, 91] width 78 height 14
copy td "57,433.42"
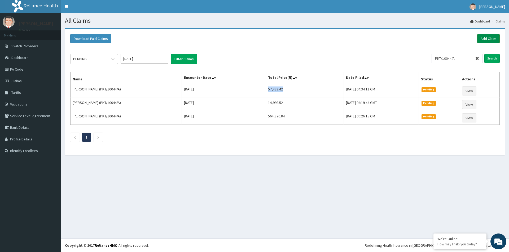
click at [486, 36] on link "Add Claim" at bounding box center [488, 38] width 23 height 9
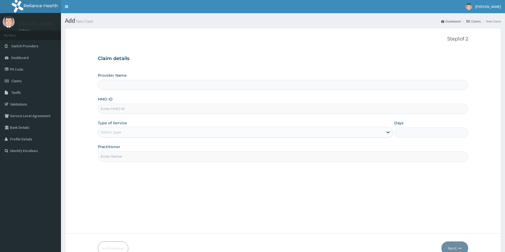
click at [118, 114] on input "HMO ID" at bounding box center [283, 109] width 370 height 10
paste input "Pyd/10093/a"
type input "Pyd/10093/a"
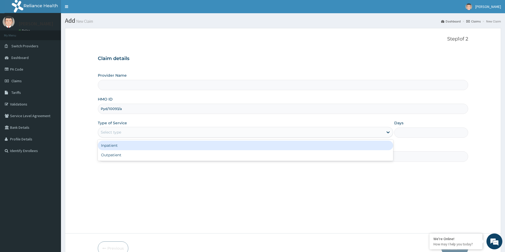
drag, startPoint x: 110, startPoint y: 135, endPoint x: 110, endPoint y: 139, distance: 4.3
click at [111, 135] on div "Select type" at bounding box center [111, 132] width 20 height 5
type input "Evercare Hospital"
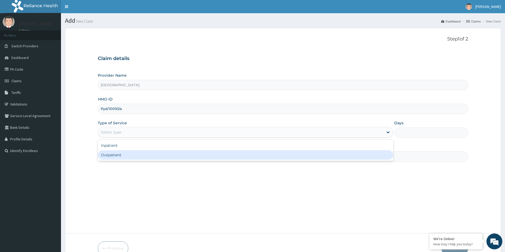
click at [109, 156] on div "Outpatient" at bounding box center [245, 155] width 295 height 10
type input "1"
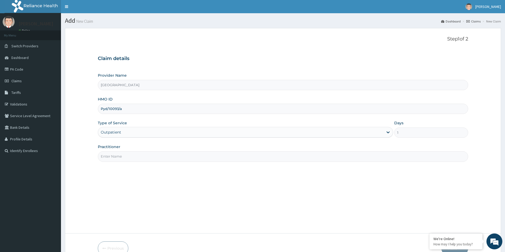
click at [109, 156] on input "Practitioner" at bounding box center [283, 157] width 370 height 10
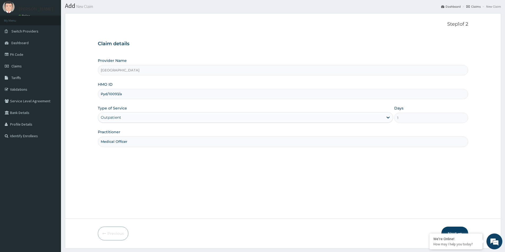
scroll to position [29, 0]
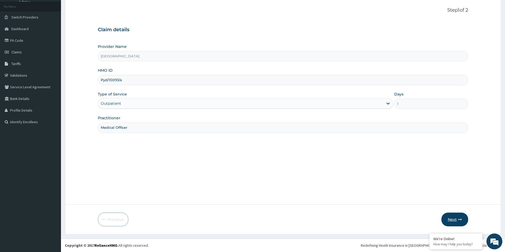
type input "Medical Officer"
click at [453, 214] on button "Next" at bounding box center [454, 220] width 27 height 14
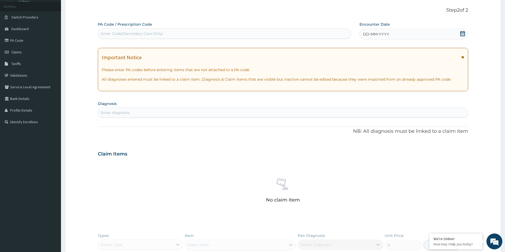
scroll to position [0, 0]
click at [146, 37] on div "Enter Code(Secondary Care Only)" at bounding box center [224, 33] width 252 height 8
paste input "PA/0C3DEB"
type input "PA/0C3DEB"
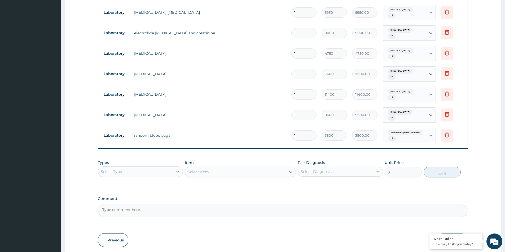
scroll to position [261, 0]
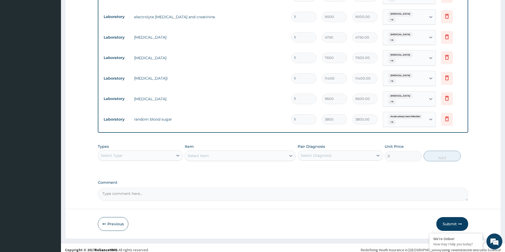
click at [301, 153] on div "Select Diagnosis" at bounding box center [315, 155] width 31 height 5
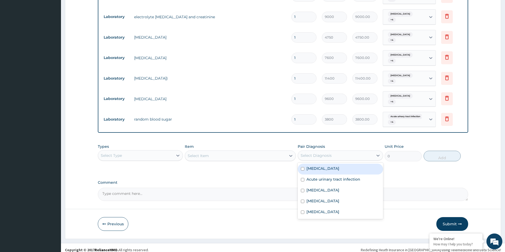
click at [303, 167] on input "checkbox" at bounding box center [302, 168] width 3 height 3
checkbox input "true"
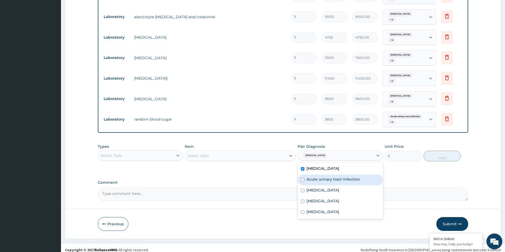
click at [303, 175] on div "Acute urinary tract infection" at bounding box center [339, 180] width 85 height 11
checkbox input "true"
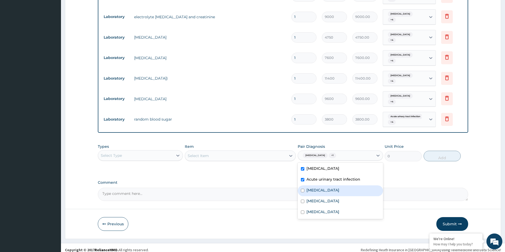
drag, startPoint x: 301, startPoint y: 187, endPoint x: 305, endPoint y: 197, distance: 11.1
click at [302, 189] on input "checkbox" at bounding box center [302, 190] width 3 height 3
checkbox input "true"
click at [304, 198] on div "[MEDICAL_DATA]" at bounding box center [339, 202] width 85 height 11
checkbox input "true"
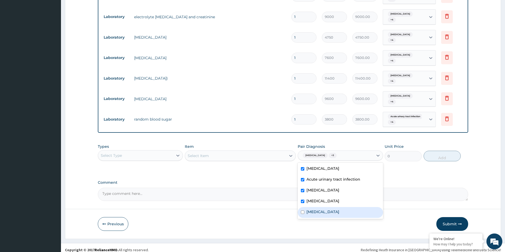
click at [305, 209] on div "[MEDICAL_DATA]" at bounding box center [339, 212] width 85 height 11
checkbox input "true"
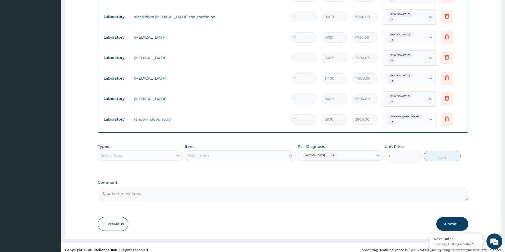
click at [117, 145] on div "Types Select Type" at bounding box center [140, 152] width 85 height 17
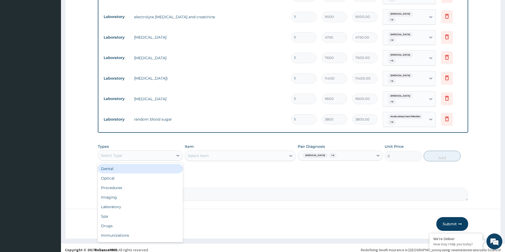
drag, startPoint x: 115, startPoint y: 150, endPoint x: 122, endPoint y: 174, distance: 24.3
click at [115, 153] on div "Select Type" at bounding box center [111, 155] width 21 height 5
click at [115, 221] on div "Drugs" at bounding box center [140, 226] width 85 height 10
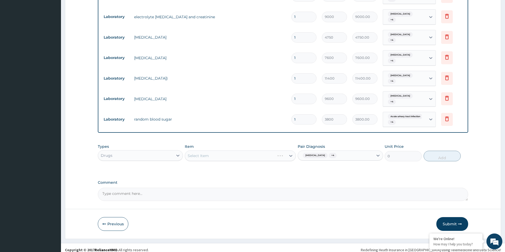
click at [211, 156] on div "Select Item" at bounding box center [240, 156] width 111 height 11
drag, startPoint x: 215, startPoint y: 150, endPoint x: 230, endPoint y: 3, distance: 147.8
click at [215, 151] on div "Select Item" at bounding box center [240, 156] width 111 height 11
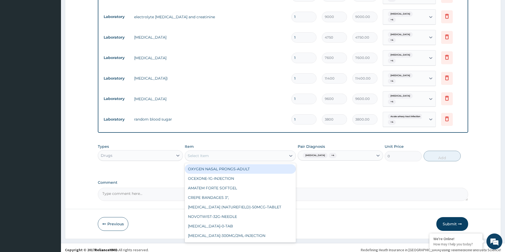
click at [215, 154] on div "Select Item" at bounding box center [235, 156] width 101 height 8
type input "eas"
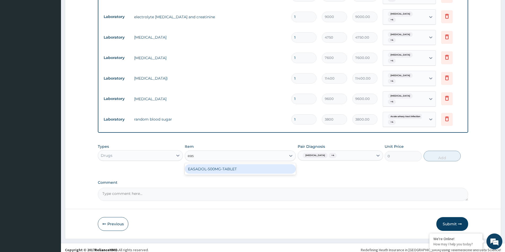
click at [226, 164] on div "EASADOL-500MG-TABLET" at bounding box center [240, 169] width 111 height 10
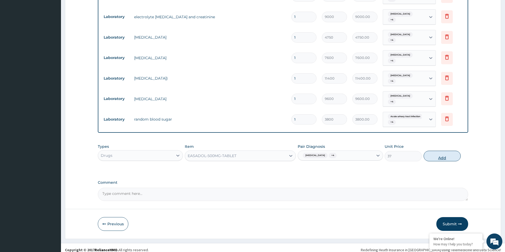
click at [442, 152] on button "Add" at bounding box center [441, 156] width 37 height 11
type input "0"
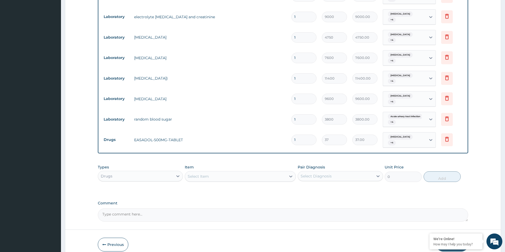
type input "13"
type input "481.00"
type input "1"
type input "37.00"
type input "12"
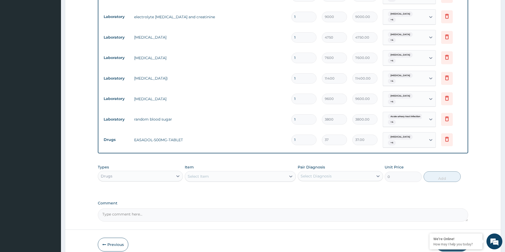
type input "444.00"
type input "13"
type input "481.00"
type input "14"
type input "518.00"
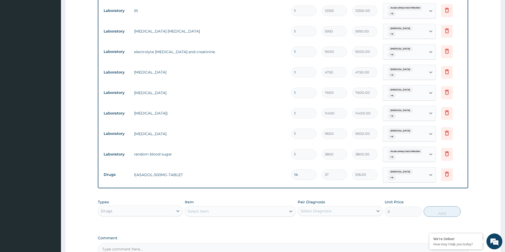
scroll to position [181, 0]
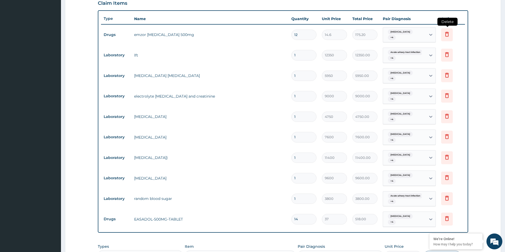
type input "14"
click at [446, 34] on icon at bounding box center [446, 34] width 6 height 6
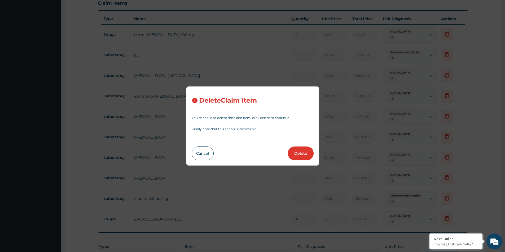
click at [306, 155] on button "Delete" at bounding box center [301, 154] width 26 height 14
type input "1"
type input "12350"
type input "12350.00"
type input "5950"
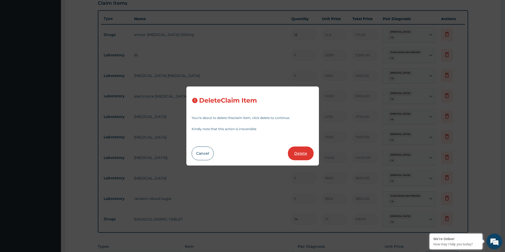
type input "5950.00"
type input "9000"
type input "9000.00"
type input "4750"
type input "4750.00"
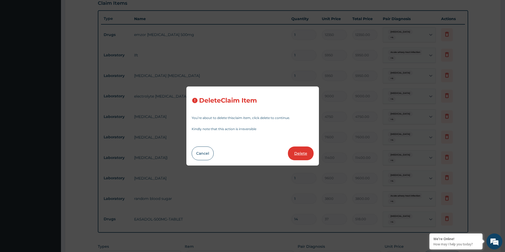
type input "7600"
type input "7600.00"
type input "11400"
type input "11400.00"
type input "9600"
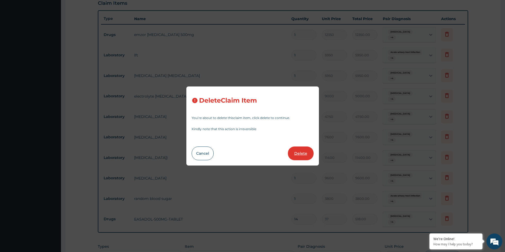
type input "9600.00"
type input "3800"
type input "3800.00"
type input "14"
type input "37"
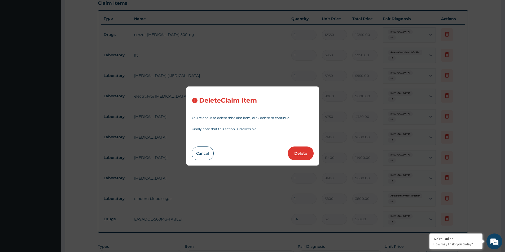
type input "518.00"
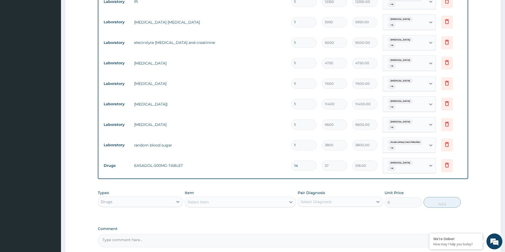
scroll to position [261, 0]
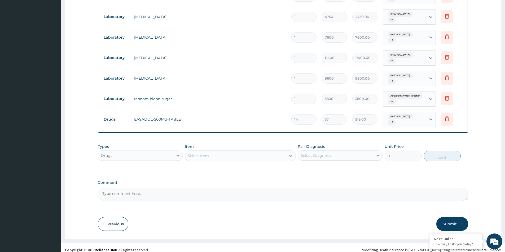
click at [301, 114] on input "14" at bounding box center [303, 119] width 25 height 10
type input "1"
type input "37.00"
type input "12"
type input "444.00"
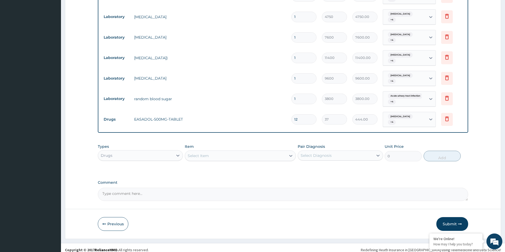
type input "12"
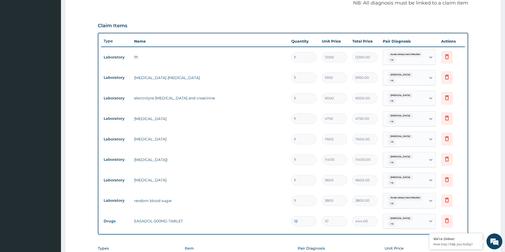
scroll to position [26, 0]
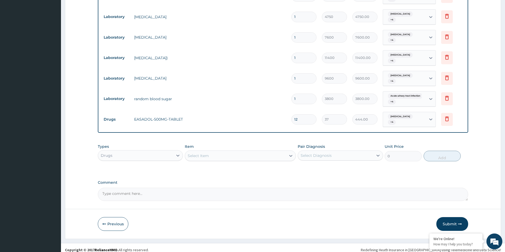
click at [450, 217] on button "Submit" at bounding box center [452, 224] width 32 height 14
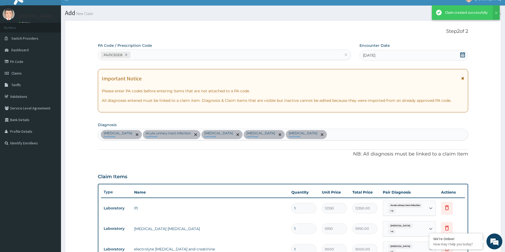
scroll to position [261, 0]
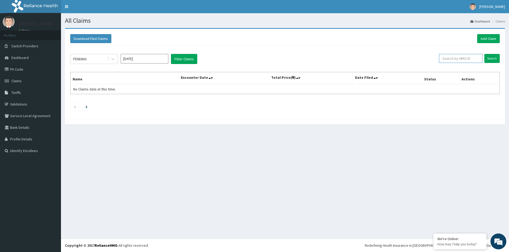
paste input "PA/0C3DEB"
click at [456, 61] on input "PA/0C3DEB" at bounding box center [451, 58] width 41 height 9
type input "P"
click at [482, 69] on div "PENDING [DATE] Filter Claims Search Name Encounter Date Total Price(₦) Date Fil…" at bounding box center [285, 81] width 434 height 70
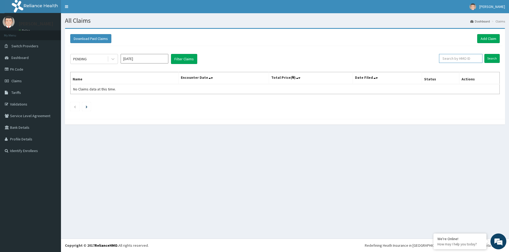
click at [452, 58] on input "text" at bounding box center [460, 58] width 43 height 9
paste input "PA/0C3DEB"
type input "PA/0C3DEB"
click at [453, 57] on input "PA/0C3DEB" at bounding box center [451, 58] width 41 height 9
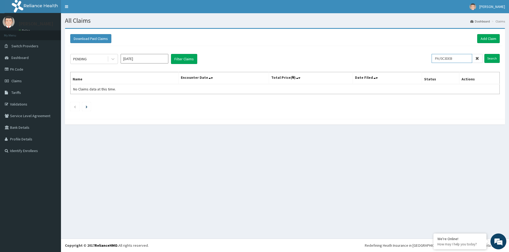
click at [453, 57] on input "PA/0C3DEB" at bounding box center [451, 58] width 41 height 9
paste input "Pyd/10093/a"
type input "Pyd/10093/a"
click at [484, 54] on input "Search" at bounding box center [491, 58] width 15 height 9
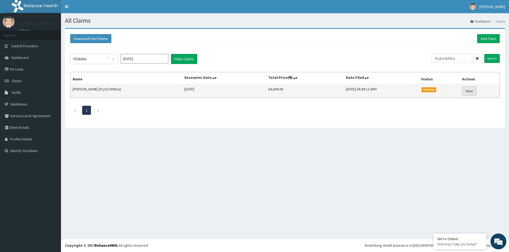
click at [476, 92] on link "View" at bounding box center [469, 91] width 14 height 9
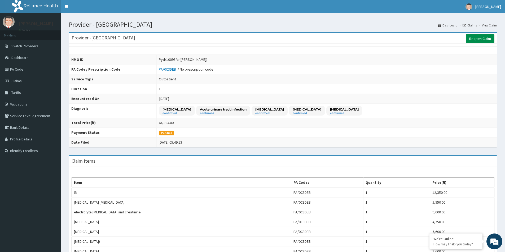
click at [484, 39] on link "Reopen Claim" at bounding box center [479, 38] width 29 height 9
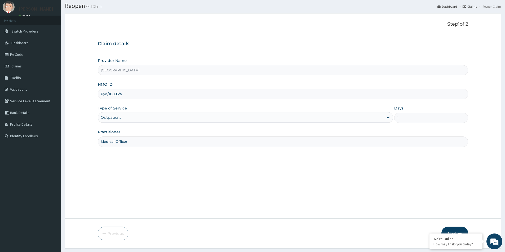
scroll to position [29, 0]
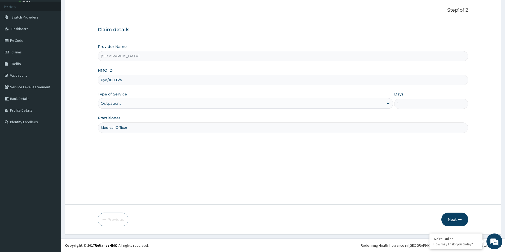
click at [455, 217] on button "Next" at bounding box center [454, 220] width 27 height 14
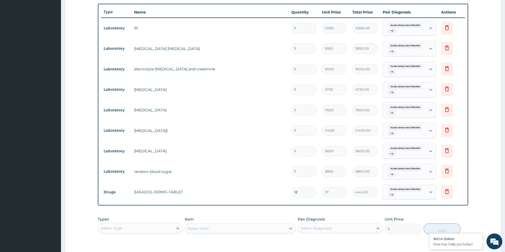
scroll to position [236, 0]
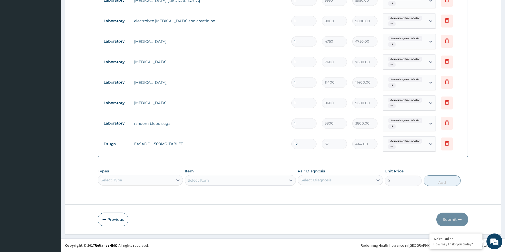
click at [135, 177] on div "Select Type" at bounding box center [140, 180] width 85 height 11
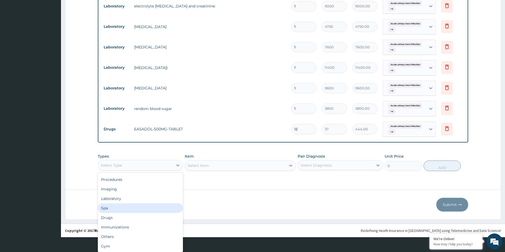
scroll to position [0, 0]
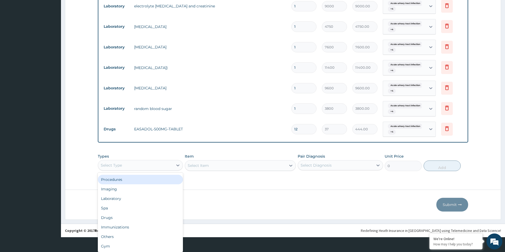
click at [123, 180] on div "Procedures" at bounding box center [140, 180] width 85 height 10
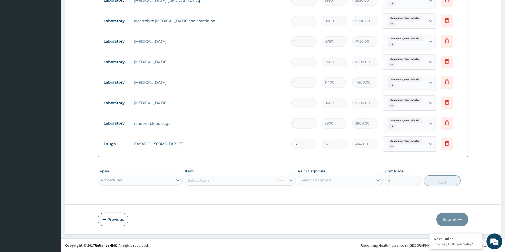
click at [310, 177] on div "Select Diagnosis" at bounding box center [335, 180] width 75 height 8
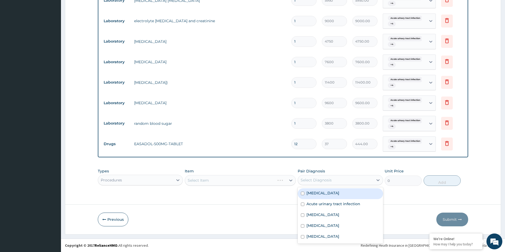
drag, startPoint x: 302, startPoint y: 193, endPoint x: 301, endPoint y: 196, distance: 3.5
click at [301, 195] on input "checkbox" at bounding box center [302, 193] width 3 height 3
checkbox input "true"
click at [302, 202] on div "Acute urinary tract infection" at bounding box center [339, 204] width 85 height 11
checkbox input "true"
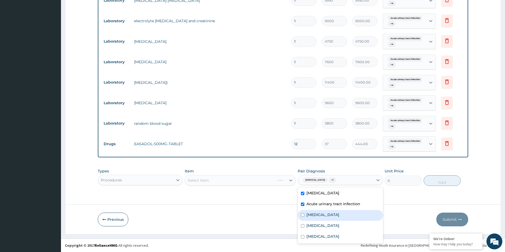
drag, startPoint x: 302, startPoint y: 212, endPoint x: 304, endPoint y: 217, distance: 5.7
click at [302, 212] on div "[MEDICAL_DATA]" at bounding box center [339, 215] width 85 height 11
checkbox input "true"
click at [304, 230] on div "[MEDICAL_DATA]" at bounding box center [339, 226] width 85 height 11
checkbox input "true"
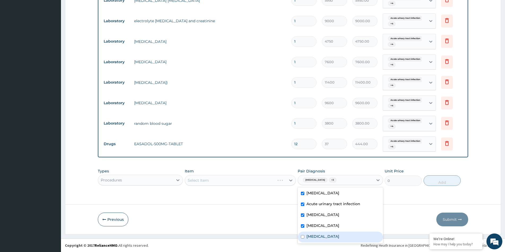
click at [304, 239] on div "[MEDICAL_DATA]" at bounding box center [339, 237] width 85 height 11
checkbox input "true"
click at [220, 183] on div "Select Item" at bounding box center [240, 180] width 111 height 11
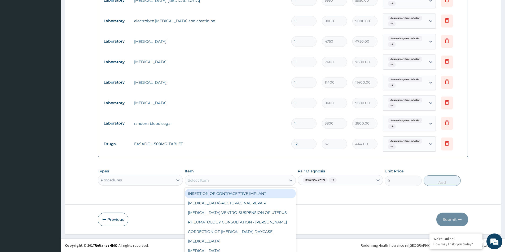
click at [249, 184] on div "option INSERTION OF CONTRACEPTIVE IMPLANT focused, 1 of 356. 356 results availa…" at bounding box center [240, 180] width 111 height 11
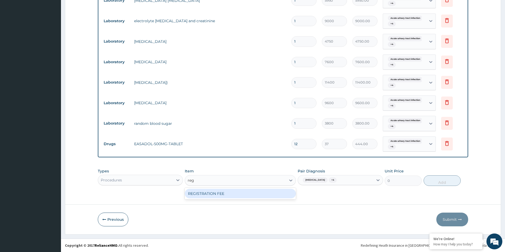
type input "regi"
click at [257, 194] on div "REGISTRATION FEE" at bounding box center [240, 194] width 111 height 10
click at [454, 181] on button "Add" at bounding box center [441, 181] width 37 height 11
type input "0"
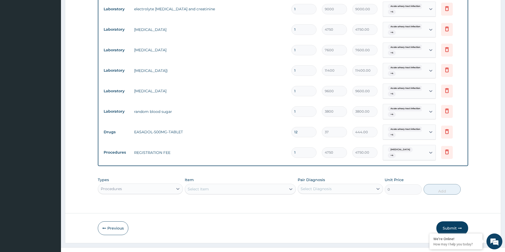
scroll to position [255, 0]
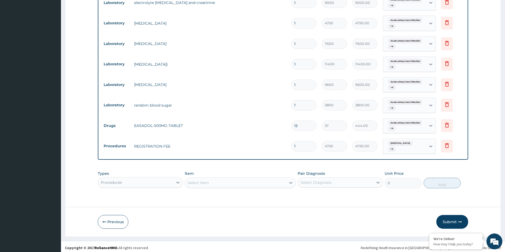
click at [212, 183] on div "Select Item" at bounding box center [240, 183] width 111 height 11
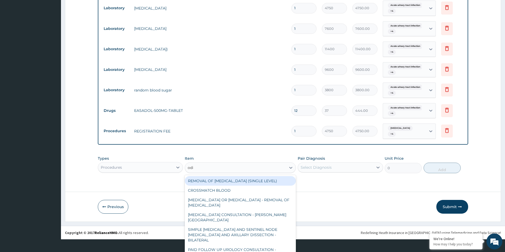
scroll to position [0, 0]
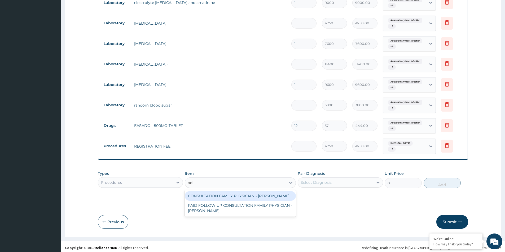
type input "odia"
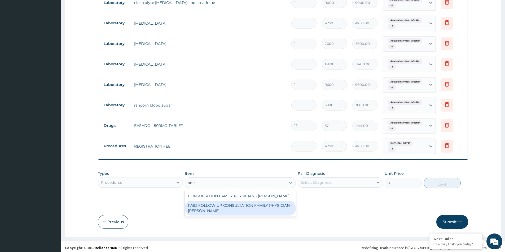
click at [246, 201] on div "PAID FOLLOW UP CONSULTATION FAMILY PHYSICIAN - [PERSON_NAME]" at bounding box center [240, 208] width 111 height 15
type input "14250"
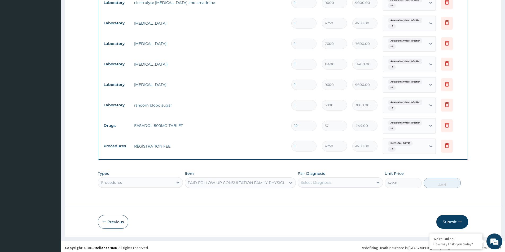
click at [321, 182] on div "Select Diagnosis" at bounding box center [315, 182] width 31 height 5
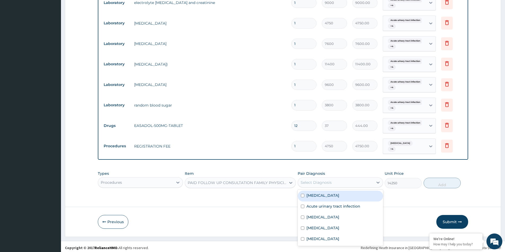
click at [310, 193] on label "[MEDICAL_DATA]" at bounding box center [322, 195] width 33 height 5
checkbox input "true"
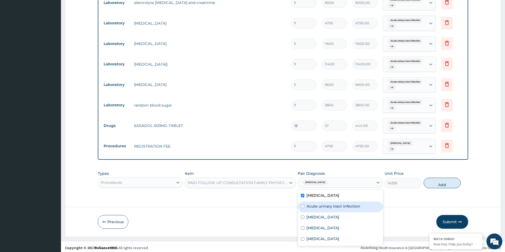
click at [301, 209] on div "Acute urinary tract infection" at bounding box center [339, 207] width 85 height 11
checkbox input "true"
click at [301, 217] on div "Falciparum malaria" at bounding box center [339, 218] width 85 height 11
checkbox input "true"
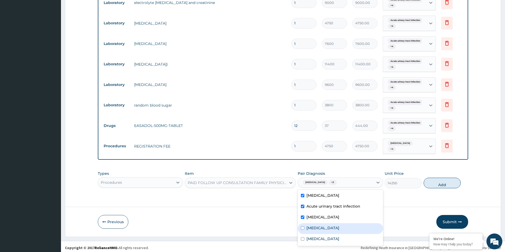
click at [302, 227] on input "checkbox" at bounding box center [302, 228] width 3 height 3
checkbox input "true"
click at [301, 238] on input "checkbox" at bounding box center [302, 239] width 3 height 3
checkbox input "true"
click at [437, 183] on button "Add" at bounding box center [441, 183] width 37 height 11
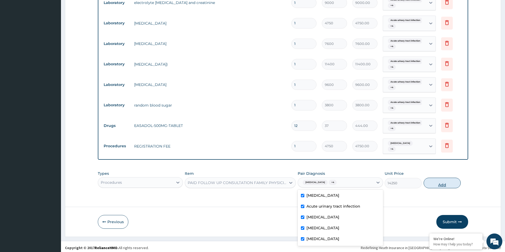
type input "0"
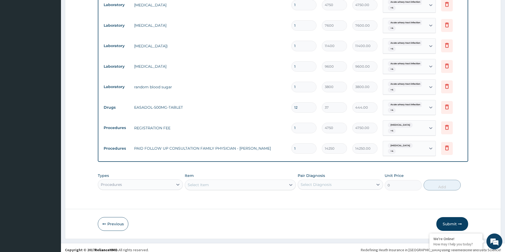
click at [451, 217] on button "Submit" at bounding box center [452, 224] width 32 height 14
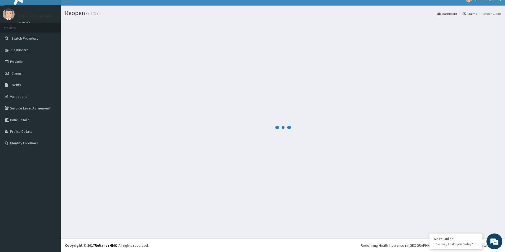
scroll to position [273, 0]
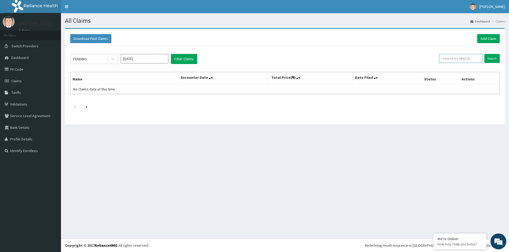
paste input "Pyd/10093/a"
type input "Pyd/10093/a"
click at [491, 59] on input "Search" at bounding box center [491, 58] width 15 height 9
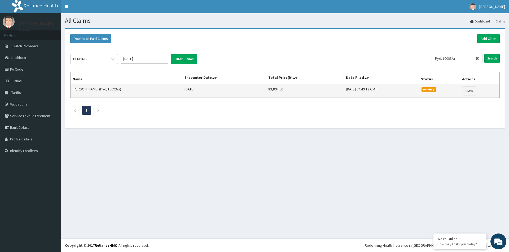
click at [274, 89] on td "83,894.00" at bounding box center [305, 91] width 78 height 14
copy td "83,894.00"
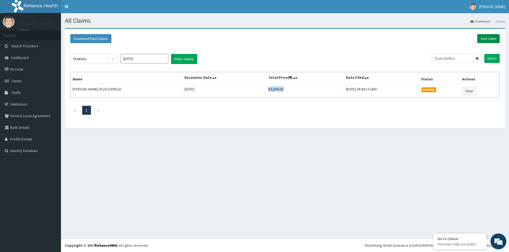
click at [485, 40] on link "Add Claim" at bounding box center [488, 38] width 23 height 9
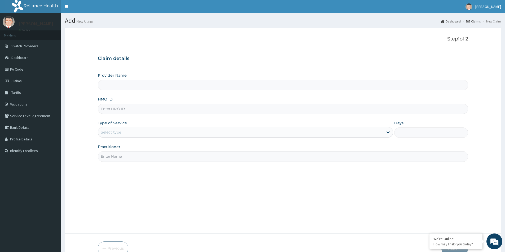
type input "Evercare Hospital"
paste input "GBM/10070/B"
type input "GBM/10070/B"
click at [153, 134] on div "Select type" at bounding box center [240, 132] width 285 height 8
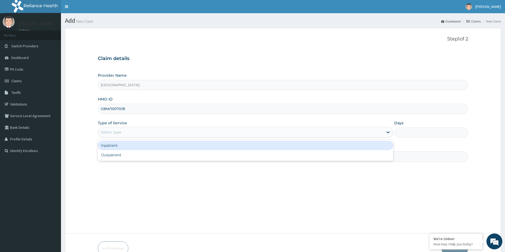
click at [150, 148] on div "Inpatient" at bounding box center [245, 146] width 295 height 10
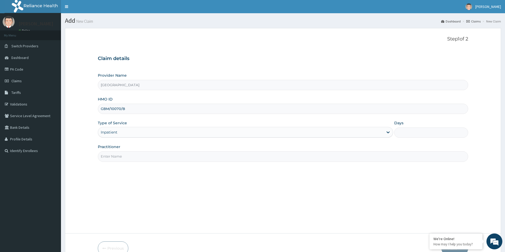
click at [149, 135] on div "Inpatient" at bounding box center [240, 132] width 285 height 8
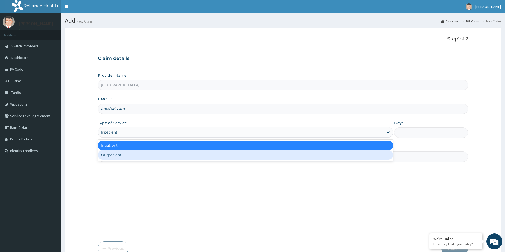
click at [141, 155] on div "Outpatient" at bounding box center [245, 155] width 295 height 10
type input "1"
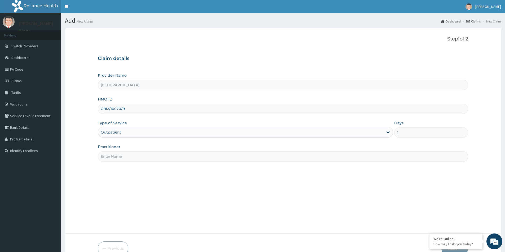
click at [141, 153] on input "Practitioner" at bounding box center [283, 157] width 370 height 10
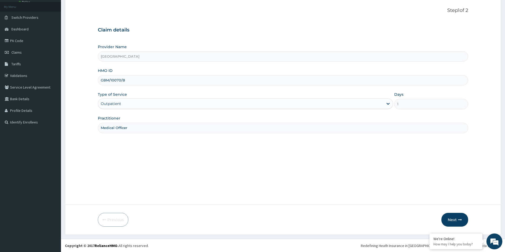
scroll to position [29, 0]
type input "Medical Officer"
click at [454, 217] on button "Next" at bounding box center [454, 220] width 27 height 14
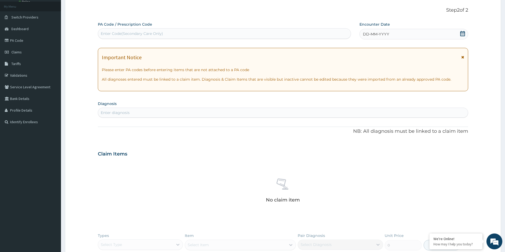
click at [179, 32] on div "Enter Code(Secondary Care Only)" at bounding box center [224, 33] width 252 height 8
paste input "PA/072E2B"
type input "PA/072E2B"
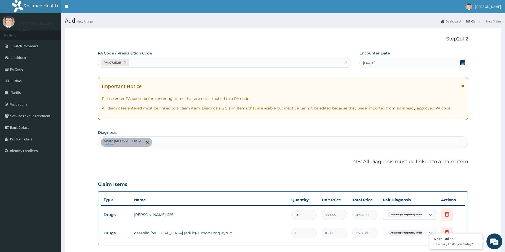
scroll to position [117, 0]
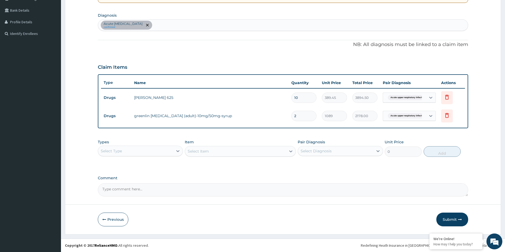
click at [452, 218] on button "Submit" at bounding box center [452, 220] width 32 height 14
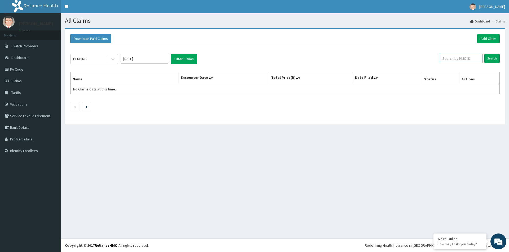
paste input "GBM/10070/B"
type input "GBM/10070/B"
click at [488, 59] on input "Search" at bounding box center [491, 58] width 15 height 9
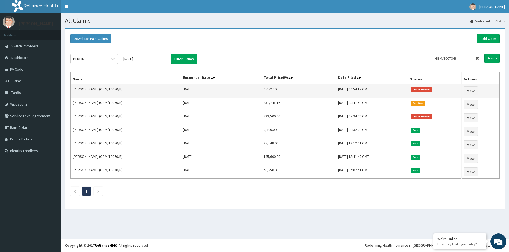
click at [266, 90] on td "6,072.50" at bounding box center [298, 91] width 75 height 14
copy td "6,072.50"
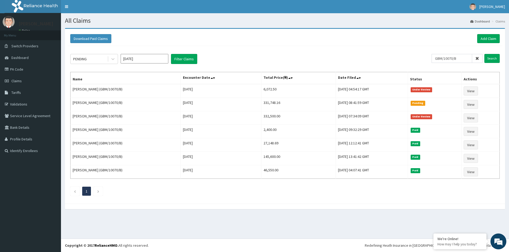
click at [478, 44] on div "Download Paid Claims Add Claim" at bounding box center [285, 39] width 434 height 15
click at [481, 40] on link "Add Claim" at bounding box center [488, 38] width 23 height 9
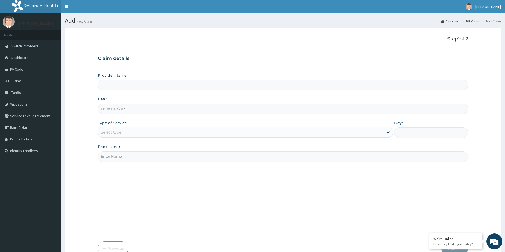
type input "Evercare Hospital"
paste input "VIE/10016/A"
type input "VIE/10016/A"
click at [117, 131] on div "Select type" at bounding box center [111, 132] width 20 height 5
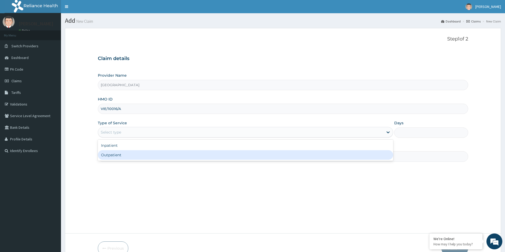
click at [121, 152] on div "Outpatient" at bounding box center [245, 155] width 295 height 10
type input "1"
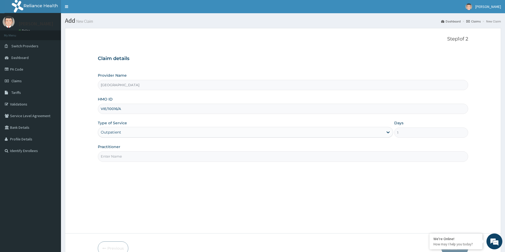
click at [120, 153] on input "Practitioner" at bounding box center [283, 157] width 370 height 10
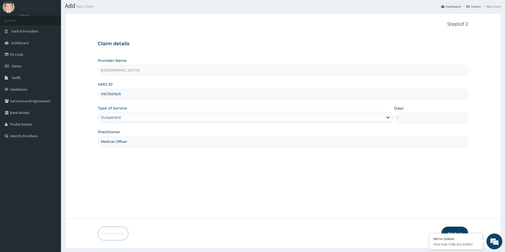
scroll to position [29, 0]
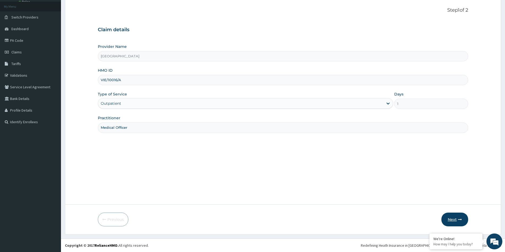
type input "Medical Officer"
click at [461, 221] on button "Next" at bounding box center [454, 220] width 27 height 14
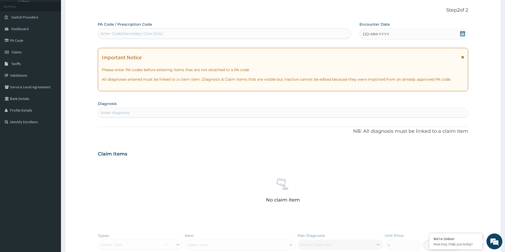
scroll to position [0, 0]
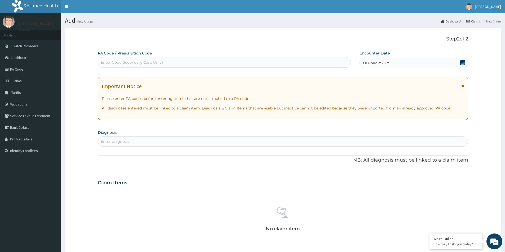
click at [167, 60] on div "Enter Code(Secondary Care Only)" at bounding box center [224, 62] width 252 height 8
paste input "PA/2B9814"
type input "PA/2B9814"
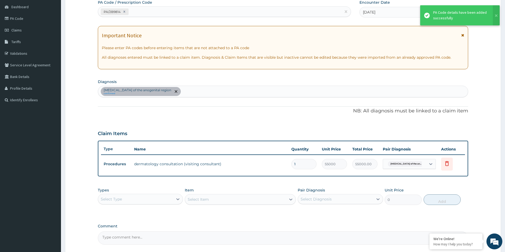
scroll to position [53, 0]
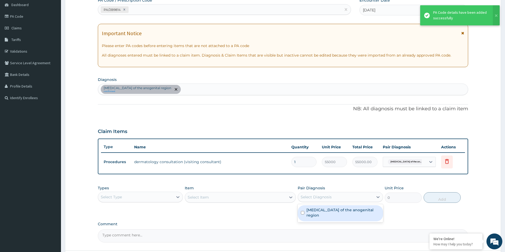
click at [340, 197] on div "Select Diagnosis" at bounding box center [335, 197] width 75 height 8
click at [302, 213] on input "checkbox" at bounding box center [302, 212] width 3 height 3
checkbox input "true"
click at [253, 199] on div "Select Item" at bounding box center [240, 197] width 111 height 11
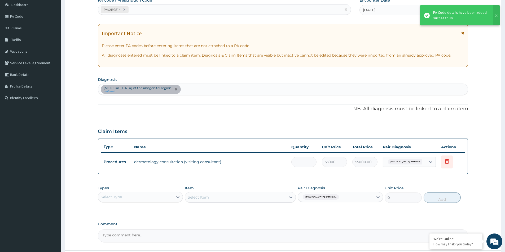
click at [228, 199] on div "Select Item" at bounding box center [240, 197] width 111 height 11
click at [153, 199] on div "Select Type" at bounding box center [135, 197] width 75 height 8
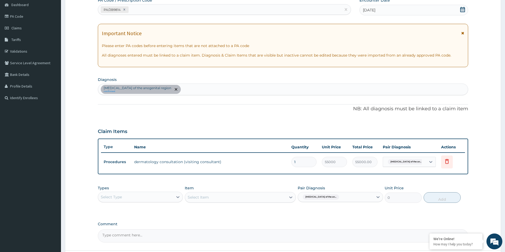
click at [340, 232] on textarea "Comment" at bounding box center [283, 236] width 370 height 13
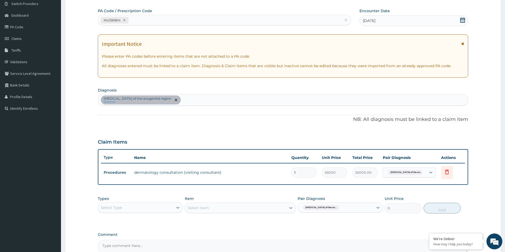
scroll to position [99, 0]
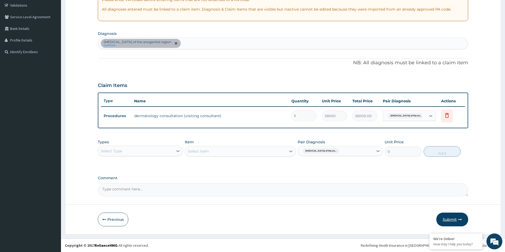
click at [456, 222] on button "Submit" at bounding box center [452, 220] width 32 height 14
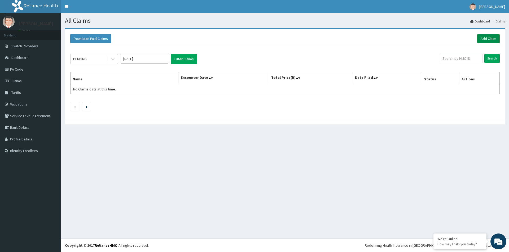
click at [484, 41] on link "Add Claim" at bounding box center [488, 38] width 23 height 9
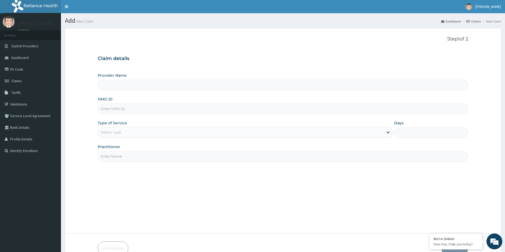
paste input "VIE/10016/A"
type input "VIE/10016/A"
type input "[GEOGRAPHIC_DATA]"
type input "VIE/10016/A"
click at [121, 134] on div "Select type" at bounding box center [240, 132] width 285 height 8
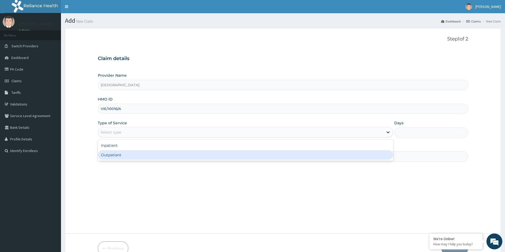
click at [124, 155] on div "Outpatient" at bounding box center [245, 155] width 295 height 10
type input "1"
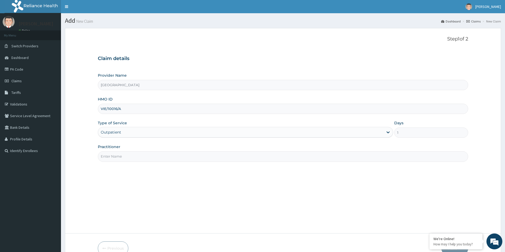
click at [123, 158] on input "Practitioner" at bounding box center [283, 157] width 370 height 10
click at [120, 157] on input "Medical Offficer" at bounding box center [283, 157] width 370 height 10
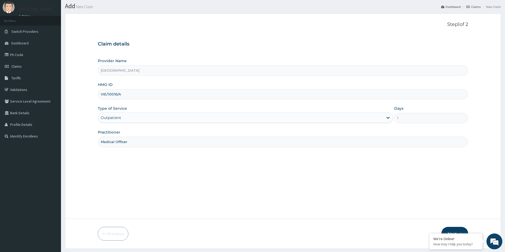
scroll to position [29, 0]
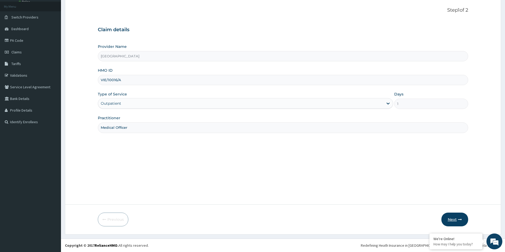
type input "Medical Officer"
click at [454, 220] on button "Next" at bounding box center [454, 220] width 27 height 14
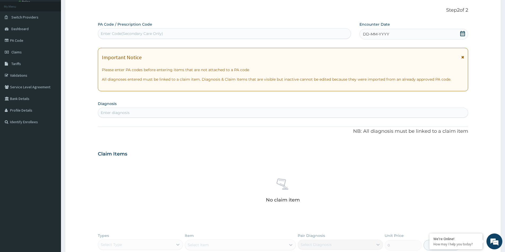
click at [114, 33] on div "Enter Code(Secondary Care Only)" at bounding box center [132, 33] width 62 height 5
paste input "PA/F1251B"
type input "PA/F1251B"
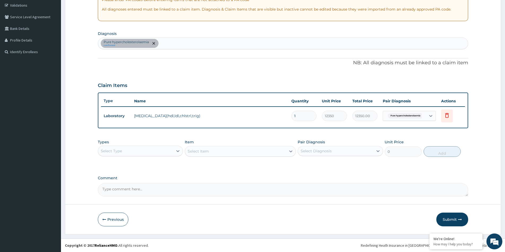
click at [460, 223] on button "Submit" at bounding box center [452, 220] width 32 height 14
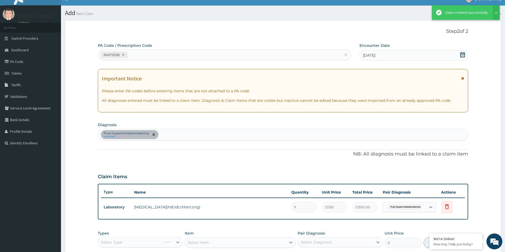
scroll to position [99, 0]
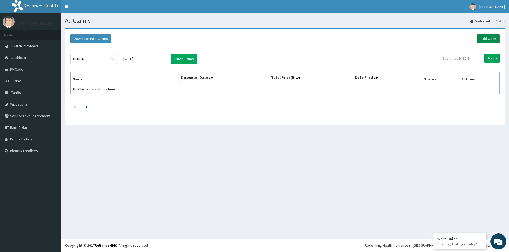
click at [492, 35] on link "Add Claim" at bounding box center [488, 38] width 23 height 9
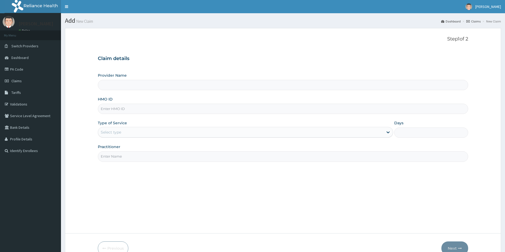
click at [127, 110] on input "HMO ID" at bounding box center [283, 109] width 370 height 10
type input "Evercare Hospital"
paste input "LBP/10176/A"
type input "LBP/10176/A"
click at [112, 127] on div "Type of Service Select type" at bounding box center [245, 129] width 295 height 17
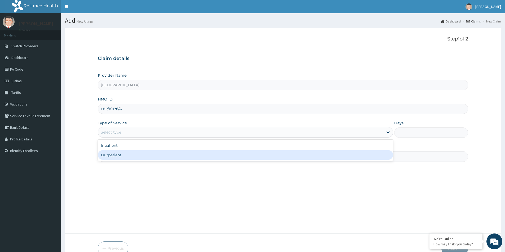
drag, startPoint x: 117, startPoint y: 160, endPoint x: 117, endPoint y: 157, distance: 3.5
click at [117, 157] on div "Outpatient" at bounding box center [245, 155] width 295 height 10
type input "1"
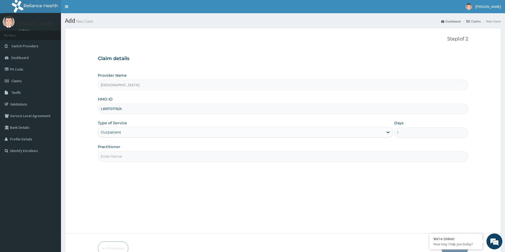
click at [114, 155] on input "Practitioner" at bounding box center [283, 157] width 370 height 10
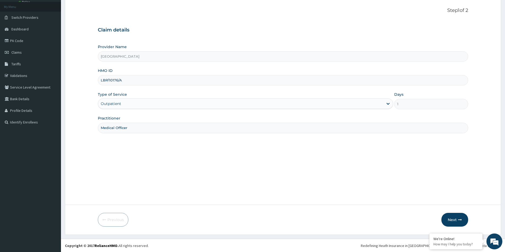
scroll to position [29, 0]
type input "Medical Officer"
click at [445, 221] on button "Next" at bounding box center [454, 220] width 27 height 14
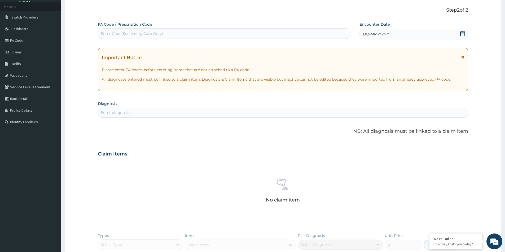
click at [121, 35] on div "Enter Code(Secondary Care Only)" at bounding box center [132, 33] width 62 height 5
paste input "PA/9E9FDD"
type input "PA/9E9FDD"
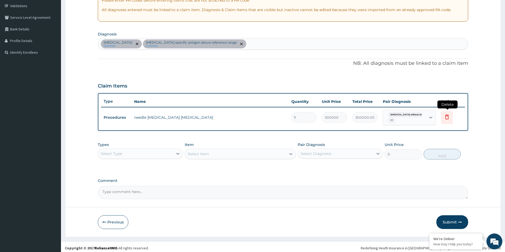
scroll to position [101, 0]
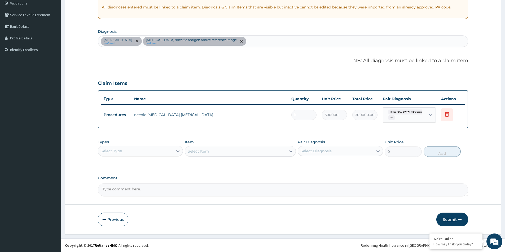
click at [458, 219] on icon "button" at bounding box center [460, 220] width 4 height 4
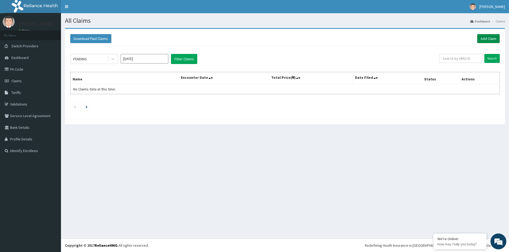
click at [490, 36] on link "Add Claim" at bounding box center [488, 38] width 23 height 9
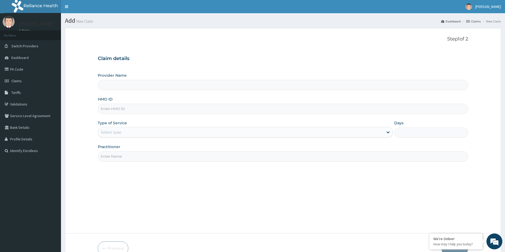
drag, startPoint x: 114, startPoint y: 107, endPoint x: 110, endPoint y: 107, distance: 4.2
type input "[GEOGRAPHIC_DATA]"
paste input "LBP/10176/A"
type input "LBP/10176/A"
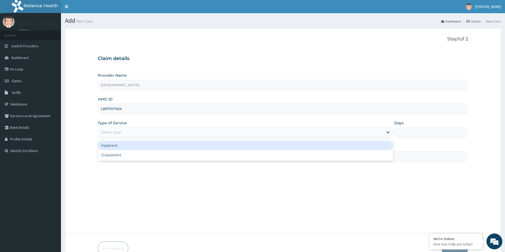
click at [117, 134] on div "Select type" at bounding box center [111, 132] width 20 height 5
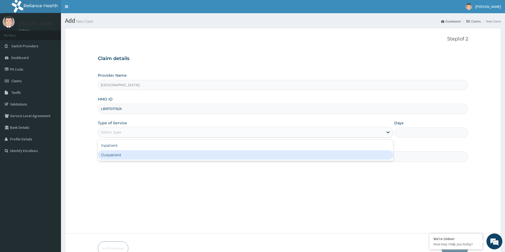
click at [122, 155] on div "Outpatient" at bounding box center [245, 155] width 295 height 10
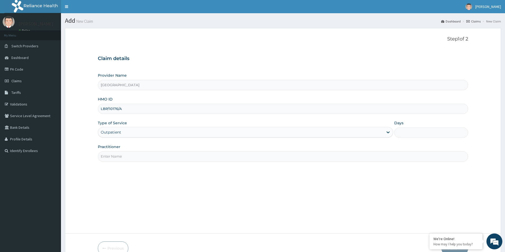
type input "1"
click at [122, 156] on input "Practitioner" at bounding box center [283, 157] width 370 height 10
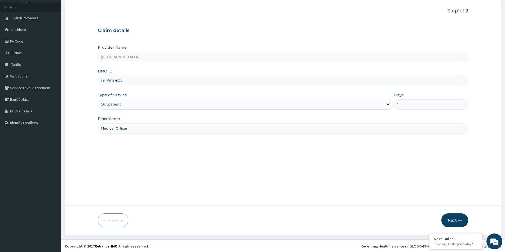
scroll to position [29, 0]
type input "Medical Officer"
click at [454, 222] on button "Next" at bounding box center [454, 220] width 27 height 14
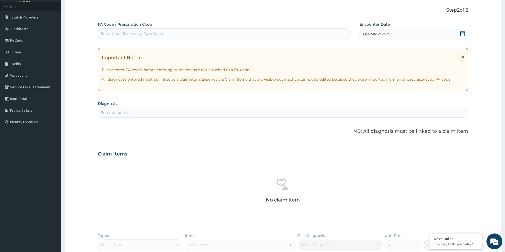
click at [141, 32] on div "Enter Code(Secondary Care Only)" at bounding box center [132, 33] width 62 height 5
paste input "PA/D4995C"
type input "PA/D4995C"
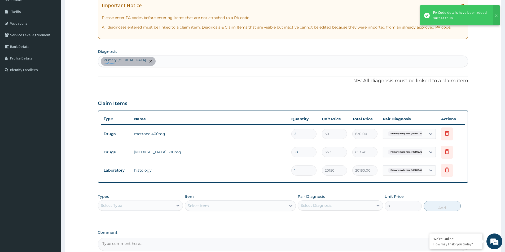
scroll to position [136, 0]
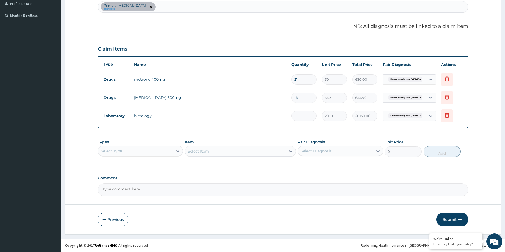
click at [327, 145] on div "Pair Diagnosis Select Diagnosis" at bounding box center [339, 148] width 85 height 17
click at [325, 154] on div "Select Diagnosis" at bounding box center [315, 151] width 31 height 5
click at [299, 166] on div "Primary [MEDICAL_DATA]" at bounding box center [339, 164] width 85 height 11
checkbox input "true"
click at [164, 152] on div "Select Type" at bounding box center [135, 151] width 75 height 8
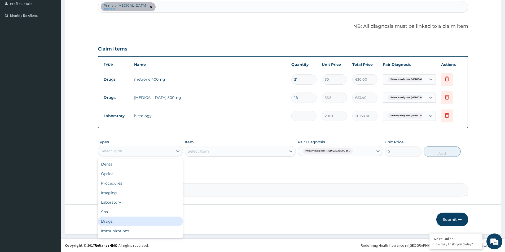
click at [124, 218] on div "Drugs" at bounding box center [140, 222] width 85 height 10
click at [206, 153] on div "Select Item" at bounding box center [240, 151] width 111 height 11
click at [217, 155] on div "Select Item" at bounding box center [240, 151] width 111 height 11
click at [218, 153] on div "Select Item" at bounding box center [240, 151] width 111 height 11
click at [229, 152] on div "Select Item" at bounding box center [235, 151] width 101 height 8
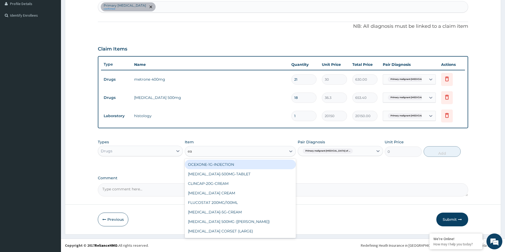
type input "eas"
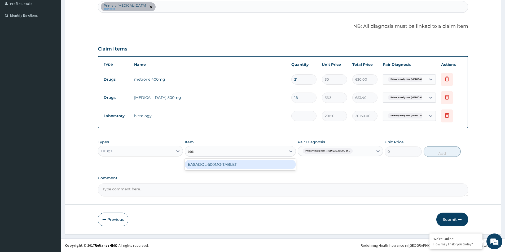
click at [220, 167] on div "EASADOL-500MG-TABLET" at bounding box center [240, 165] width 111 height 10
type input "37"
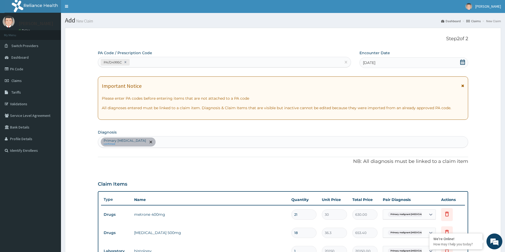
scroll to position [0, 0]
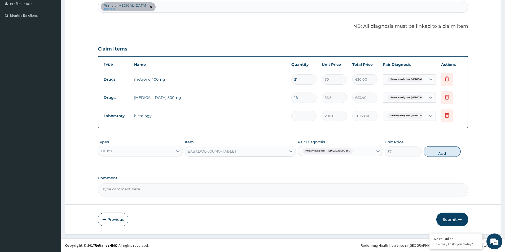
click at [456, 217] on button "Submit" at bounding box center [452, 220] width 32 height 14
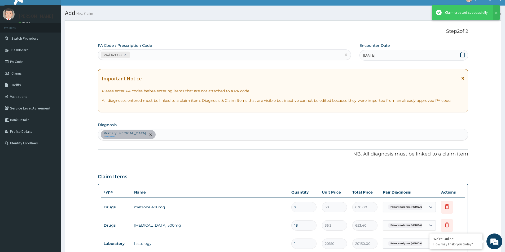
scroll to position [136, 0]
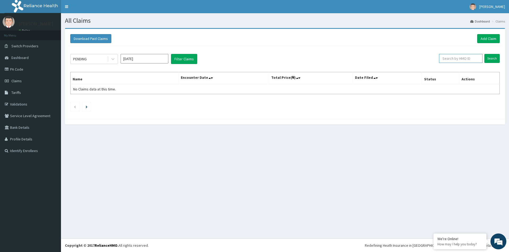
paste input "LBP/10176/A"
type input "LBP/10176/A"
click at [492, 56] on input "Search" at bounding box center [491, 58] width 15 height 9
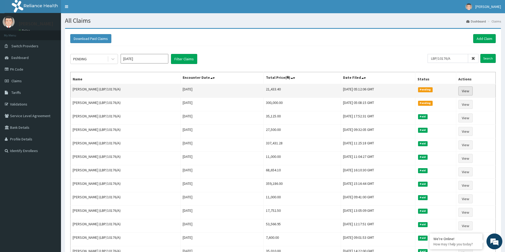
click at [462, 89] on link "View" at bounding box center [465, 91] width 14 height 9
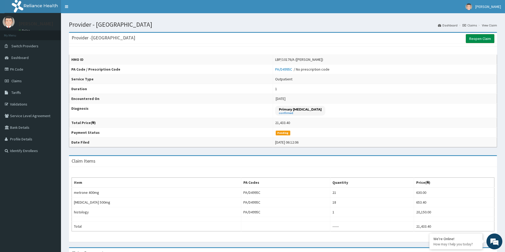
click at [475, 39] on link "Reopen Claim" at bounding box center [479, 38] width 29 height 9
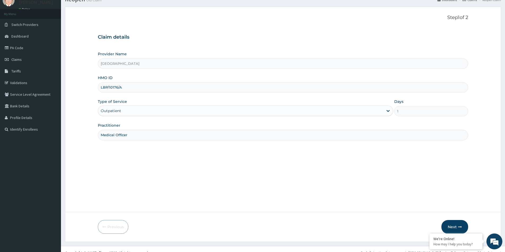
scroll to position [29, 0]
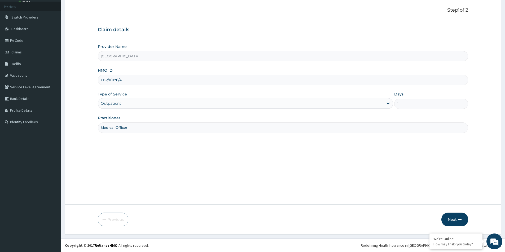
click at [456, 221] on button "Next" at bounding box center [454, 220] width 27 height 14
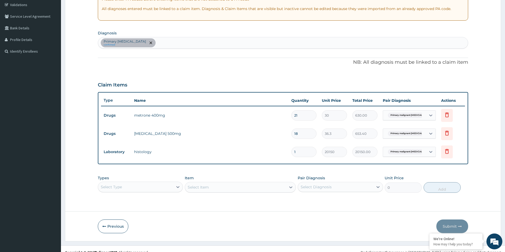
scroll to position [106, 0]
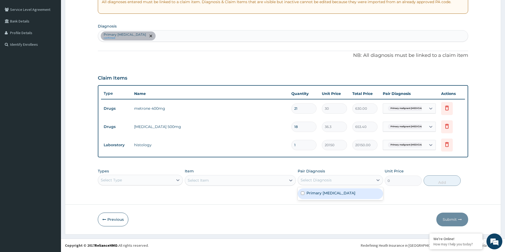
click at [318, 183] on div "Select Diagnosis" at bounding box center [315, 180] width 31 height 5
click at [301, 195] on input "checkbox" at bounding box center [302, 193] width 3 height 3
checkbox input "true"
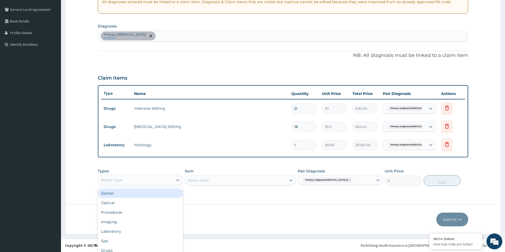
scroll to position [15, 0]
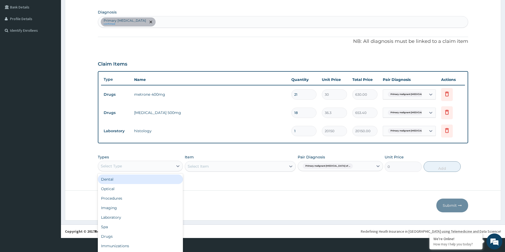
click at [131, 172] on div "option Dental focused, 1 of 10. 10 results available. Use Up and Down to choose…" at bounding box center [140, 166] width 85 height 11
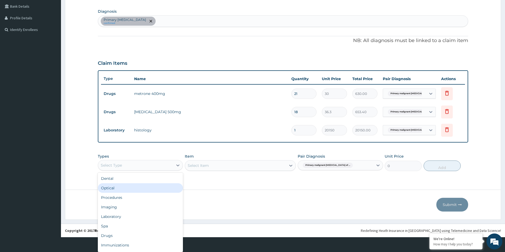
scroll to position [0, 0]
click at [127, 197] on div "Procedures" at bounding box center [140, 198] width 85 height 10
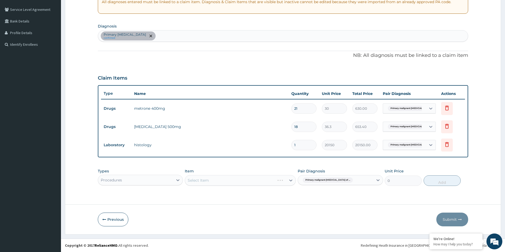
click at [202, 182] on div "Select Item" at bounding box center [240, 180] width 111 height 11
click at [207, 179] on div "Select Item" at bounding box center [240, 180] width 111 height 11
click at [208, 179] on div "Select Item" at bounding box center [240, 180] width 111 height 11
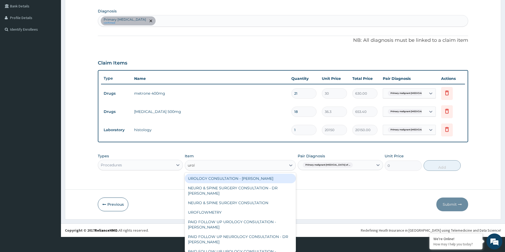
scroll to position [1, 0]
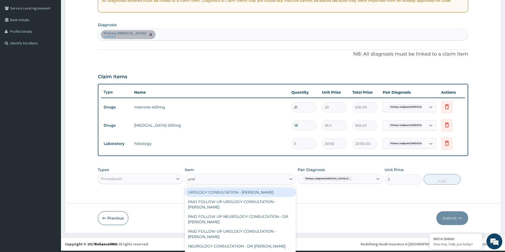
type input "urolo"
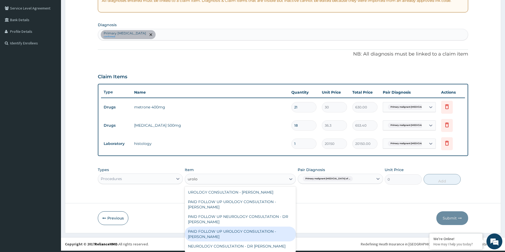
click at [226, 238] on div "PAID FOLLOW UP UROLOGY CONSULTATION - DR ADEJARE" at bounding box center [240, 234] width 111 height 15
type input "22450"
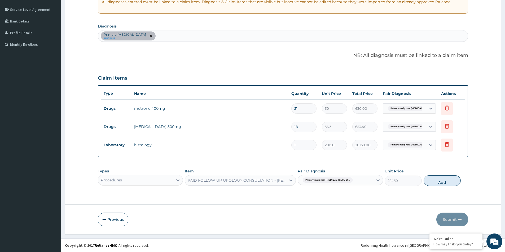
scroll to position [0, 0]
click at [274, 183] on div "option PAID FOLLOW UP UROLOGY CONSULTATION - DR ADEJARE, selected. Select is fo…" at bounding box center [240, 180] width 111 height 11
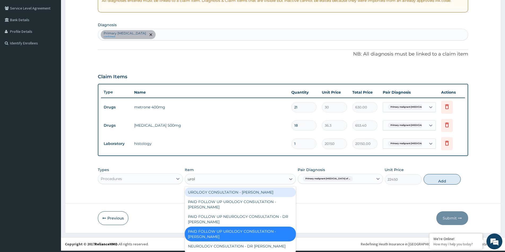
scroll to position [1, 0]
type input "urolo"
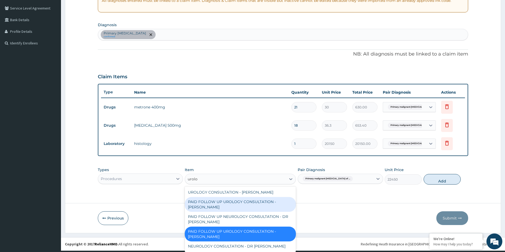
click at [222, 210] on div "PAID FOLLOW UP UROLOGY CONSULTATION - DR ODUNAYO" at bounding box center [240, 204] width 111 height 15
type input "66500"
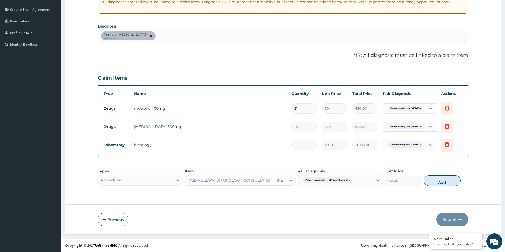
scroll to position [0, 0]
click at [234, 181] on div "option PAID FOLLOW UP UROLOGY CONSULTATION - DR ODUNAYO, selected. Select is fo…" at bounding box center [240, 180] width 111 height 11
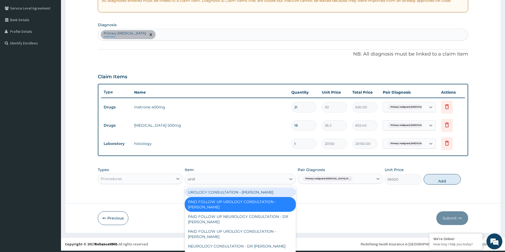
scroll to position [1, 0]
type input "urology"
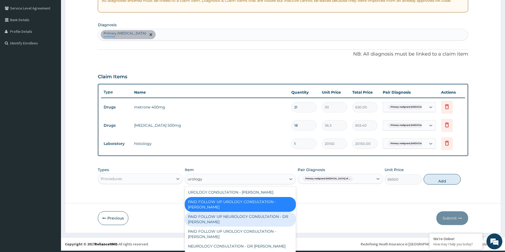
click at [246, 220] on div "PAID FOLLOW UP NEUROLOGY CONSULTATION - DR [PERSON_NAME]" at bounding box center [240, 219] width 111 height 15
type input "25650"
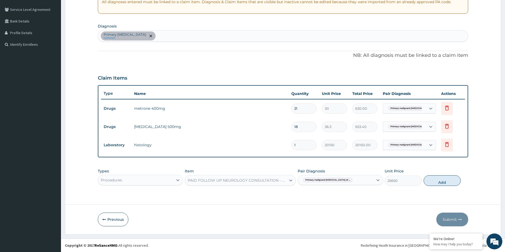
click at [231, 180] on div "option PAID FOLLOW UP NEUROLOGY CONSULTATION - DR FEMI, selected. Select is foc…" at bounding box center [240, 180] width 111 height 11
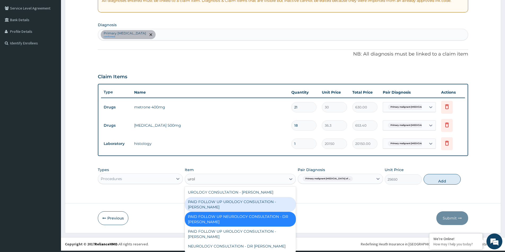
scroll to position [1, 0]
type input "urolo"
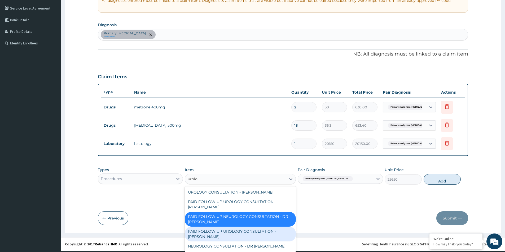
click at [231, 234] on div "PAID FOLLOW UP UROLOGY CONSULTATION - [PERSON_NAME]" at bounding box center [240, 234] width 111 height 15
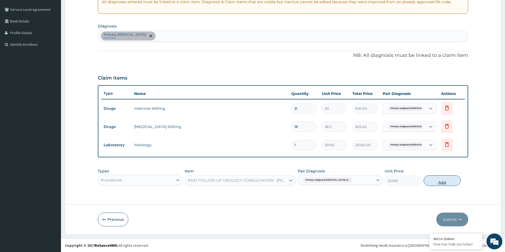
click at [440, 184] on button "Add" at bounding box center [441, 181] width 37 height 11
type input "0"
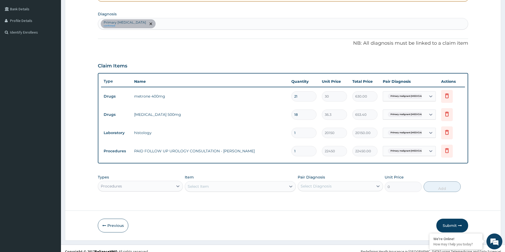
scroll to position [125, 0]
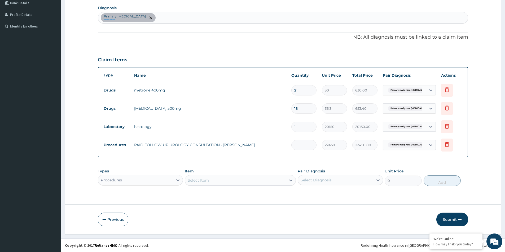
click at [443, 215] on button "Submit" at bounding box center [452, 220] width 32 height 14
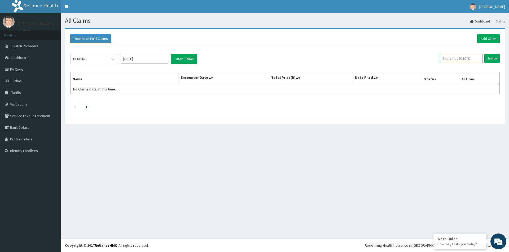
paste input "LBP/10176/A"
type input "LBP/10176/A"
click at [490, 59] on input "Search" at bounding box center [491, 58] width 15 height 9
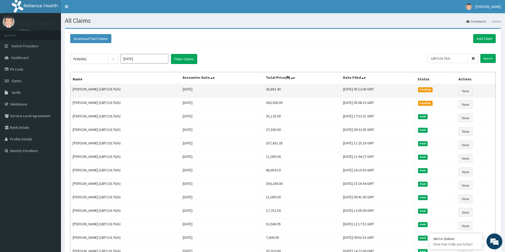
click at [266, 90] on td "43,883.40" at bounding box center [302, 91] width 77 height 14
copy td "43,883.40"
click at [464, 91] on link "View" at bounding box center [465, 91] width 14 height 9
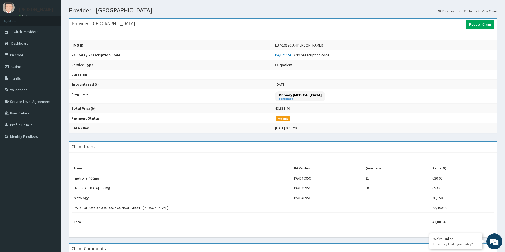
scroll to position [26, 0]
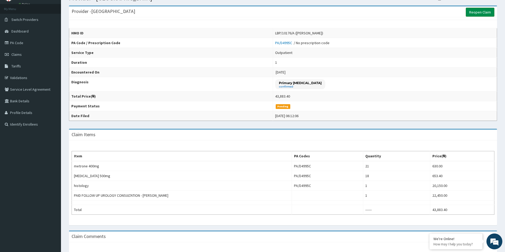
click at [474, 9] on link "Reopen Claim" at bounding box center [479, 12] width 29 height 9
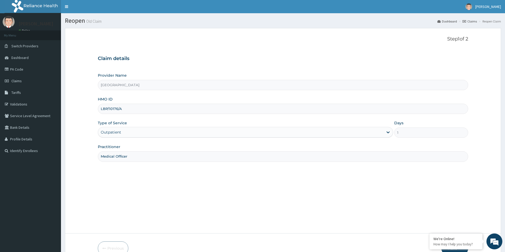
scroll to position [29, 0]
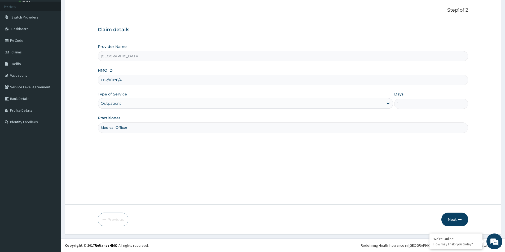
click at [461, 218] on button "Next" at bounding box center [454, 220] width 27 height 14
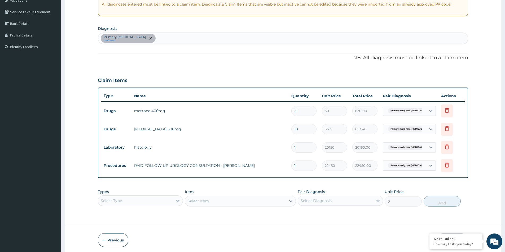
scroll to position [125, 0]
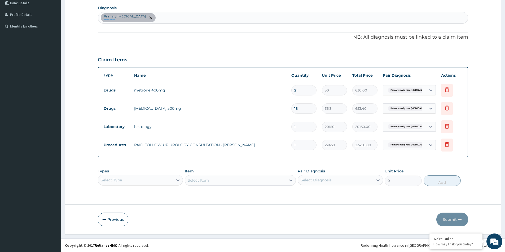
click at [302, 184] on div "Select Diagnosis" at bounding box center [335, 180] width 75 height 8
click at [303, 195] on input "checkbox" at bounding box center [302, 193] width 3 height 3
checkbox input "true"
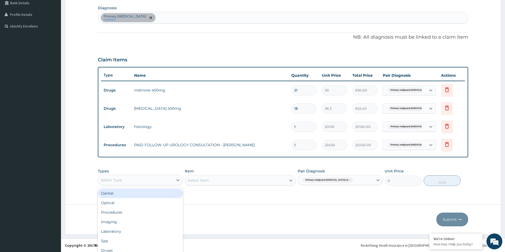
scroll to position [15, 0]
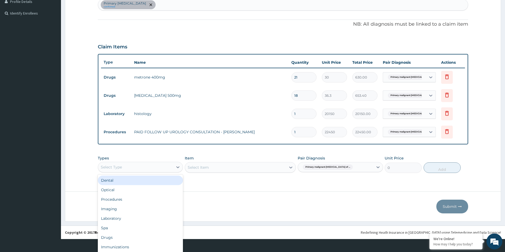
click at [130, 173] on div "option Dental focused, 1 of 10. 10 results available. Use Up and Down to choose…" at bounding box center [140, 167] width 85 height 11
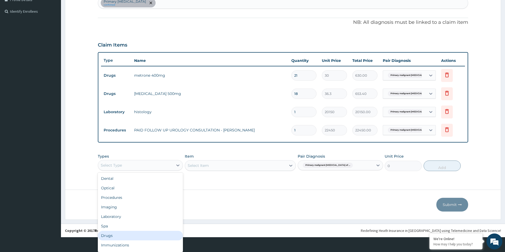
click at [117, 234] on div "Drugs" at bounding box center [140, 236] width 85 height 10
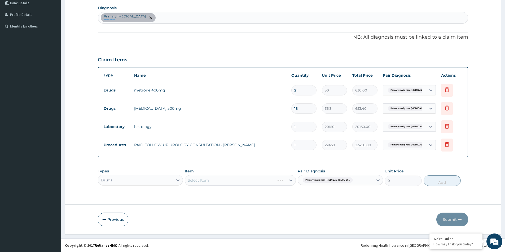
click at [193, 177] on div "Select Item" at bounding box center [240, 180] width 111 height 11
click at [203, 185] on div "Select Item" at bounding box center [240, 180] width 111 height 11
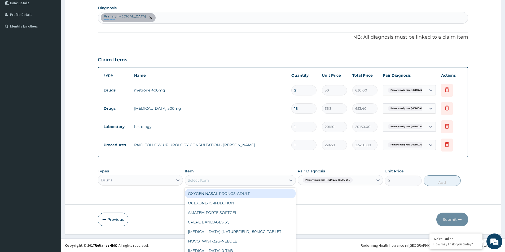
click at [205, 183] on div "option OXYGEN NASAL PRONGS-ADULT focused, 1 of 872. 872 results available. Use …" at bounding box center [240, 180] width 111 height 11
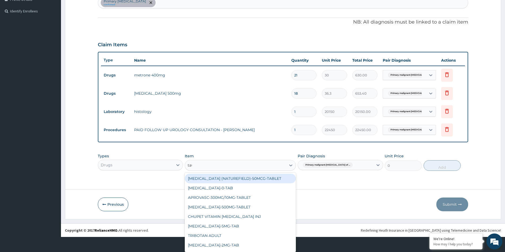
type input "tava"
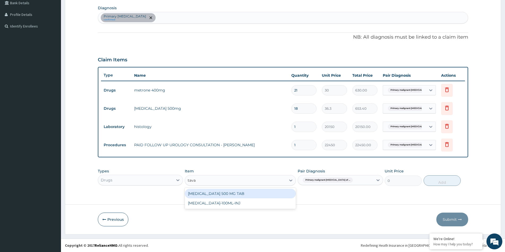
click at [208, 195] on div "TAVANIC 500 MG TAB" at bounding box center [240, 194] width 111 height 10
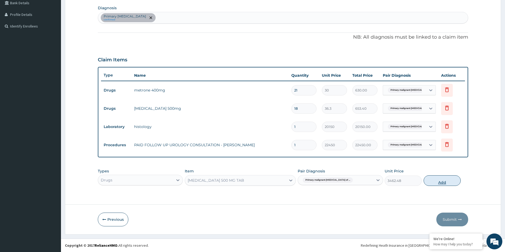
click at [451, 183] on button "Add" at bounding box center [441, 181] width 37 height 11
type input "0"
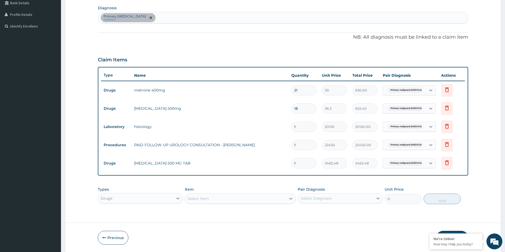
type input "0.00"
type input "7"
type input "24237.36"
type input "7"
click at [475, 186] on form "Step 2 of 2 PA Code / Prescription Code PA/D4995C Encounter Date 29-08-2025 Imp…" at bounding box center [283, 78] width 436 height 350
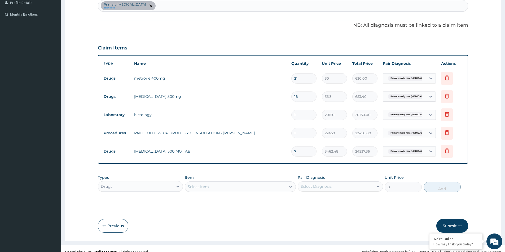
scroll to position [143, 0]
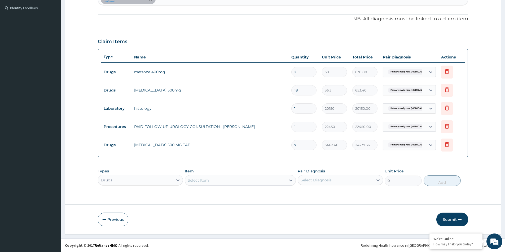
click at [449, 217] on button "Submit" at bounding box center [452, 220] width 32 height 14
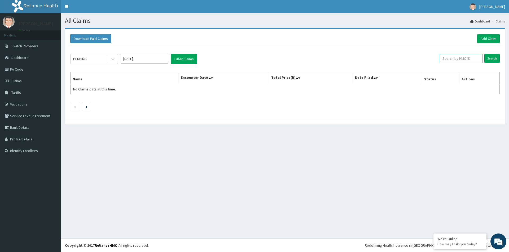
paste input "43,883.40"
type input "43,883.40"
drag, startPoint x: 457, startPoint y: 58, endPoint x: 360, endPoint y: 59, distance: 97.0
click at [360, 59] on div "PENDING [DATE] Filter Claims 43,883.40 Search" at bounding box center [284, 59] width 429 height 10
paste input "LBP/10176/A"
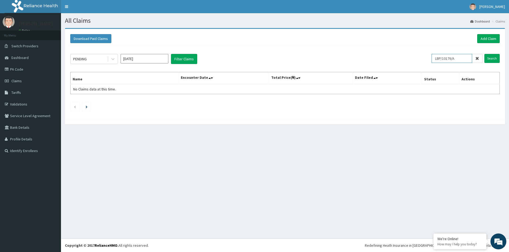
type input "LBP/10176/A"
click at [484, 54] on input "Search" at bounding box center [491, 58] width 15 height 9
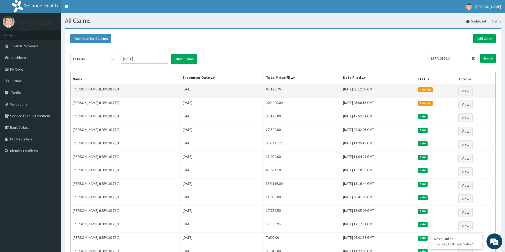
click at [264, 88] on td "68,120.76" at bounding box center [302, 91] width 77 height 14
copy td "68,120.76"
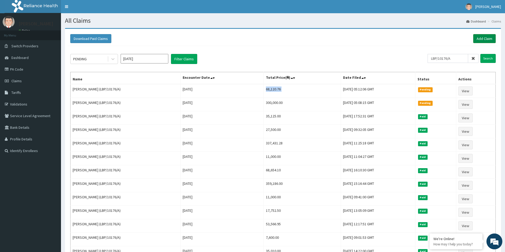
click at [492, 39] on link "Add Claim" at bounding box center [484, 38] width 23 height 9
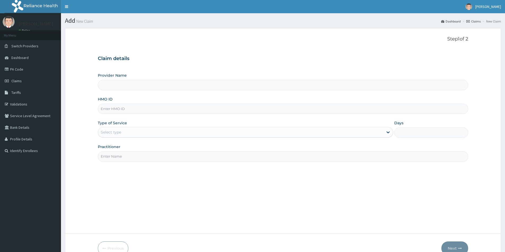
click at [116, 109] on input "HMO ID" at bounding box center [283, 109] width 370 height 10
paste input "LBP/10176/A"
type input "LBP/10176/A"
type input "[GEOGRAPHIC_DATA]"
type input "LBP/10176/A"
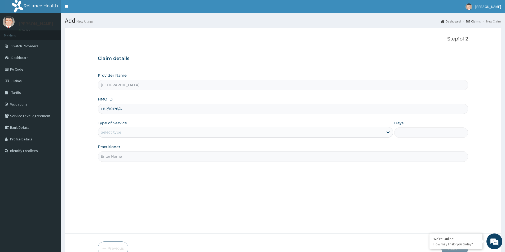
click at [105, 130] on div "Select type" at bounding box center [240, 132] width 285 height 8
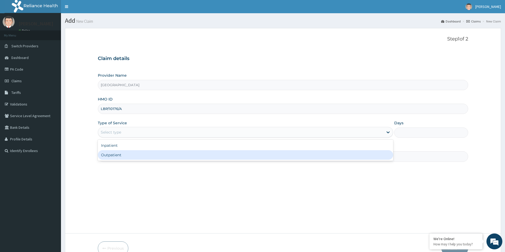
click at [110, 153] on div "Outpatient" at bounding box center [245, 155] width 295 height 10
type input "1"
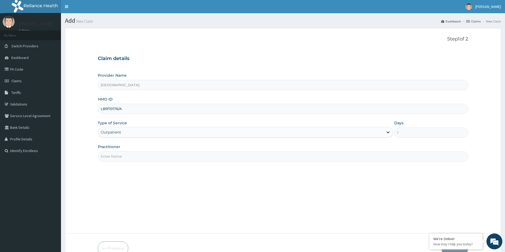
click at [110, 155] on input "Practitioner" at bounding box center [283, 157] width 370 height 10
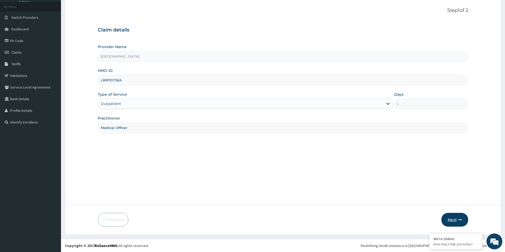
scroll to position [29, 0]
type input "Medical Officer"
click at [445, 217] on button "Next" at bounding box center [454, 220] width 27 height 14
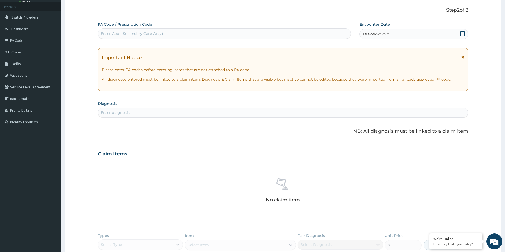
click at [140, 33] on div "Enter Code(Secondary Care Only)" at bounding box center [132, 33] width 62 height 5
paste input "PA/172975"
type input "PA/172975"
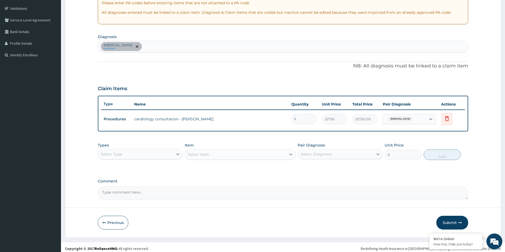
scroll to position [99, 0]
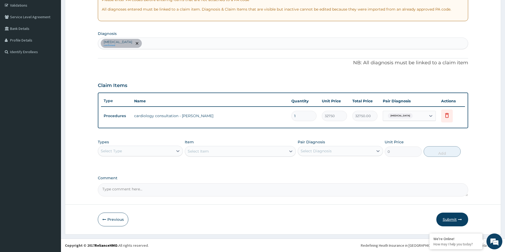
click at [446, 220] on button "Submit" at bounding box center [452, 220] width 32 height 14
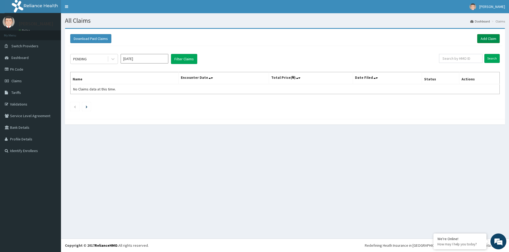
click at [481, 42] on link "Add Claim" at bounding box center [488, 38] width 23 height 9
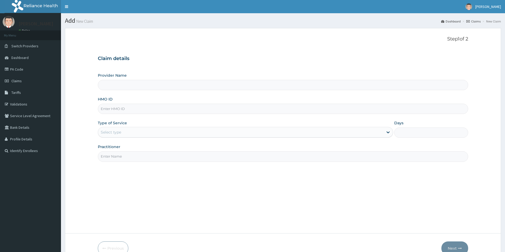
click at [123, 106] on input "HMO ID" at bounding box center [283, 109] width 370 height 10
type input "[GEOGRAPHIC_DATA]"
paste input "CAM/10006/A"
type input "CAM/10006/A"
click at [245, 136] on div "Select type" at bounding box center [240, 132] width 285 height 8
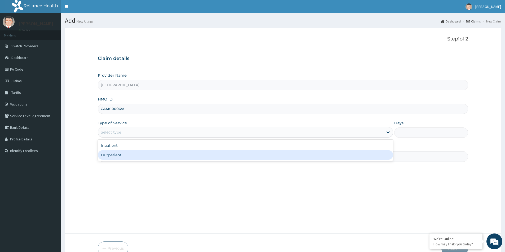
click at [227, 153] on div "Outpatient" at bounding box center [245, 155] width 295 height 10
type input "1"
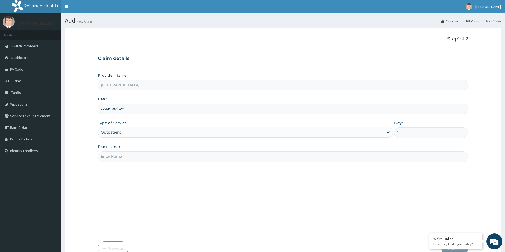
click at [214, 155] on input "Practitioner" at bounding box center [283, 157] width 370 height 10
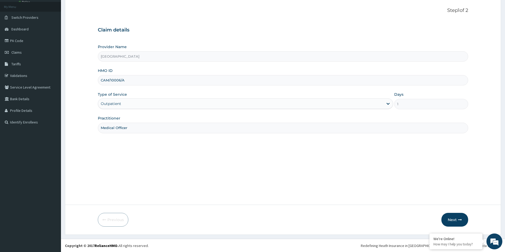
scroll to position [29, 0]
type input "Medical Officer"
click at [448, 217] on button "Next" at bounding box center [454, 220] width 27 height 14
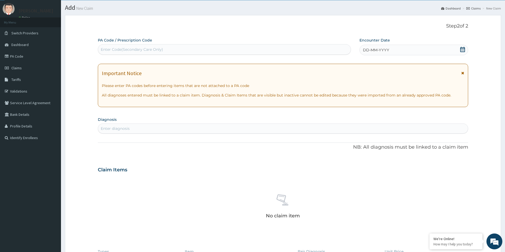
scroll to position [0, 0]
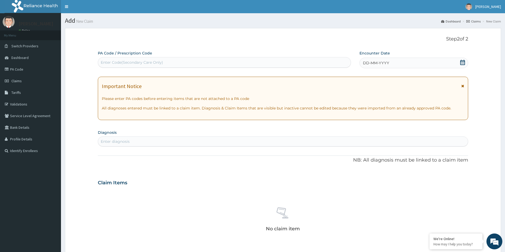
click at [142, 62] on div "Enter Code(Secondary Care Only)" at bounding box center [132, 62] width 62 height 5
paste input "PA/DEC5DE"
type input "PA/DEC5DE"
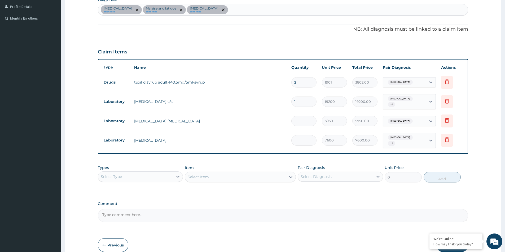
scroll to position [158, 0]
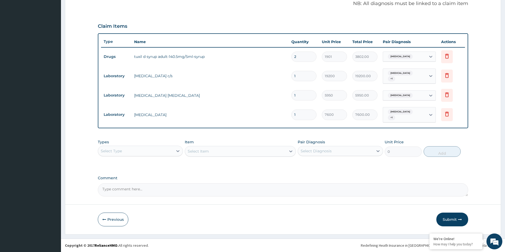
click at [160, 149] on div "Select Type" at bounding box center [135, 151] width 75 height 8
click at [121, 218] on div "Drugs" at bounding box center [140, 222] width 85 height 10
click at [312, 149] on div "Select Diagnosis" at bounding box center [315, 151] width 31 height 5
click at [302, 164] on input "checkbox" at bounding box center [302, 164] width 3 height 3
checkbox input "true"
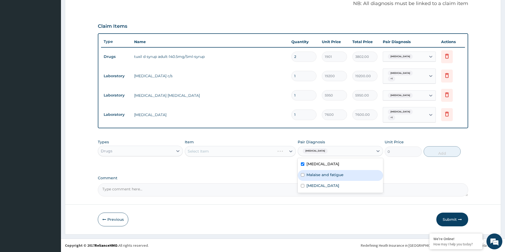
drag, startPoint x: 301, startPoint y: 174, endPoint x: 301, endPoint y: 179, distance: 5.6
click at [301, 174] on input "checkbox" at bounding box center [302, 174] width 3 height 3
checkbox input "true"
click at [301, 189] on div "[MEDICAL_DATA]" at bounding box center [339, 186] width 85 height 11
checkbox input "true"
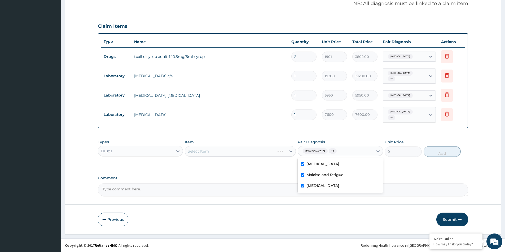
click at [252, 155] on div "Select Item" at bounding box center [240, 151] width 111 height 11
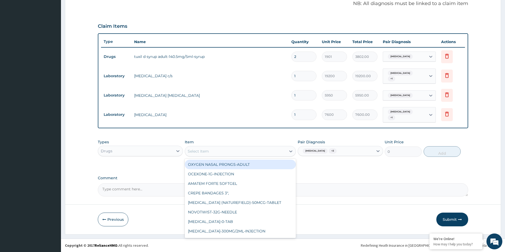
click at [235, 151] on div "Select Item" at bounding box center [235, 151] width 101 height 8
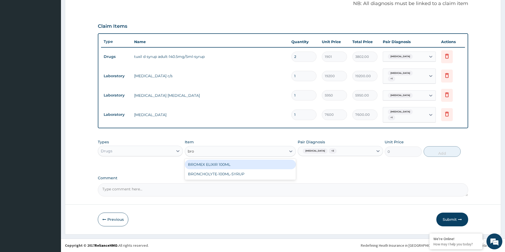
type input "brom"
click at [262, 162] on div "BROMEX ELIXIR 100ML" at bounding box center [240, 165] width 111 height 10
type input "1500"
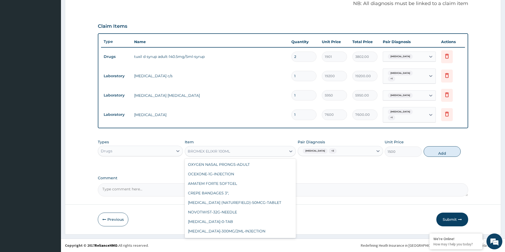
click at [209, 154] on div "BROMEX ELIXIR 100ML" at bounding box center [209, 151] width 42 height 5
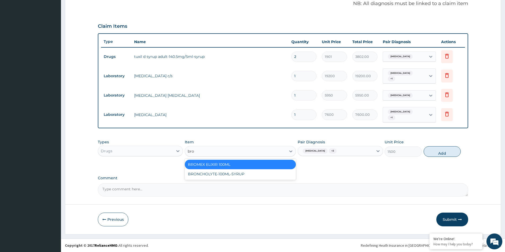
type input "bro"
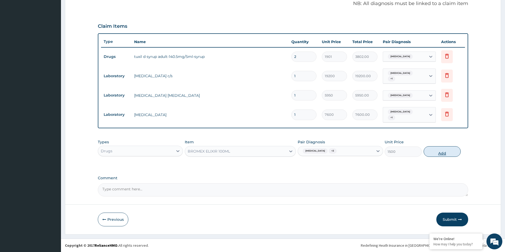
click at [446, 149] on button "Add" at bounding box center [441, 151] width 37 height 11
type input "0"
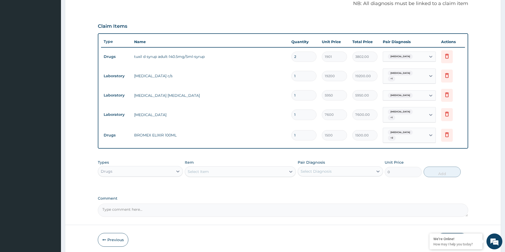
type input "0.00"
type input "2"
type input "3000.00"
type input "2"
click at [447, 59] on icon at bounding box center [447, 56] width 12 height 13
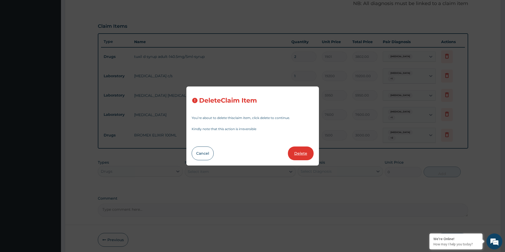
click at [306, 154] on button "Delete" at bounding box center [301, 154] width 26 height 14
type input "1"
type input "19200"
type input "19200.00"
type input "5950"
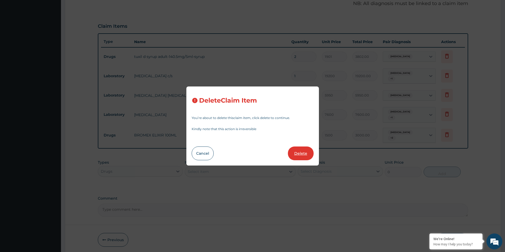
type input "5950.00"
type input "7600"
type input "7600.00"
type input "2"
type input "1500"
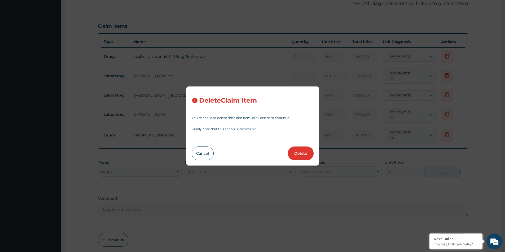
type input "3000.00"
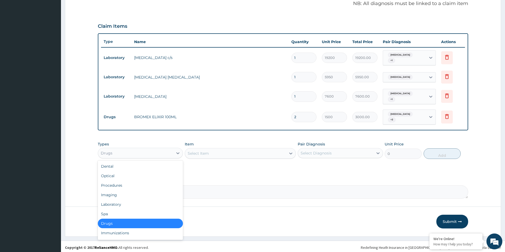
click at [149, 150] on div "Drugs" at bounding box center [135, 153] width 75 height 8
click at [137, 187] on div "Procedures" at bounding box center [140, 186] width 85 height 10
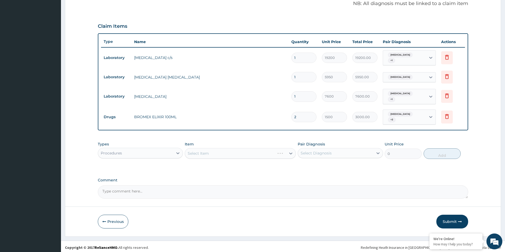
click at [309, 154] on div "Select Diagnosis" at bounding box center [315, 153] width 31 height 5
click at [303, 166] on input "checkbox" at bounding box center [302, 166] width 3 height 3
checkbox input "true"
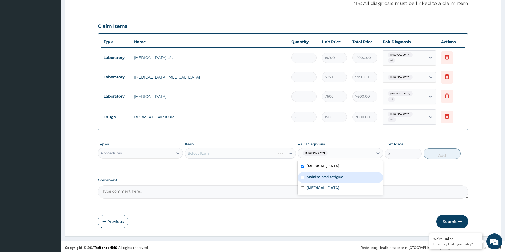
drag, startPoint x: 302, startPoint y: 175, endPoint x: 304, endPoint y: 184, distance: 8.7
click at [302, 176] on div "Malaise and fatigue" at bounding box center [339, 177] width 85 height 11
checkbox input "true"
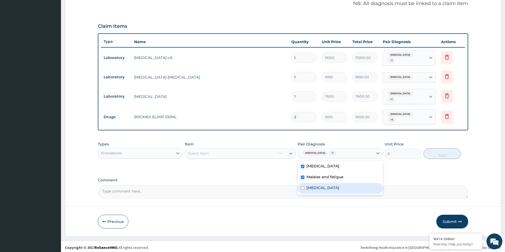
click at [303, 190] on input "checkbox" at bounding box center [302, 188] width 3 height 3
checkbox input "true"
click at [212, 152] on div "Select Item" at bounding box center [240, 153] width 111 height 11
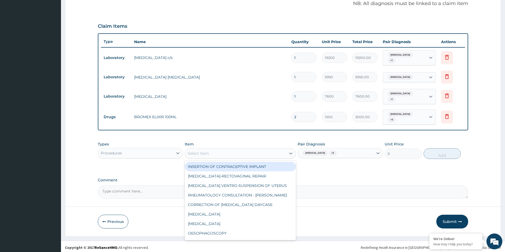
click at [202, 155] on div "Select Item" at bounding box center [198, 153] width 21 height 5
type input "h"
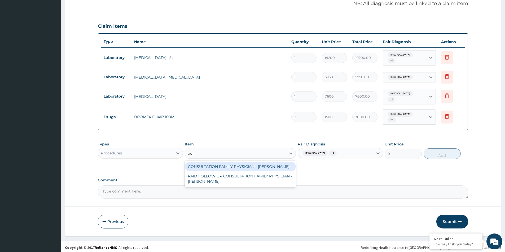
type input "odia"
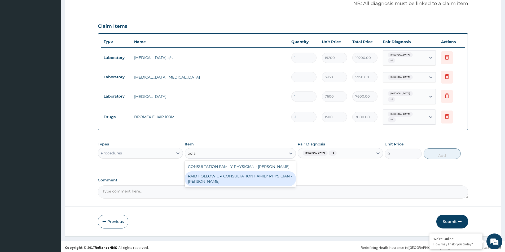
click at [244, 181] on div "PAID FOLLOW UP CONSULTATION FAMILY PHYSICIAN - [PERSON_NAME]" at bounding box center [240, 179] width 111 height 15
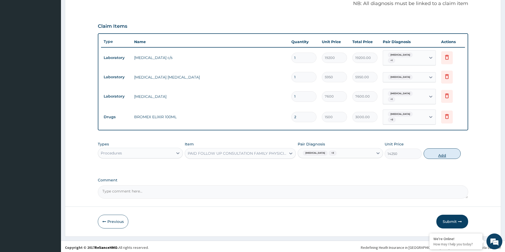
click at [441, 154] on button "Add" at bounding box center [441, 154] width 37 height 11
type input "0"
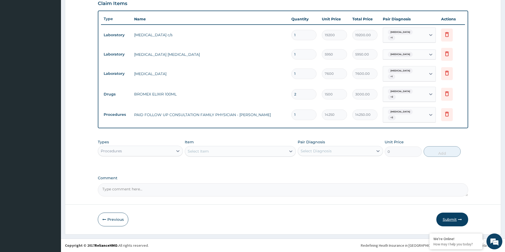
click at [442, 221] on button "Submit" at bounding box center [452, 220] width 32 height 14
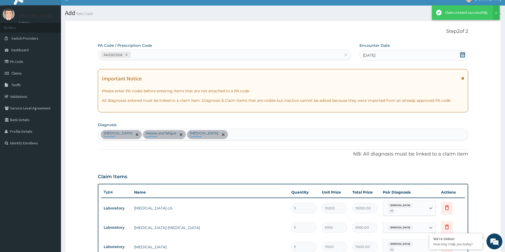
scroll to position [181, 0]
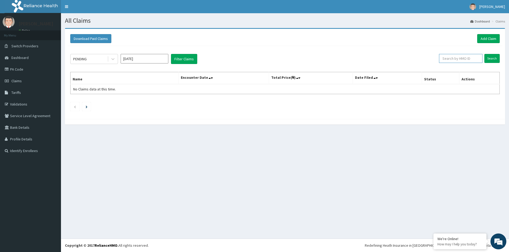
paste input "CAM/10006/A"
type input "CAM/10006/A"
click at [488, 57] on input "Search" at bounding box center [491, 58] width 15 height 9
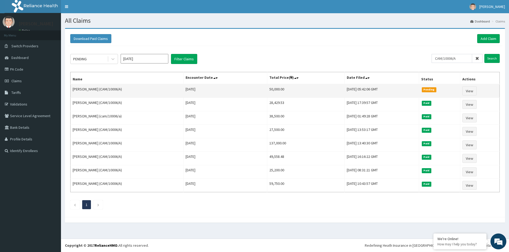
click at [267, 90] on td "50,000.00" at bounding box center [305, 91] width 77 height 14
copy td "50,000.00"
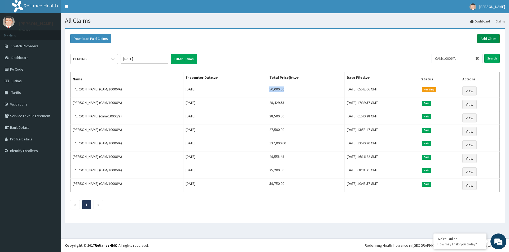
click at [488, 39] on link "Add Claim" at bounding box center [488, 38] width 23 height 9
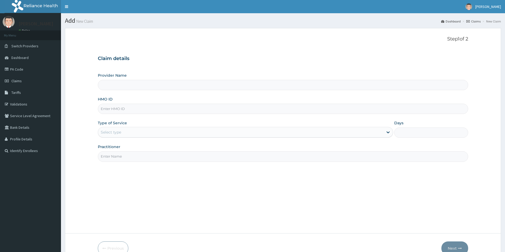
click at [118, 106] on input "HMO ID" at bounding box center [283, 109] width 370 height 10
type input "[GEOGRAPHIC_DATA]"
paste input "ONC/10049/A"
type input "ONC/10049/A"
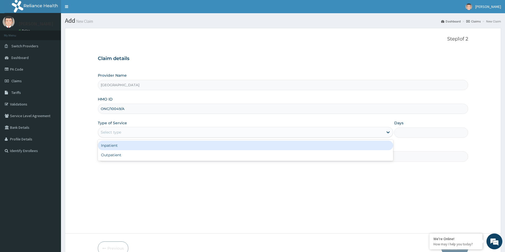
click at [108, 131] on div "Select type" at bounding box center [111, 132] width 20 height 5
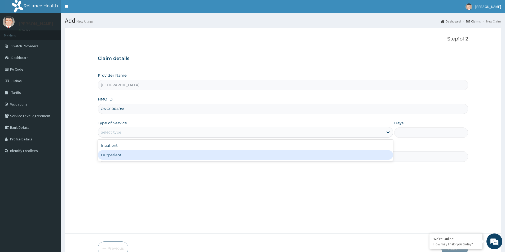
click at [112, 159] on div "Outpatient" at bounding box center [245, 155] width 295 height 10
type input "1"
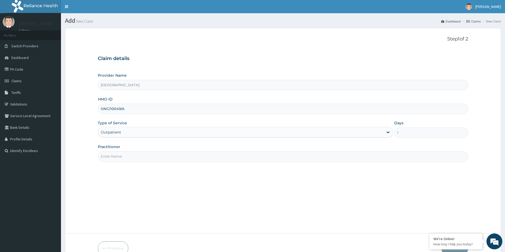
click at [113, 156] on input "Practitioner" at bounding box center [283, 157] width 370 height 10
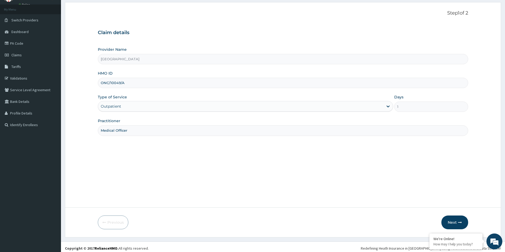
scroll to position [29, 0]
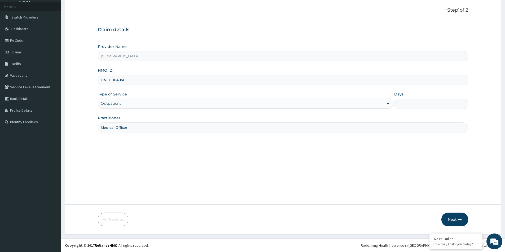
type input "Medical Officer"
click at [462, 221] on button "Next" at bounding box center [454, 220] width 27 height 14
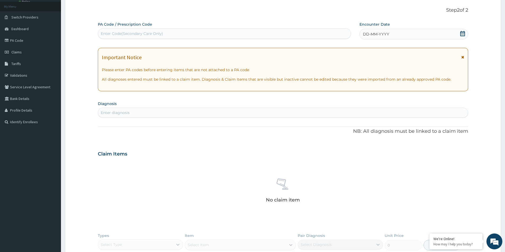
click at [200, 31] on div "Enter Code(Secondary Care Only)" at bounding box center [224, 33] width 252 height 8
paste input "PA/02E47D"
type input "PA/02E47D"
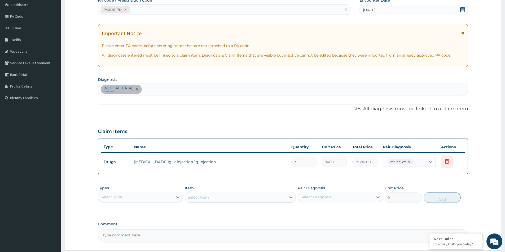
scroll to position [99, 0]
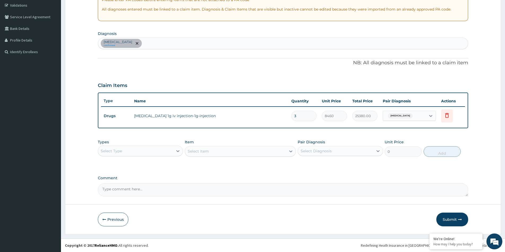
click at [350, 166] on div "Types Select Type Item Select Item Pair Diagnosis Select Diagnosis Unit Price 0…" at bounding box center [283, 152] width 370 height 31
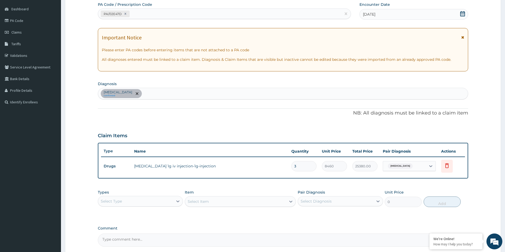
scroll to position [0, 0]
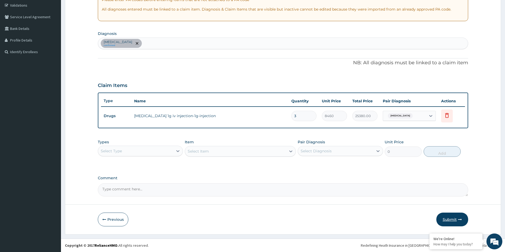
click at [455, 222] on button "Submit" at bounding box center [452, 220] width 32 height 14
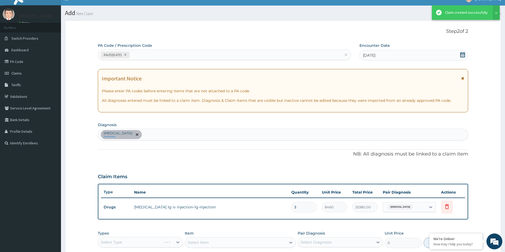
scroll to position [99, 0]
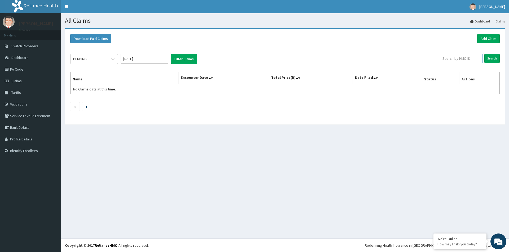
paste input "ONC/10049/A"
type input "ONC/10049/A"
click at [490, 57] on input "Search" at bounding box center [491, 58] width 15 height 9
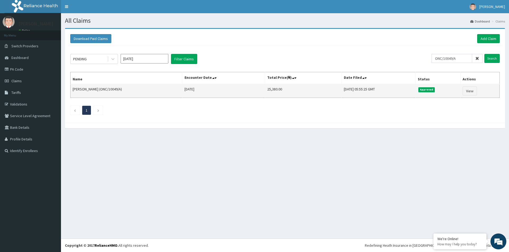
click at [265, 89] on td "25,380.00" at bounding box center [303, 91] width 77 height 14
copy td "25,380.00"
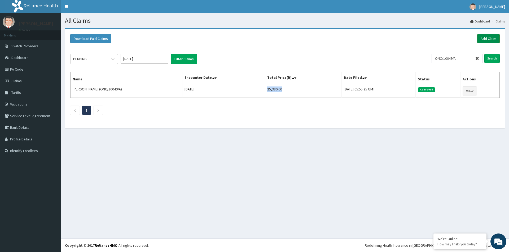
click at [490, 41] on link "Add Claim" at bounding box center [488, 38] width 23 height 9
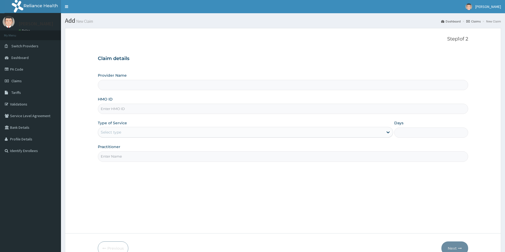
click at [106, 106] on input "HMO ID" at bounding box center [283, 109] width 370 height 10
paste input "ONC/10049/A"
type input "ONC/10049/A"
type input "[GEOGRAPHIC_DATA]"
type input "ONC/10049/A"
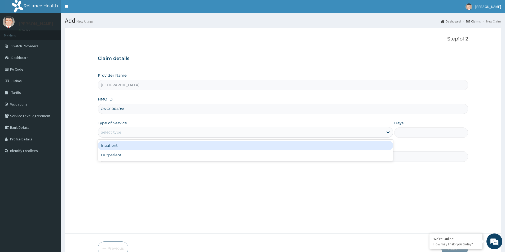
click at [152, 132] on div "Select type" at bounding box center [240, 132] width 285 height 8
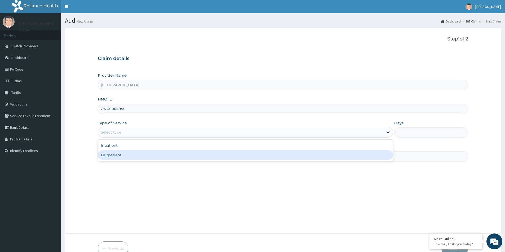
click at [140, 155] on div "Outpatient" at bounding box center [245, 155] width 295 height 10
type input "1"
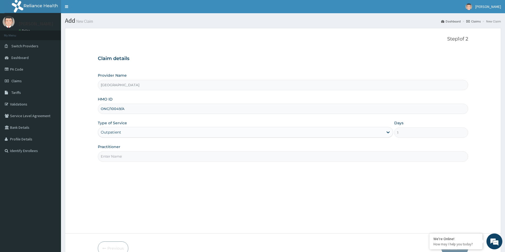
click at [140, 156] on input "Practitioner" at bounding box center [283, 157] width 370 height 10
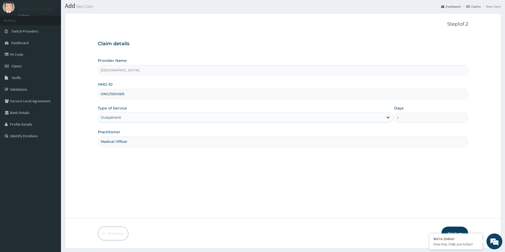
scroll to position [29, 0]
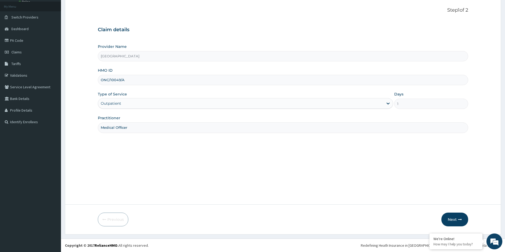
type input "Medical Officer"
click at [450, 219] on button "Next" at bounding box center [454, 220] width 27 height 14
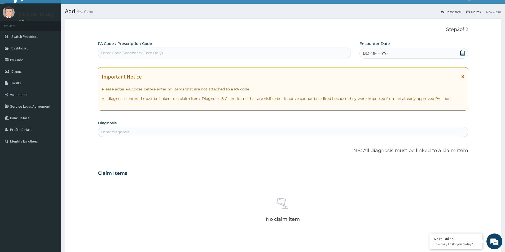
scroll to position [2, 0]
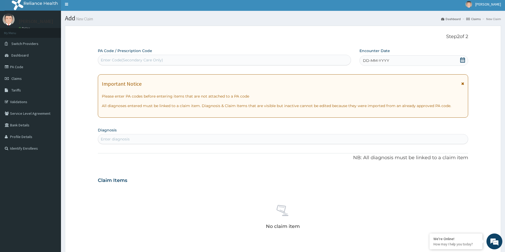
click at [135, 59] on div "Enter Code(Secondary Care Only)" at bounding box center [132, 59] width 62 height 5
paste input "PA/2A7D40"
type input "PA/2A7D40"
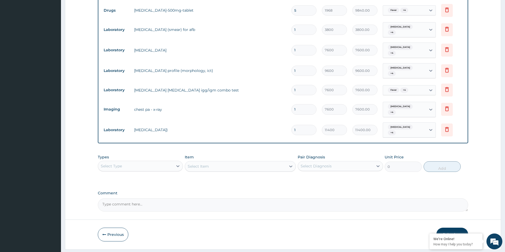
scroll to position [250, 0]
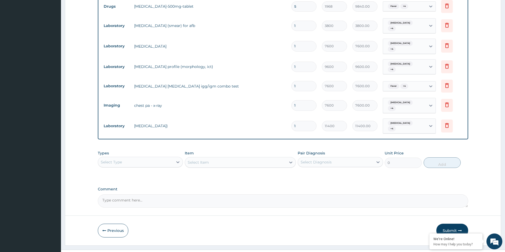
click at [131, 158] on div "Select Type" at bounding box center [135, 162] width 75 height 8
click at [132, 190] on div "Procedures" at bounding box center [140, 195] width 85 height 10
click at [314, 158] on div "Select Diagnosis" at bounding box center [335, 162] width 75 height 8
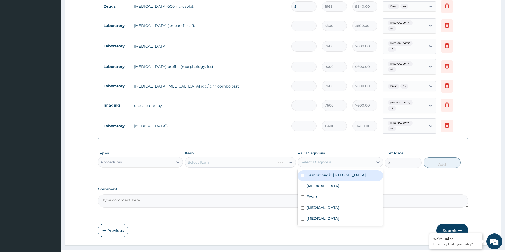
click at [303, 174] on input "checkbox" at bounding box center [302, 175] width 3 height 3
checkbox input "true"
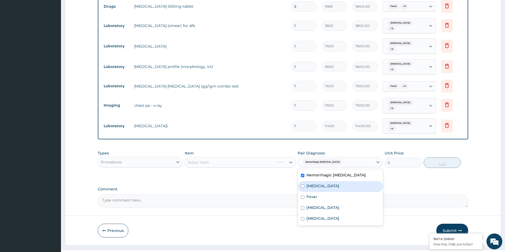
drag, startPoint x: 302, startPoint y: 174, endPoint x: 302, endPoint y: 177, distance: 3.2
click at [302, 185] on input "checkbox" at bounding box center [302, 186] width 3 height 3
checkbox input "true"
click at [302, 196] on input "checkbox" at bounding box center [302, 197] width 3 height 3
checkbox input "true"
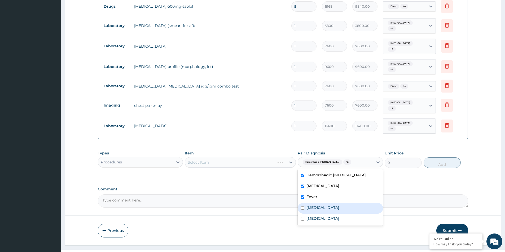
click at [301, 203] on div "[MEDICAL_DATA]" at bounding box center [339, 208] width 85 height 11
checkbox input "true"
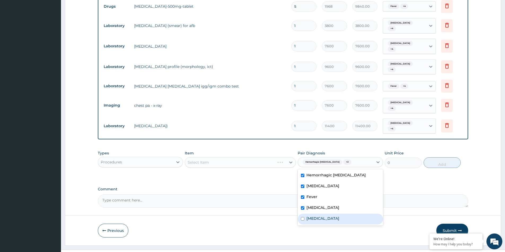
click at [303, 217] on input "checkbox" at bounding box center [302, 218] width 3 height 3
checkbox input "true"
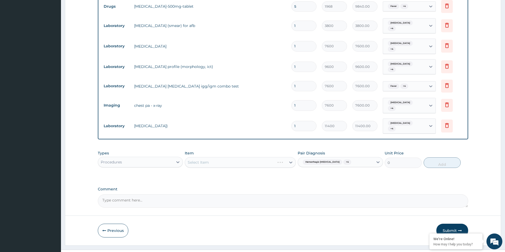
click at [254, 160] on div "Types Procedures Item Select Item Pair Diagnosis Hemorrhagic diarrhea + 4 Unit …" at bounding box center [283, 163] width 370 height 31
click at [251, 157] on div "Types Procedures Item Select Item Pair Diagnosis Hemorrhagic diarrhea + 4 Unit …" at bounding box center [283, 159] width 370 height 23
click at [247, 157] on div "Select Item" at bounding box center [240, 162] width 111 height 11
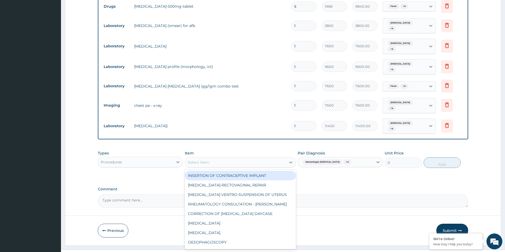
click at [247, 158] on div "Select Item" at bounding box center [235, 162] width 101 height 8
type input "E"
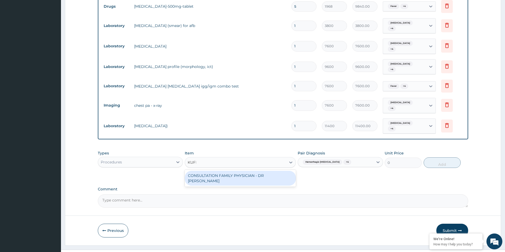
type input "KUFRE"
click at [251, 171] on div "CONSULTATION FAMILY PHYSICIAN - DR KUFRE" at bounding box center [240, 178] width 111 height 15
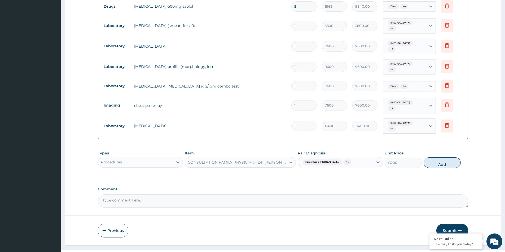
click at [436, 158] on button "Add" at bounding box center [441, 163] width 37 height 11
type input "0"
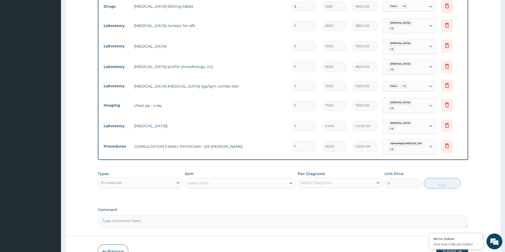
click at [210, 179] on div "Select Item" at bounding box center [235, 183] width 101 height 8
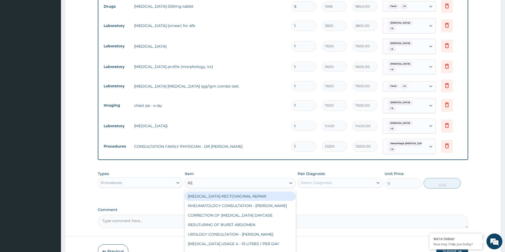
type input "REG"
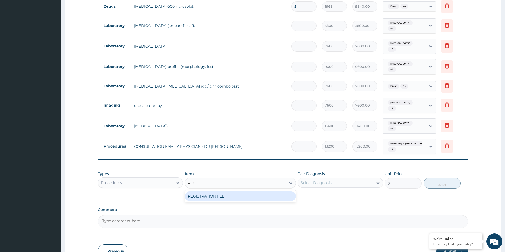
click at [228, 192] on div "REGISTRATION FEE" at bounding box center [240, 197] width 111 height 10
type input "4750"
drag, startPoint x: 343, startPoint y: 168, endPoint x: 323, endPoint y: 177, distance: 21.9
click at [343, 179] on div "Select Diagnosis" at bounding box center [335, 183] width 75 height 8
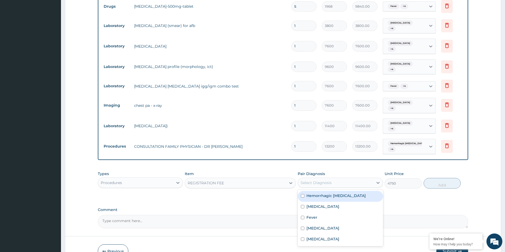
drag, startPoint x: 303, startPoint y: 186, endPoint x: 301, endPoint y: 190, distance: 4.6
click at [303, 194] on input "checkbox" at bounding box center [302, 195] width 3 height 3
checkbox input "true"
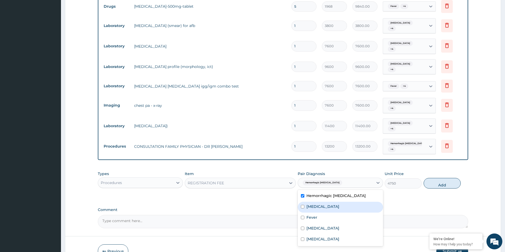
drag, startPoint x: 303, startPoint y: 197, endPoint x: 301, endPoint y: 205, distance: 8.1
click at [303, 202] on div "[MEDICAL_DATA]" at bounding box center [339, 207] width 85 height 11
checkbox input "true"
click at [302, 213] on div "Fever" at bounding box center [339, 218] width 85 height 11
checkbox input "true"
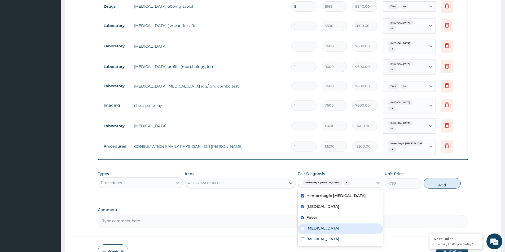
click at [302, 224] on div "Acute pharyngitis" at bounding box center [339, 229] width 85 height 11
checkbox input "true"
click at [302, 235] on div "Hemoptysis" at bounding box center [339, 240] width 85 height 11
checkbox input "true"
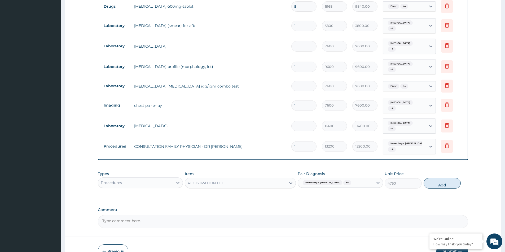
click at [446, 178] on button "Add" at bounding box center [441, 183] width 37 height 11
type input "0"
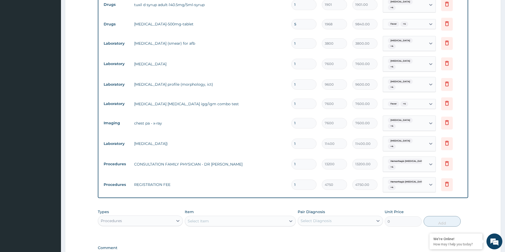
scroll to position [291, 0]
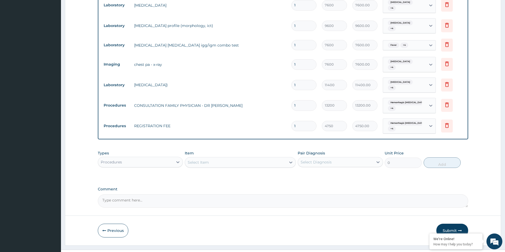
click at [351, 158] on div "Select Diagnosis" at bounding box center [335, 162] width 75 height 8
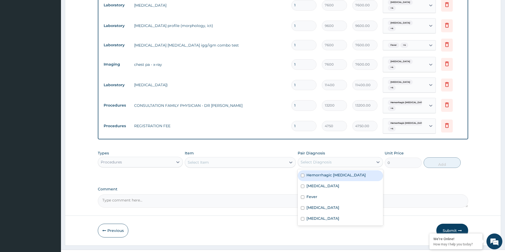
drag, startPoint x: 303, startPoint y: 166, endPoint x: 299, endPoint y: 176, distance: 10.6
click at [300, 175] on div "Hemorrhagic diarrhea Malaria Fever Acute pharyngitis Hemoptysis" at bounding box center [339, 198] width 85 height 56
drag, startPoint x: 302, startPoint y: 177, endPoint x: 301, endPoint y: 172, distance: 5.3
click at [302, 181] on div "[MEDICAL_DATA]" at bounding box center [339, 186] width 85 height 11
checkbox input "true"
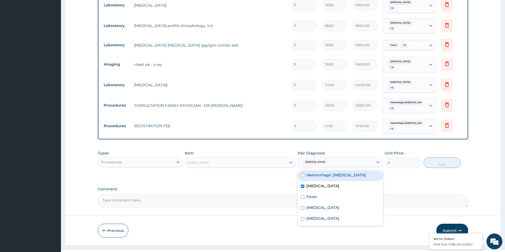
click at [301, 174] on input "checkbox" at bounding box center [302, 175] width 3 height 3
checkbox input "true"
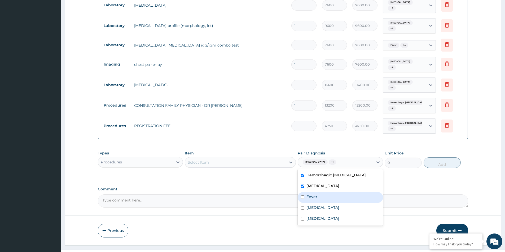
click at [302, 196] on input "checkbox" at bounding box center [302, 197] width 3 height 3
checkbox input "true"
drag, startPoint x: 302, startPoint y: 196, endPoint x: 302, endPoint y: 202, distance: 5.3
click at [302, 207] on input "checkbox" at bounding box center [302, 208] width 3 height 3
checkbox input "true"
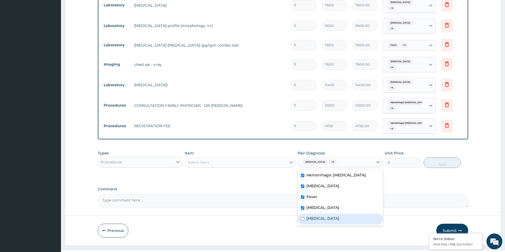
drag, startPoint x: 302, startPoint y: 207, endPoint x: 292, endPoint y: 203, distance: 10.7
click at [302, 217] on input "checkbox" at bounding box center [302, 218] width 3 height 3
checkbox input "true"
click at [148, 158] on div "Procedures" at bounding box center [135, 162] width 75 height 8
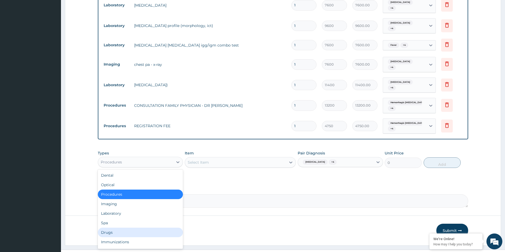
click at [134, 228] on div "Drugs" at bounding box center [140, 233] width 85 height 10
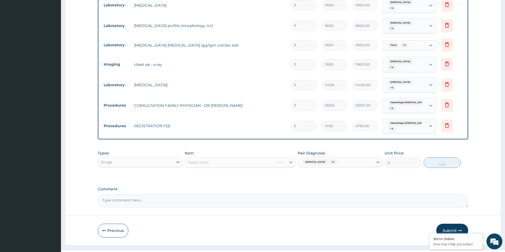
click at [210, 157] on div "Select Item" at bounding box center [240, 162] width 111 height 11
click at [199, 157] on div "Types Drugs Item Select Item Pair Diagnosis Malaria + 4 Unit Price 0 Add" at bounding box center [283, 159] width 370 height 23
click at [199, 157] on div "Select Item" at bounding box center [240, 162] width 111 height 11
click at [229, 158] on div "Select Item" at bounding box center [235, 162] width 101 height 8
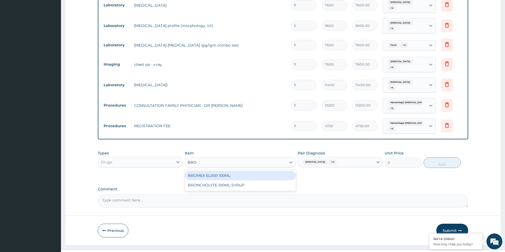
type input "BRO"
type input "BROM"
drag, startPoint x: 204, startPoint y: 159, endPoint x: 207, endPoint y: 161, distance: 3.8
click at [207, 170] on div "BROMEX ELIXIR 100ML" at bounding box center [240, 176] width 111 height 12
click at [210, 171] on div "BROMEX ELIXIR 100ML" at bounding box center [240, 176] width 111 height 10
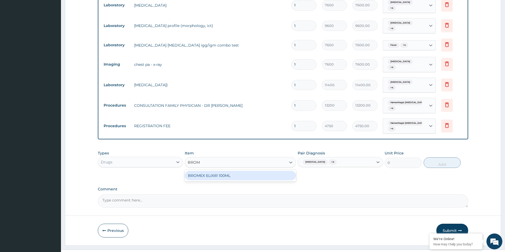
type input "1500"
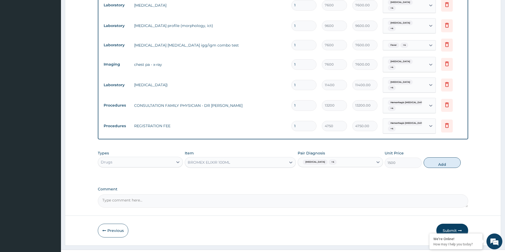
click at [235, 157] on div "Types Drugs Item BROMEX ELIXIR 100ML Pair Diagnosis Malaria + 4 Unit Price 1500…" at bounding box center [283, 159] width 370 height 23
click at [232, 158] on div "BROMEX ELIXIR 100ML" at bounding box center [235, 162] width 101 height 8
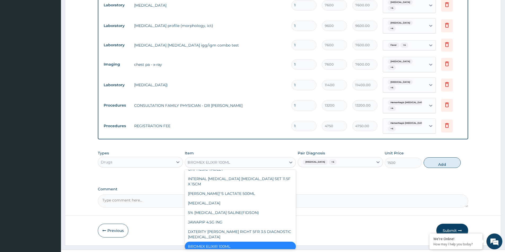
scroll to position [727, 0]
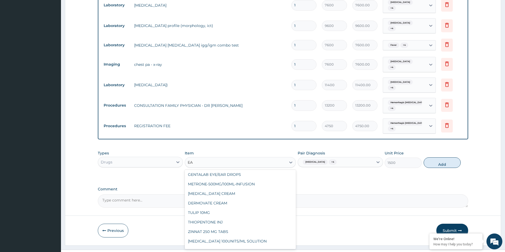
type input "EAS"
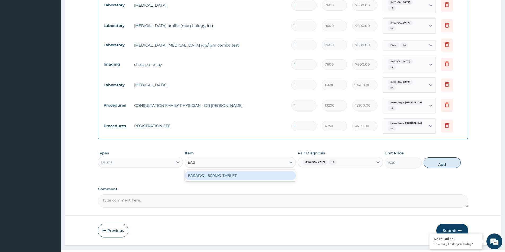
scroll to position [0, 0]
click at [203, 171] on div "EASADOL-500MG-TABLET" at bounding box center [240, 176] width 111 height 10
click at [438, 158] on button "Add" at bounding box center [441, 163] width 37 height 11
type input "0"
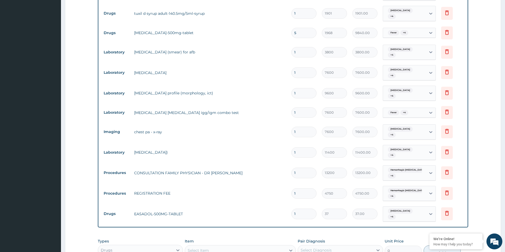
scroll to position [264, 0]
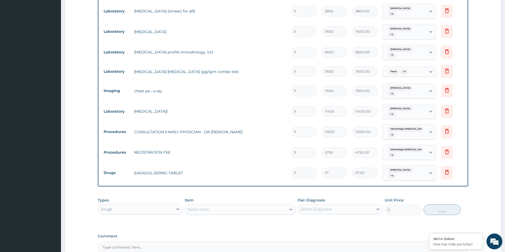
type input "18"
type input "666.00"
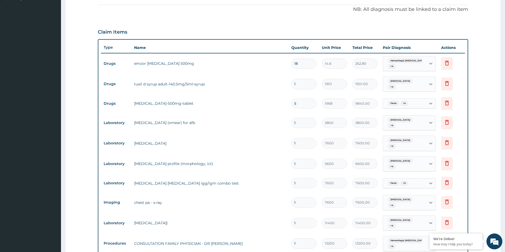
scroll to position [132, 0]
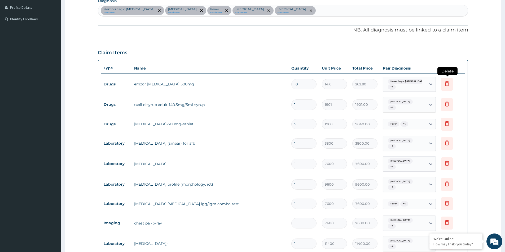
type input "18"
click at [448, 84] on icon at bounding box center [447, 83] width 4 height 5
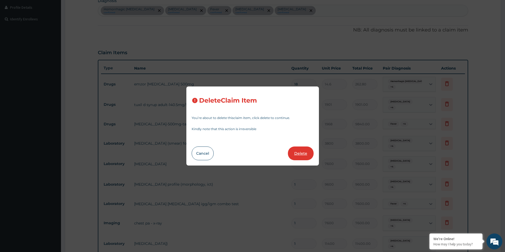
click at [298, 156] on button "Delete" at bounding box center [301, 154] width 26 height 14
type input "1"
type input "1901"
type input "1901.00"
type input "5"
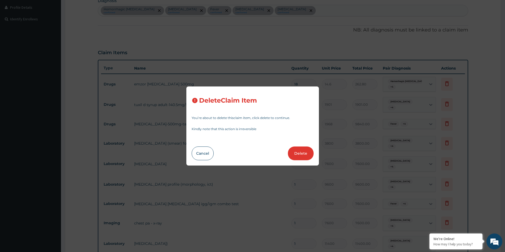
type input "1968"
type input "9840.00"
type input "1"
type input "3800"
type input "3800.00"
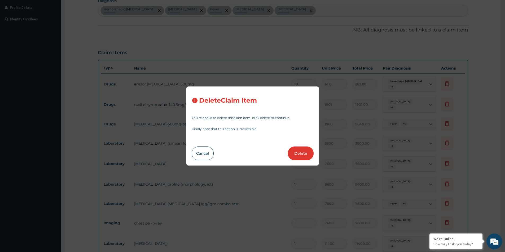
type input "7600"
type input "7600.00"
type input "9600"
type input "9600.00"
type input "7600"
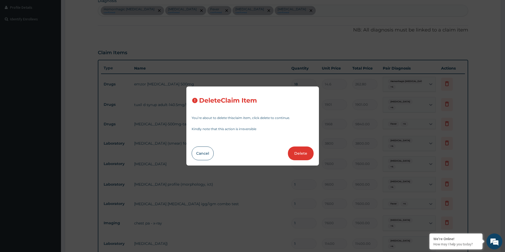
type input "7600.00"
type input "11400"
type input "11400.00"
type input "13200"
type input "13200.00"
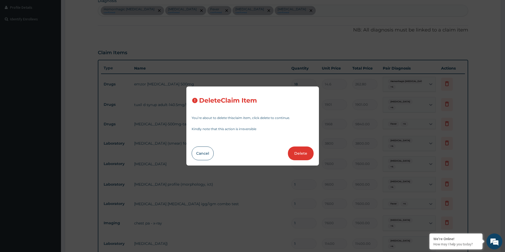
type input "4750"
type input "4750.00"
type input "18"
type input "37"
type input "666.00"
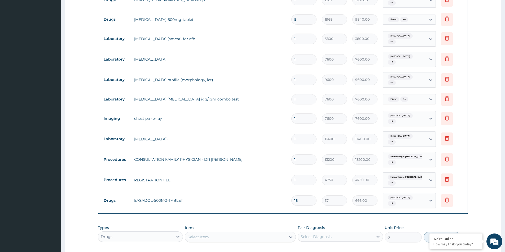
scroll to position [264, 0]
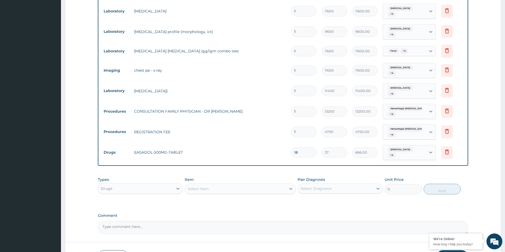
click at [352, 177] on div "Pair Diagnosis Select Diagnosis" at bounding box center [339, 185] width 85 height 17
click at [329, 184] on div "Select Diagnosis" at bounding box center [339, 189] width 85 height 10
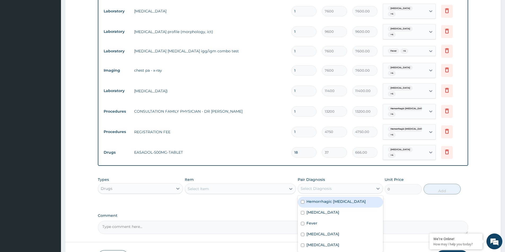
click at [301, 201] on input "checkbox" at bounding box center [302, 202] width 3 height 3
checkbox input "true"
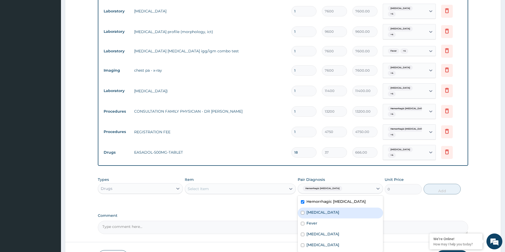
click at [302, 208] on div "Malaria" at bounding box center [339, 213] width 85 height 11
checkbox input "true"
click at [303, 222] on input "checkbox" at bounding box center [302, 223] width 3 height 3
checkbox input "true"
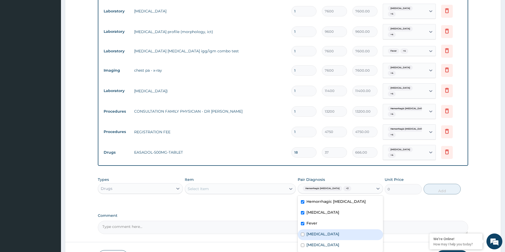
drag, startPoint x: 304, startPoint y: 220, endPoint x: 303, endPoint y: 233, distance: 13.2
click at [303, 233] on input "checkbox" at bounding box center [302, 234] width 3 height 3
checkbox input "true"
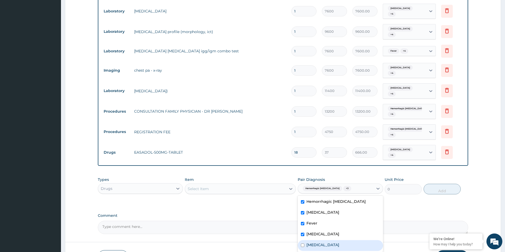
click at [303, 241] on div "Hemoptysis" at bounding box center [339, 246] width 85 height 11
checkbox input "true"
drag, startPoint x: 249, startPoint y: 177, endPoint x: 171, endPoint y: 172, distance: 77.8
click at [246, 185] on div "Select Item" at bounding box center [235, 189] width 101 height 8
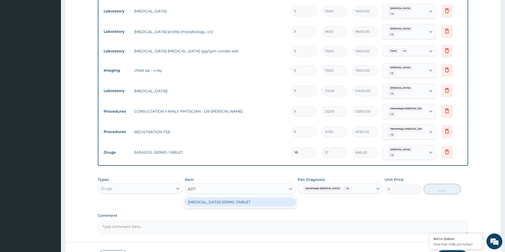
type input "AZITH"
click at [203, 198] on div "AZITHROMYCIN-500MG-TABLET" at bounding box center [240, 203] width 111 height 10
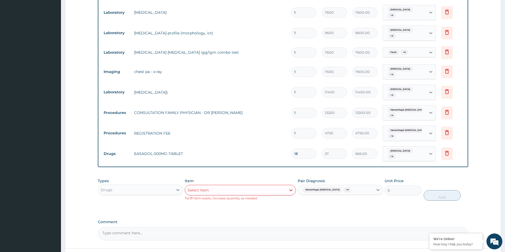
scroll to position [293, 0]
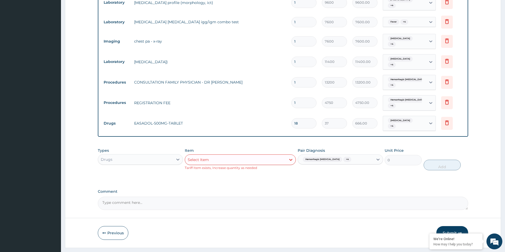
click at [448, 226] on button "Submit" at bounding box center [452, 233] width 32 height 14
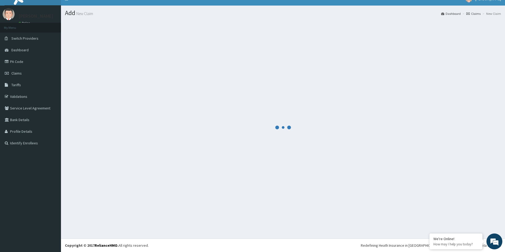
scroll to position [288, 0]
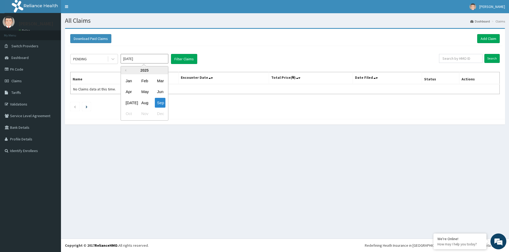
paste input "ONC/10049/A"
type input "Sep 2025ONC/10049/A"
drag, startPoint x: 162, startPoint y: 59, endPoint x: 110, endPoint y: 58, distance: 51.1
click at [110, 58] on div "PENDING Sep 2025ONC/10049/A Previous Year 2025 Jan Feb Mar Apr May Jun Jul Aug …" at bounding box center [254, 59] width 368 height 10
type input "Jan 1970"
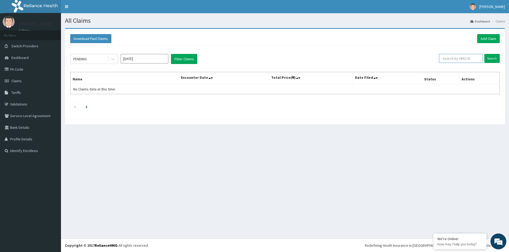
paste input "ONC/10049/A"
type input "ONC/10049/A"
click at [488, 56] on input "Search" at bounding box center [491, 58] width 15 height 9
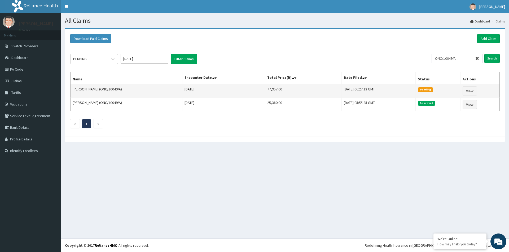
click at [265, 89] on td "77,957.00" at bounding box center [303, 91] width 77 height 14
copy td "77,957.00"
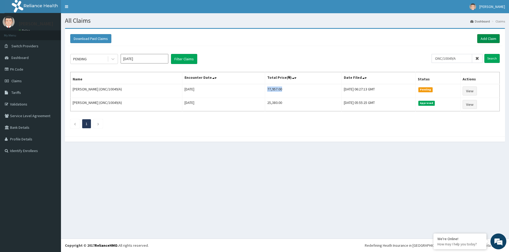
click at [489, 38] on link "Add Claim" at bounding box center [488, 38] width 23 height 9
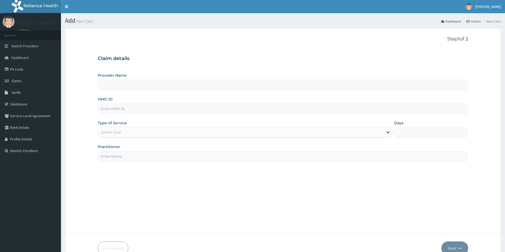
click at [127, 109] on input "HMO ID" at bounding box center [283, 109] width 370 height 10
paste input "ONC/10049/A"
type input "ONC/10049/A"
type input "[GEOGRAPHIC_DATA]"
type input "ONC/10049/A"
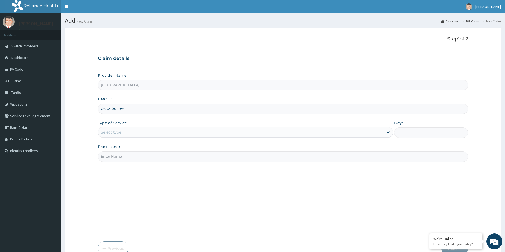
click at [123, 135] on div "Select type" at bounding box center [240, 132] width 285 height 8
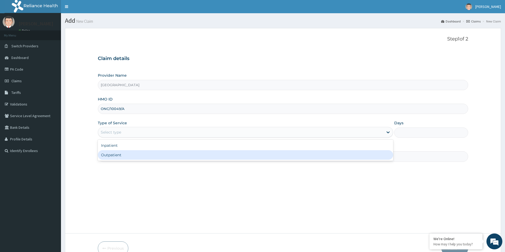
click at [126, 153] on div "Outpatient" at bounding box center [245, 155] width 295 height 10
type input "1"
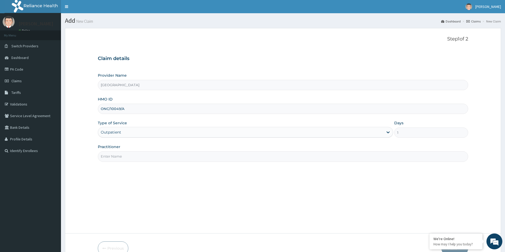
click at [131, 147] on div "Practitioner" at bounding box center [283, 152] width 370 height 17
click at [131, 153] on input "Practitioner" at bounding box center [283, 157] width 370 height 10
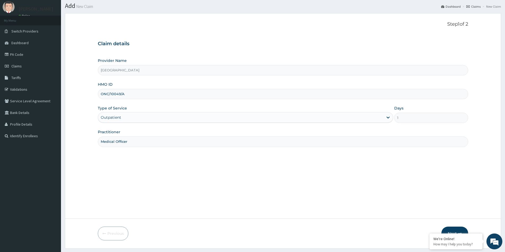
scroll to position [29, 0]
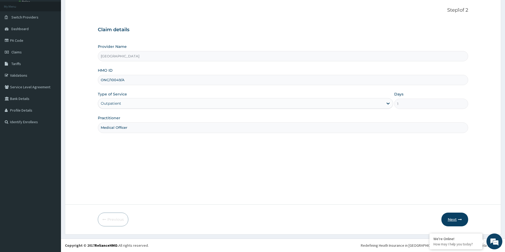
type input "Medical Officer"
click at [451, 222] on button "Next" at bounding box center [454, 220] width 27 height 14
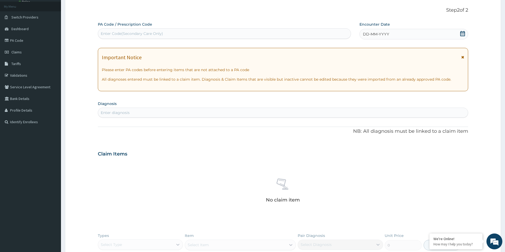
click at [182, 37] on div "Enter Code(Secondary Care Only)" at bounding box center [224, 33] width 252 height 8
paste input "PA/8C09F2"
type input "PA/8C09F2"
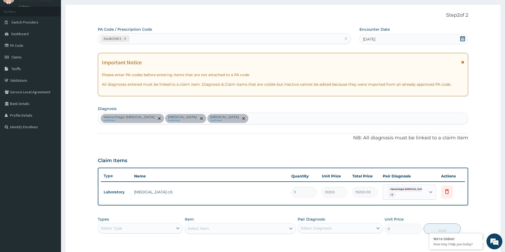
scroll to position [101, 0]
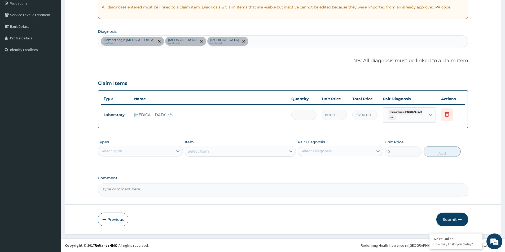
click at [450, 217] on button "Submit" at bounding box center [452, 220] width 32 height 14
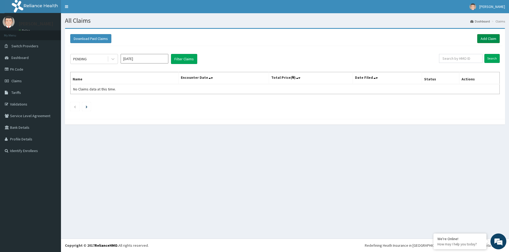
click at [490, 38] on link "Add Claim" at bounding box center [488, 38] width 23 height 9
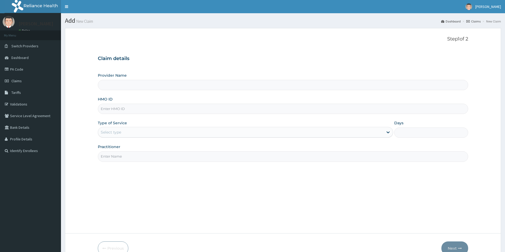
click at [145, 112] on input "HMO ID" at bounding box center [283, 109] width 370 height 10
paste input "LFB/10004/A"
type input "LFB/10004/A"
type input "[GEOGRAPHIC_DATA]"
type input "LFB/10004/A"
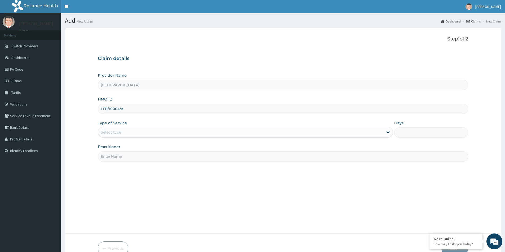
click at [221, 158] on input "Practitioner" at bounding box center [283, 157] width 370 height 10
type input "Medical Officer"
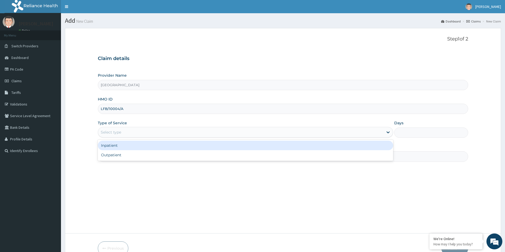
click at [215, 130] on div "Select type" at bounding box center [240, 132] width 285 height 8
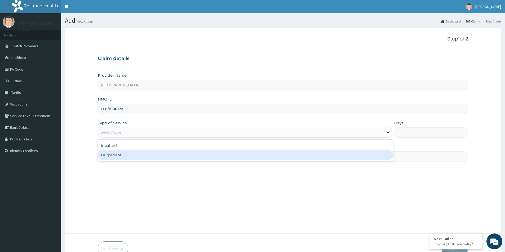
click at [204, 153] on div "Outpatient" at bounding box center [245, 155] width 295 height 10
type input "1"
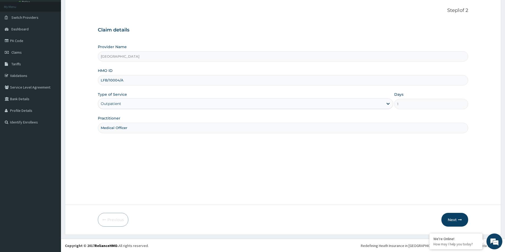
scroll to position [29, 0]
click at [457, 217] on button "Next" at bounding box center [454, 220] width 27 height 14
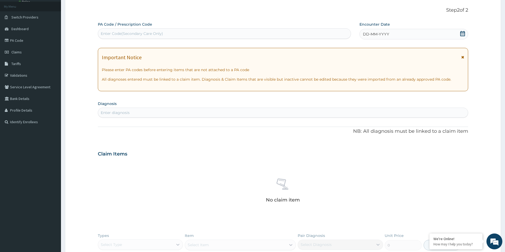
click at [178, 35] on div "Enter Code(Secondary Care Only)" at bounding box center [224, 33] width 252 height 8
paste input "PA/863C06"
type input "PA/863C06"
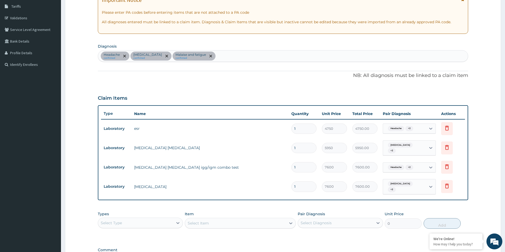
scroll to position [154, 0]
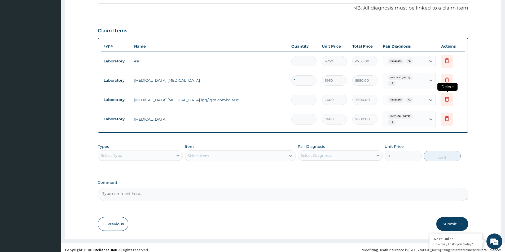
click at [446, 97] on icon at bounding box center [447, 99] width 4 height 5
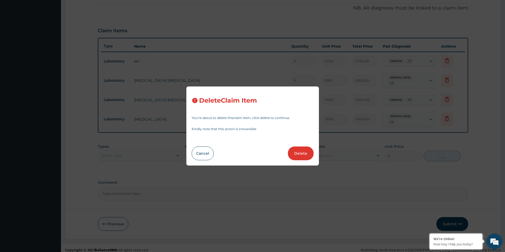
drag, startPoint x: 302, startPoint y: 152, endPoint x: 194, endPoint y: 136, distance: 109.6
click at [178, 144] on div "Delete Claim Item You’re about to delete this claim item , click delete to cont…" at bounding box center [252, 126] width 505 height 252
click at [202, 153] on button "Cancel" at bounding box center [203, 154] width 22 height 14
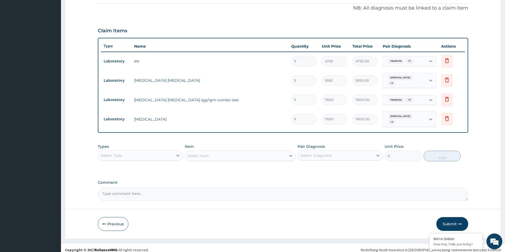
click at [162, 152] on div "Select Type" at bounding box center [135, 156] width 75 height 8
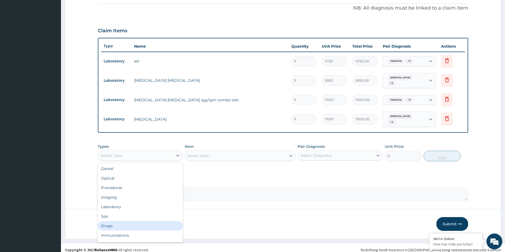
click at [125, 224] on div "Drugs" at bounding box center [140, 226] width 85 height 10
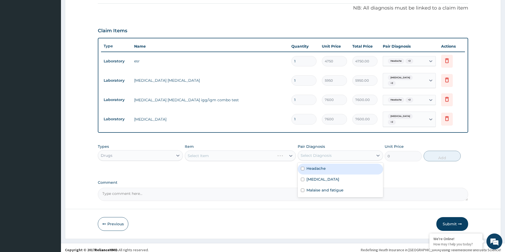
drag, startPoint x: 308, startPoint y: 152, endPoint x: 305, endPoint y: 168, distance: 16.8
click at [309, 153] on div "Select Diagnosis" at bounding box center [315, 155] width 31 height 5
click at [302, 167] on input "checkbox" at bounding box center [302, 168] width 3 height 3
checkbox input "true"
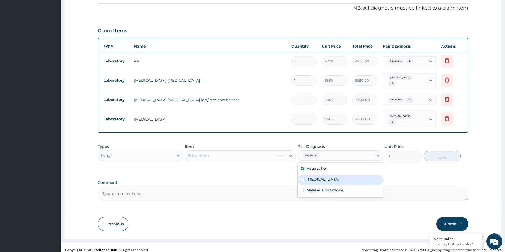
click at [302, 178] on div "Malaria" at bounding box center [339, 180] width 85 height 11
checkbox input "true"
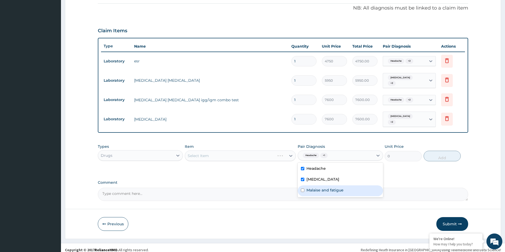
drag, startPoint x: 302, startPoint y: 187, endPoint x: 292, endPoint y: 178, distance: 13.1
click at [302, 189] on input "checkbox" at bounding box center [302, 190] width 3 height 3
checkbox input "true"
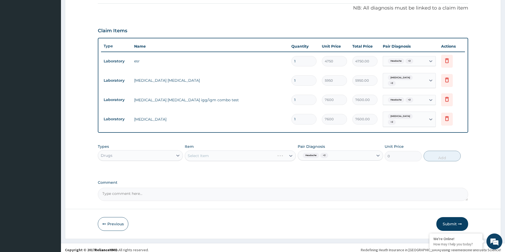
drag, startPoint x: 252, startPoint y: 155, endPoint x: 248, endPoint y: 153, distance: 4.2
click at [251, 154] on div "Select Item" at bounding box center [240, 156] width 111 height 11
click at [231, 151] on div "Select Item" at bounding box center [240, 156] width 111 height 11
click at [413, 119] on div "Malaria + 2" at bounding box center [404, 119] width 43 height 15
click at [266, 152] on div "Select Item" at bounding box center [235, 156] width 101 height 8
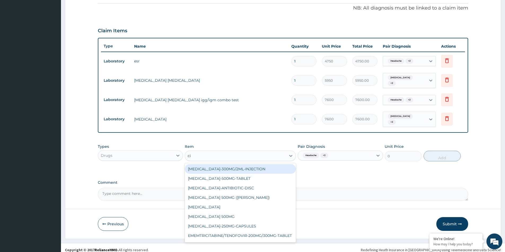
type input "cip"
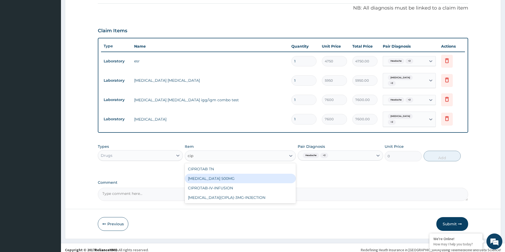
click at [239, 174] on div "CIPROFLOXACIN 500MG" at bounding box center [240, 179] width 111 height 10
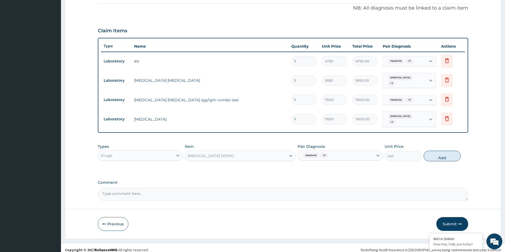
click at [440, 153] on button "Add" at bounding box center [441, 156] width 37 height 11
type input "0"
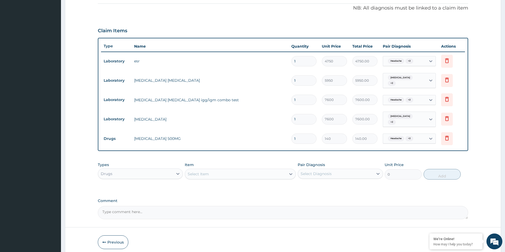
type input "10"
type input "1400.00"
type input "10"
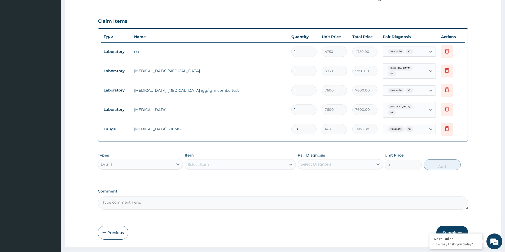
scroll to position [172, 0]
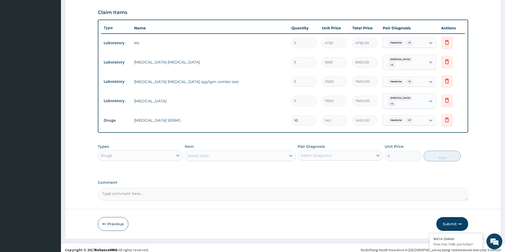
click at [324, 154] on div "Select Diagnosis" at bounding box center [335, 156] width 75 height 8
click at [304, 167] on input "checkbox" at bounding box center [302, 168] width 3 height 3
checkbox input "true"
click at [304, 178] on input "checkbox" at bounding box center [302, 179] width 3 height 3
checkbox input "true"
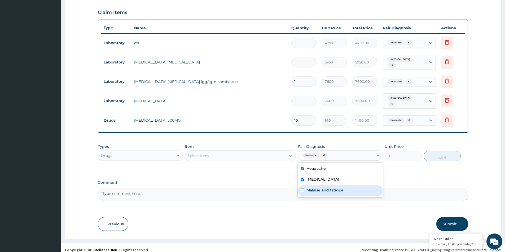
click at [304, 189] on input "checkbox" at bounding box center [302, 190] width 3 height 3
checkbox input "true"
click at [226, 152] on div "Select Item" at bounding box center [235, 156] width 101 height 8
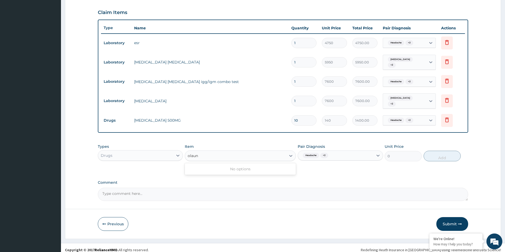
type input "olaun"
click at [160, 152] on div "Drugs" at bounding box center [135, 156] width 75 height 8
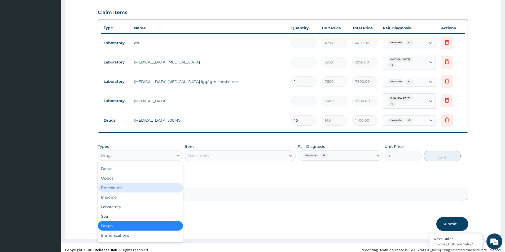
click at [120, 183] on div "Procedures" at bounding box center [140, 188] width 85 height 10
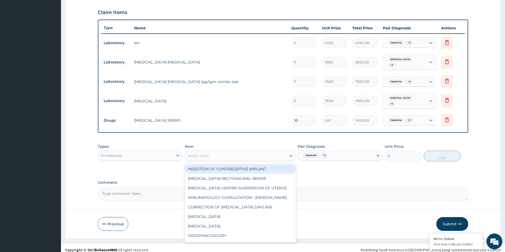
click at [259, 152] on div "Select Item" at bounding box center [235, 156] width 101 height 8
type input "p"
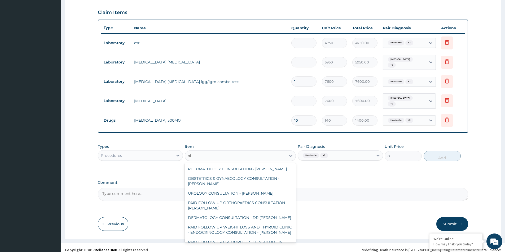
type input "o"
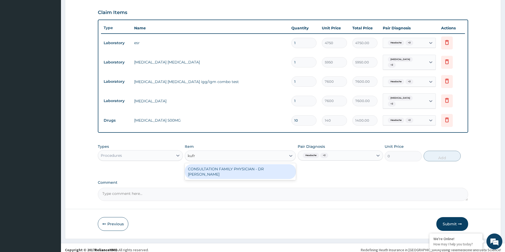
type input "kufre"
click at [202, 165] on div "CONSULTATION FAMILY PHYSICIAN - DR KUFRE" at bounding box center [240, 171] width 111 height 15
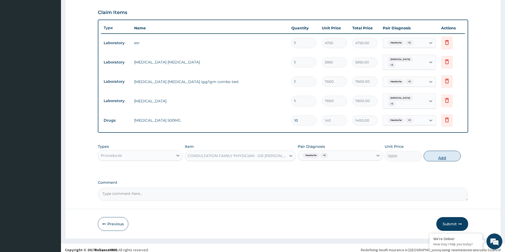
click at [431, 151] on button "Add" at bounding box center [441, 156] width 37 height 11
type input "0"
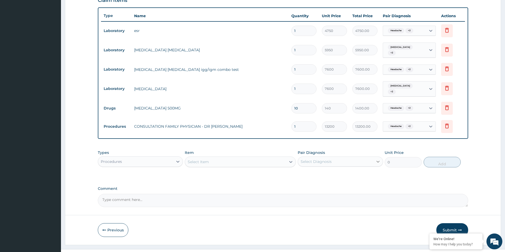
scroll to position [190, 0]
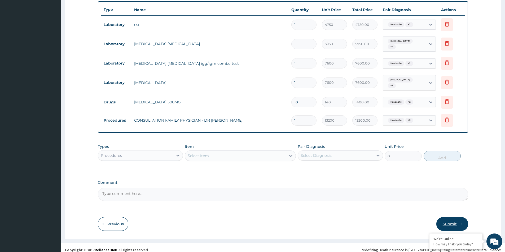
click at [450, 217] on button "Submit" at bounding box center [452, 224] width 32 height 14
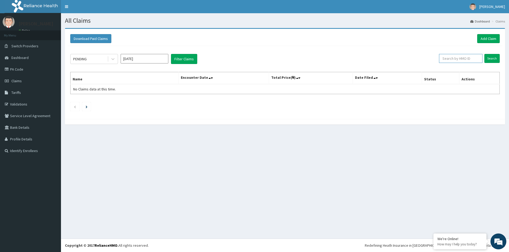
paste input "LFB/10004/A"
type input "LFB/10004/A"
click at [492, 58] on input "Search" at bounding box center [491, 58] width 15 height 9
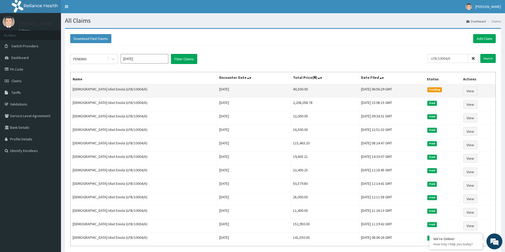
click at [291, 89] on td "40,500.00" at bounding box center [325, 91] width 68 height 14
copy td "40,500.00"
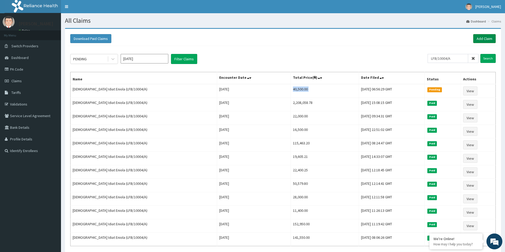
click at [481, 36] on link "Add Claim" at bounding box center [484, 38] width 23 height 9
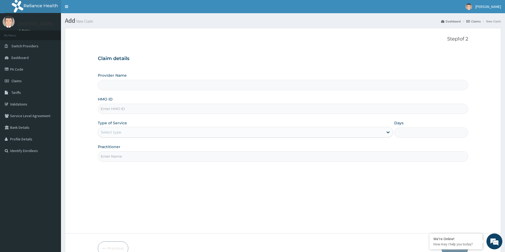
type input "[GEOGRAPHIC_DATA]"
paste input "LFB/10004/A"
type input "LFB/10004/A"
click at [118, 117] on div "Provider Name Evercare Hospital HMO ID LFB/10004/A Type of Service Select type …" at bounding box center [283, 117] width 370 height 89
click at [120, 128] on div "Select type" at bounding box center [245, 132] width 295 height 11
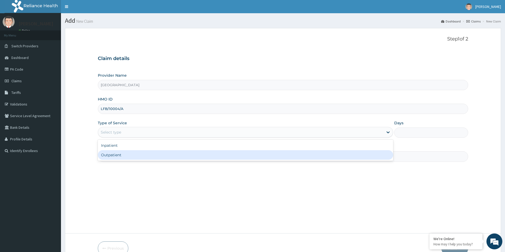
click at [129, 154] on div "Outpatient" at bounding box center [245, 155] width 295 height 10
type input "1"
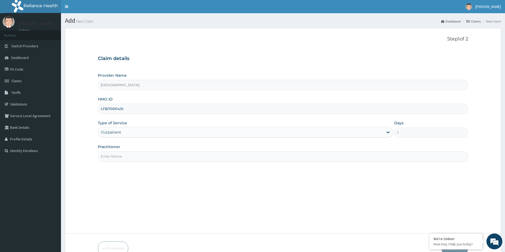
click at [136, 159] on input "Practitioner" at bounding box center [283, 157] width 370 height 10
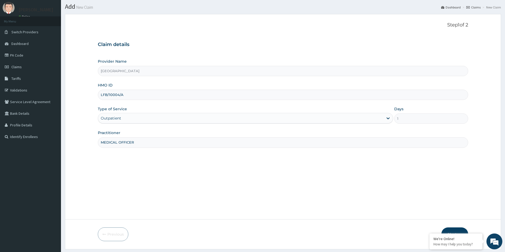
scroll to position [26, 0]
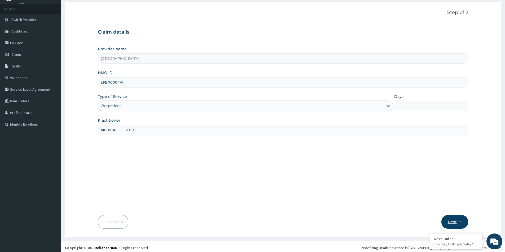
type input "MEDICAL OFFICER"
click at [447, 222] on button "Next" at bounding box center [454, 222] width 27 height 14
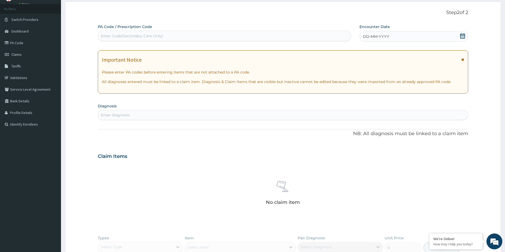
click at [153, 35] on div "Enter Code(Secondary Care Only)" at bounding box center [132, 35] width 62 height 5
paste input "PA/713BB3"
type input "PA/713BB3"
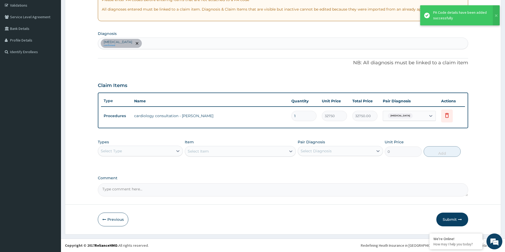
scroll to position [99, 0]
click at [328, 145] on div "Pair Diagnosis Select Diagnosis" at bounding box center [339, 148] width 85 height 17
click at [321, 154] on div "Select Diagnosis" at bounding box center [335, 151] width 75 height 8
click at [301, 164] on input "checkbox" at bounding box center [302, 164] width 3 height 3
checkbox input "true"
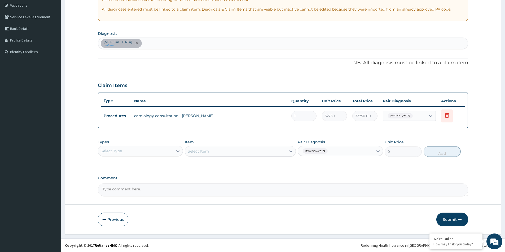
click at [259, 153] on div "Select Item" at bounding box center [240, 151] width 111 height 11
click at [145, 153] on div "Select Type" at bounding box center [135, 151] width 75 height 8
click at [385, 172] on div "PA Code / Prescription Code PA/713BB3 Encounter Date [DATE] Important Notice Pl…" at bounding box center [283, 74] width 370 height 245
drag, startPoint x: 451, startPoint y: 219, endPoint x: 443, endPoint y: 76, distance: 142.7
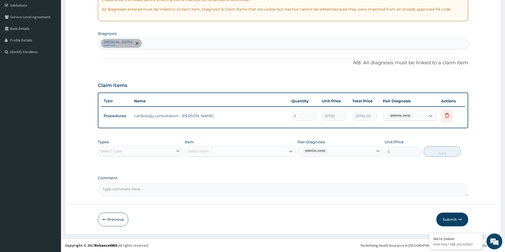
click at [443, 76] on form "Step 2 of 2 PA Code / Prescription Code PA/713BB3 Encounter Date [DATE] Importa…" at bounding box center [283, 82] width 436 height 306
click at [453, 223] on button "Submit" at bounding box center [452, 220] width 32 height 14
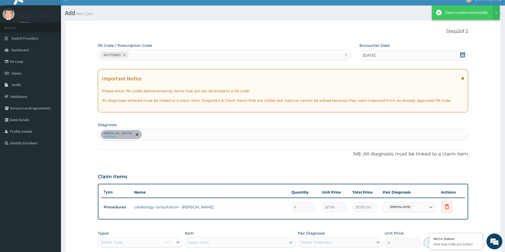
scroll to position [99, 0]
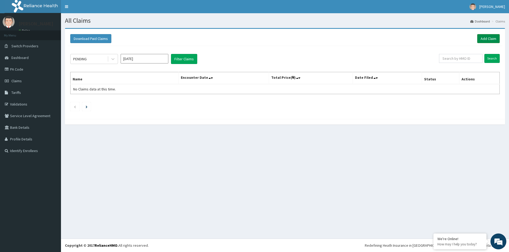
click at [496, 41] on link "Add Claim" at bounding box center [488, 38] width 23 height 9
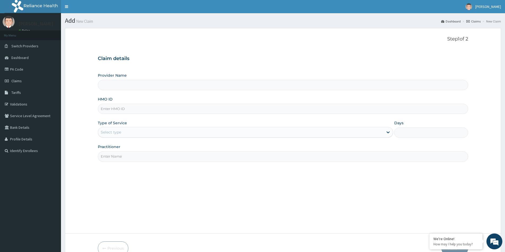
paste input "CAM/10006/b"
type input "CAM/10006/b"
type input "[GEOGRAPHIC_DATA]"
type input "CAM/10006/b"
click at [129, 131] on div "Select type" at bounding box center [240, 132] width 285 height 8
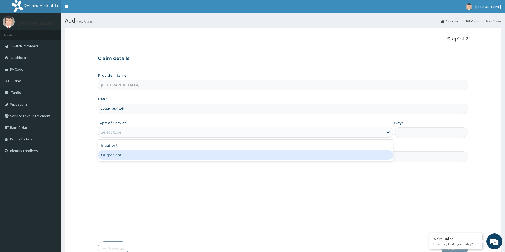
click at [129, 154] on div "Outpatient" at bounding box center [245, 155] width 295 height 10
type input "1"
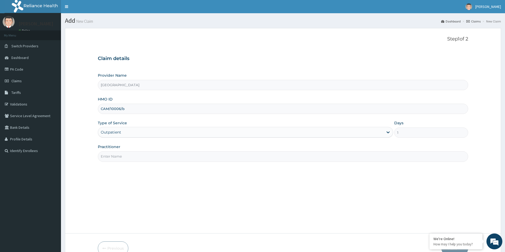
click at [129, 154] on input "Practitioner" at bounding box center [283, 157] width 370 height 10
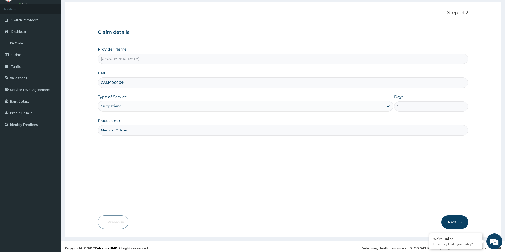
scroll to position [29, 0]
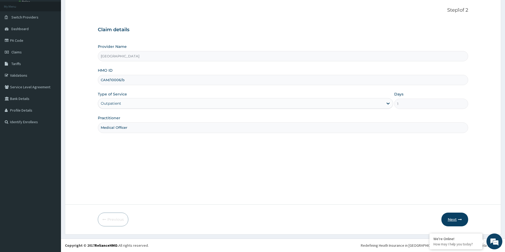
type input "Medical Officer"
click at [452, 217] on button "Next" at bounding box center [454, 220] width 27 height 14
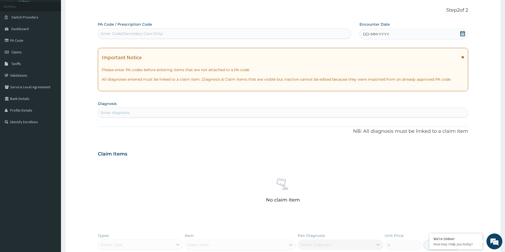
click at [173, 32] on div "Enter Code(Secondary Care Only)" at bounding box center [224, 33] width 252 height 8
paste input "PA/F754C3"
type input "PA/F754C3"
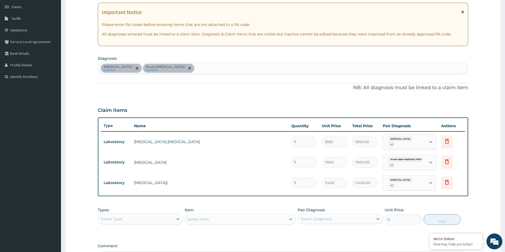
scroll to position [138, 0]
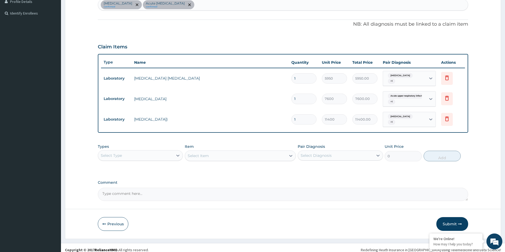
click at [310, 154] on div "Select Diagnosis" at bounding box center [335, 156] width 75 height 8
drag, startPoint x: 304, startPoint y: 164, endPoint x: 301, endPoint y: 173, distance: 9.3
click at [302, 168] on div "Malaria" at bounding box center [339, 169] width 85 height 11
checkbox input "true"
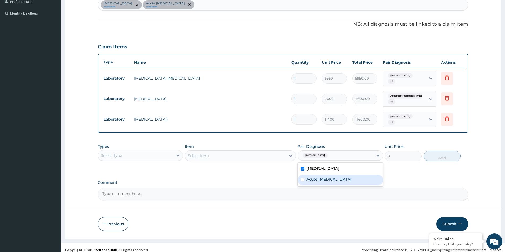
drag, startPoint x: 303, startPoint y: 177, endPoint x: 295, endPoint y: 178, distance: 8.1
click at [303, 178] on input "checkbox" at bounding box center [302, 179] width 3 height 3
checkbox input "true"
click at [153, 152] on div "Select Type" at bounding box center [135, 156] width 75 height 8
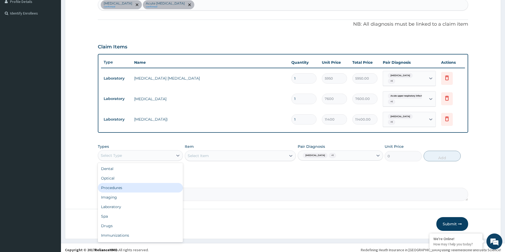
click at [136, 184] on div "Procedures" at bounding box center [140, 188] width 85 height 10
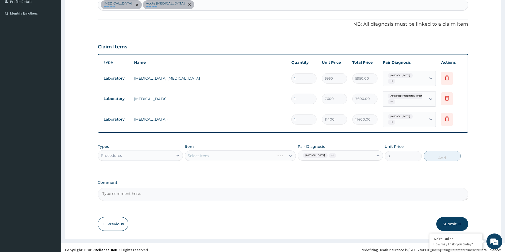
click at [224, 154] on div "Select Item" at bounding box center [240, 156] width 111 height 11
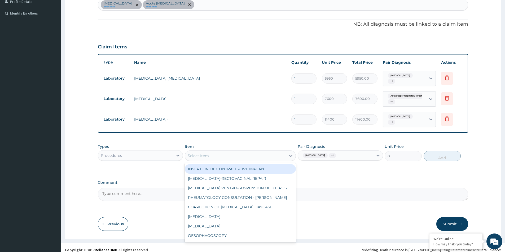
click at [214, 152] on div "Select Item" at bounding box center [235, 156] width 101 height 8
type input "reg"
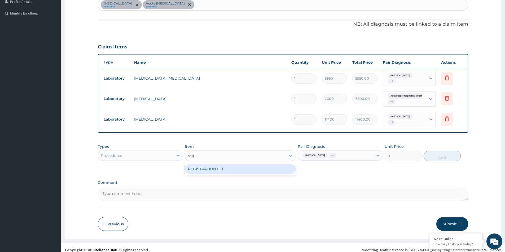
click at [242, 169] on div "REGISTRATION FEE" at bounding box center [240, 169] width 111 height 10
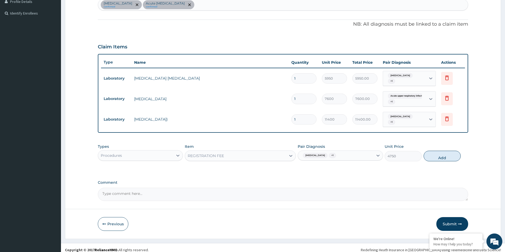
click at [441, 152] on button "Add" at bounding box center [441, 156] width 37 height 11
type input "0"
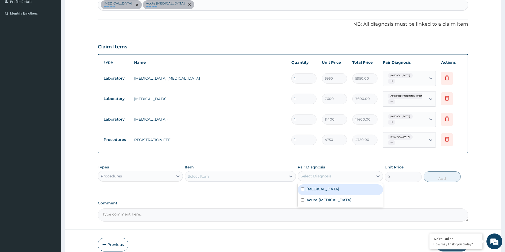
click at [314, 174] on div "Select Diagnosis" at bounding box center [315, 176] width 31 height 5
click at [302, 188] on input "checkbox" at bounding box center [302, 189] width 3 height 3
checkbox input "true"
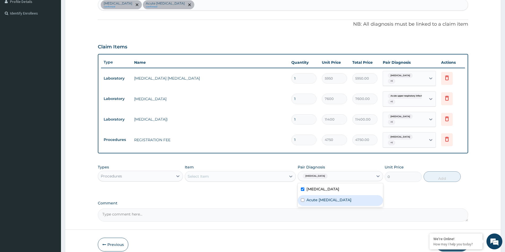
click at [304, 199] on input "checkbox" at bounding box center [302, 200] width 3 height 3
checkbox input "true"
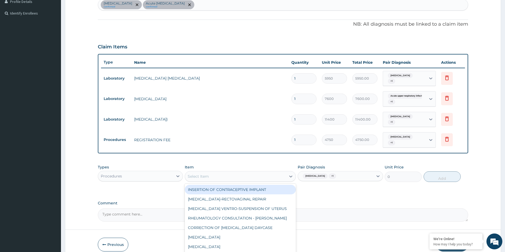
click at [190, 174] on div "Select Item" at bounding box center [198, 176] width 21 height 5
click at [196, 174] on div "Select Item" at bounding box center [198, 176] width 21 height 5
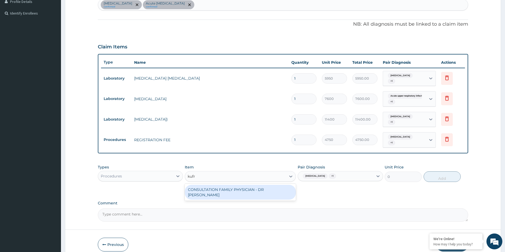
type input "kufre"
click at [217, 185] on div "CONSULTATION FAMILY PHYSICIAN - DR KUFRE" at bounding box center [240, 192] width 111 height 15
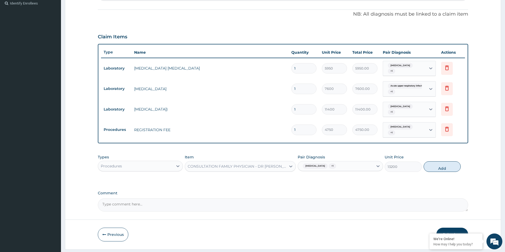
scroll to position [156, 0]
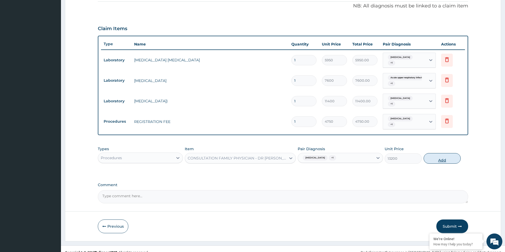
click at [449, 153] on button "Add" at bounding box center [441, 158] width 37 height 11
type input "0"
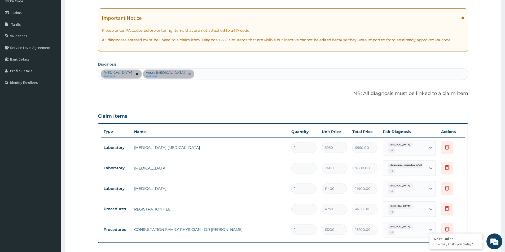
scroll to position [0, 0]
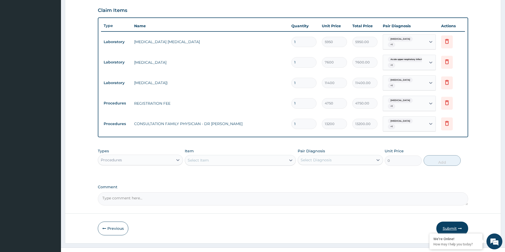
click at [447, 222] on button "Submit" at bounding box center [452, 229] width 32 height 14
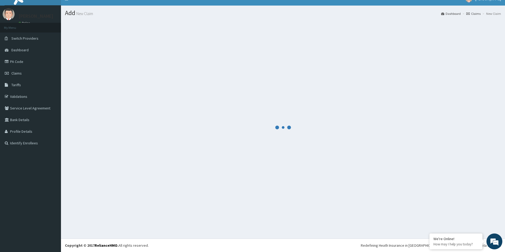
scroll to position [174, 0]
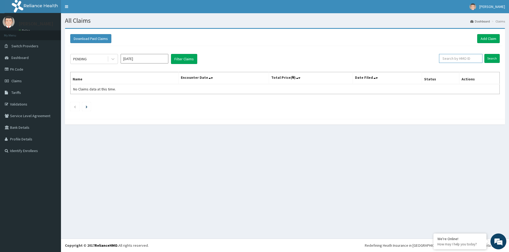
paste input "CAM/10006/b"
type input "CAM/10006/b"
click at [487, 57] on input "Search" at bounding box center [491, 58] width 15 height 9
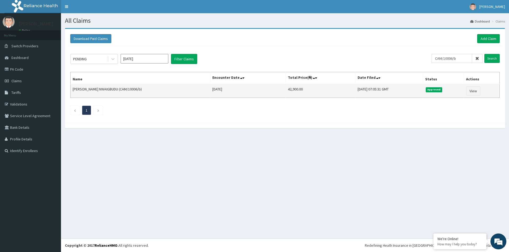
click at [285, 90] on td "42,900.00" at bounding box center [320, 91] width 70 height 14
copy td "42,900.00"
